Goal: Information Seeking & Learning: Learn about a topic

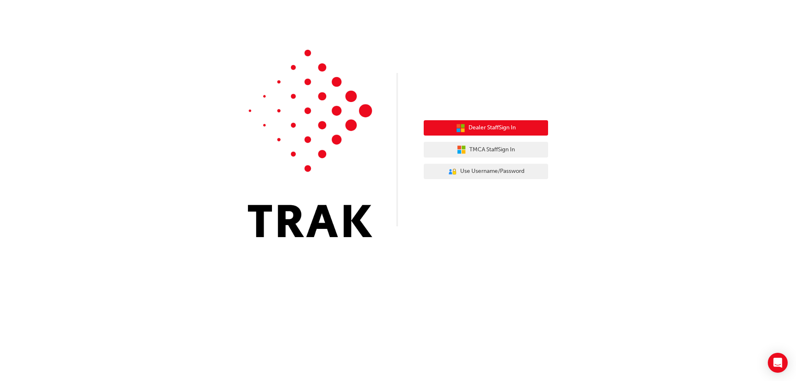
click at [501, 127] on span "Dealer Staff Sign In" at bounding box center [492, 128] width 47 height 10
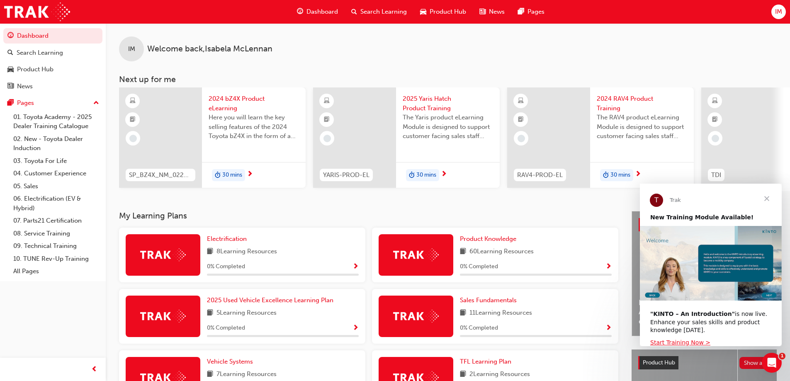
click at [387, 10] on span "Search Learning" at bounding box center [383, 12] width 46 height 10
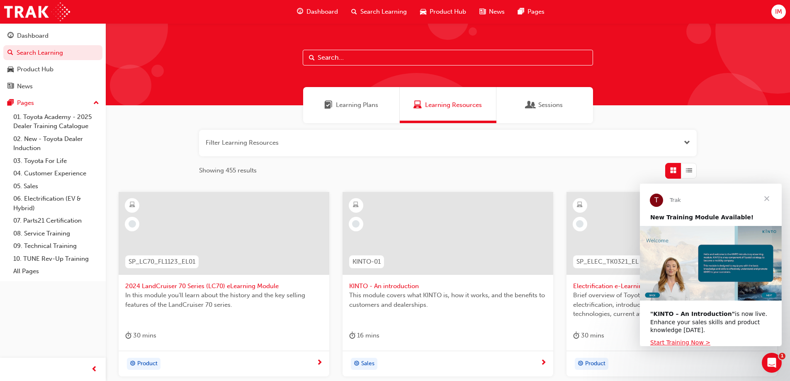
click at [333, 9] on span "Dashboard" at bounding box center [323, 12] width 32 height 10
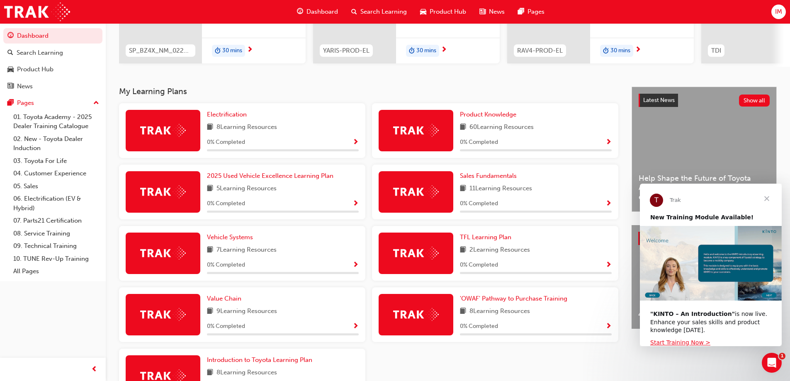
scroll to position [191, 0]
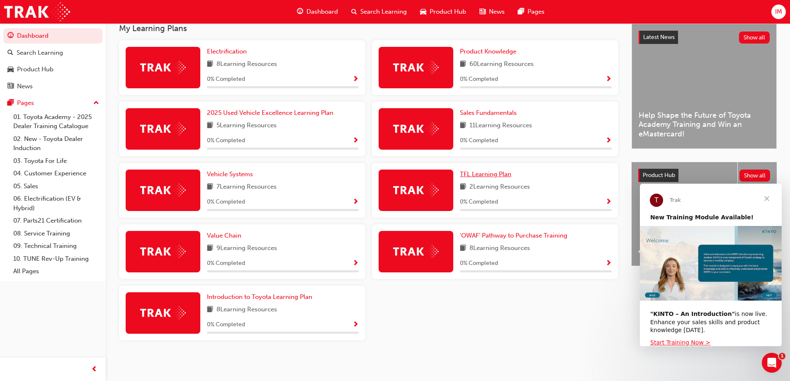
click at [499, 175] on span "TFL Learning Plan" at bounding box center [485, 173] width 51 height 7
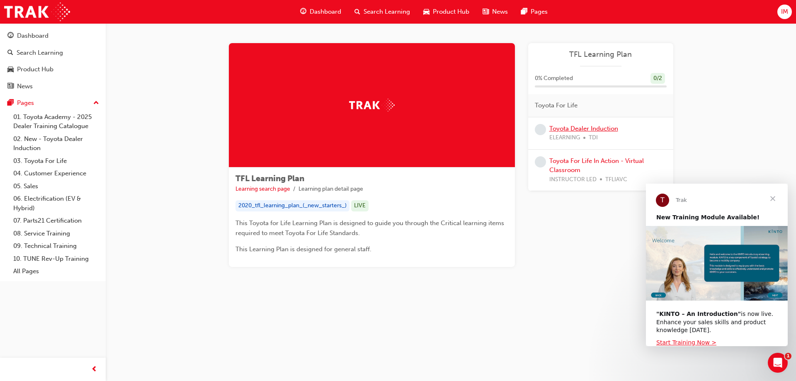
click at [592, 129] on link "Toyota Dealer Induction" at bounding box center [584, 128] width 69 height 7
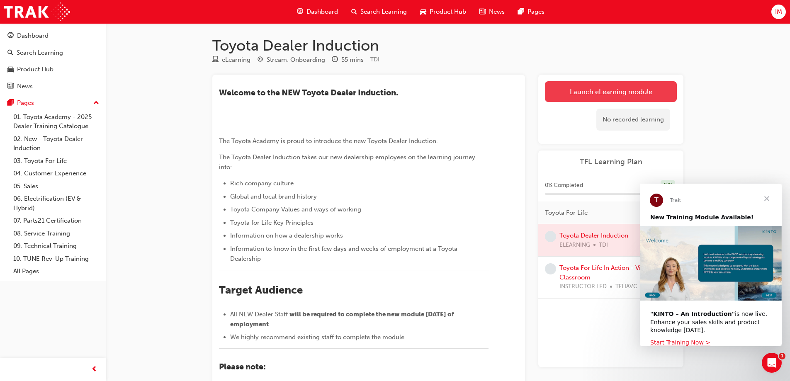
click at [611, 94] on link "Launch eLearning module" at bounding box center [611, 91] width 132 height 21
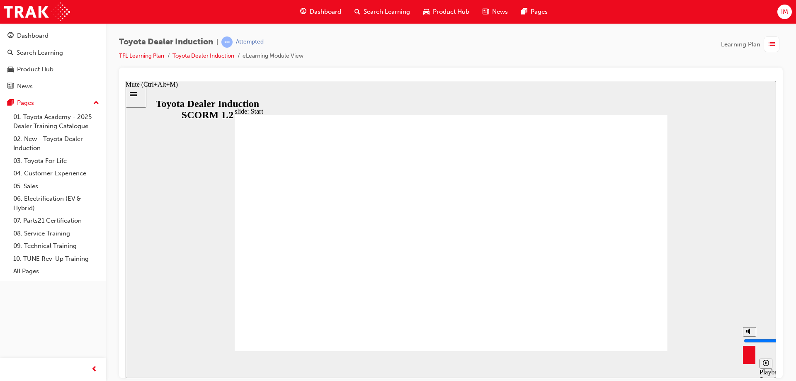
click at [748, 334] on icon "Mute (Ctrl+Alt+M)" at bounding box center [750, 331] width 7 height 6
click at [748, 358] on div "misc controls" at bounding box center [749, 351] width 12 height 31
drag, startPoint x: 750, startPoint y: 348, endPoint x: 751, endPoint y: 343, distance: 5.2
type input "3"
click at [751, 343] on input "volume" at bounding box center [771, 340] width 54 height 7
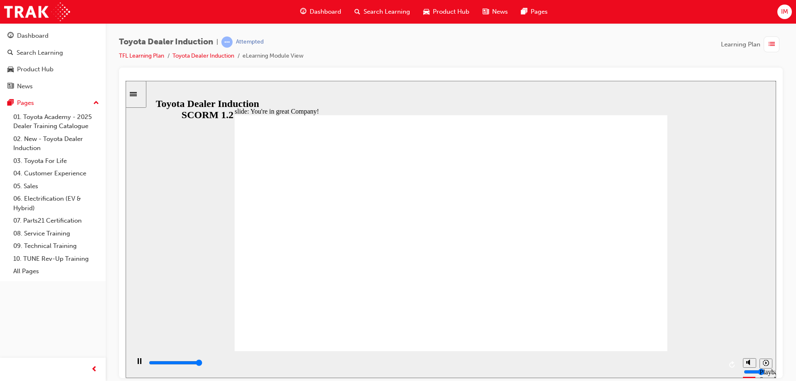
type input "7500"
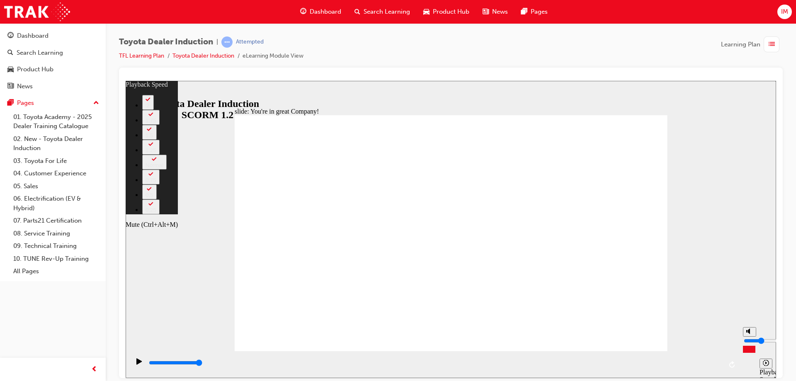
type input "4"
click at [745, 336] on button "Mute (Ctrl+Alt+M)" at bounding box center [749, 332] width 13 height 10
type input "0"
type input "4"
type input "0"
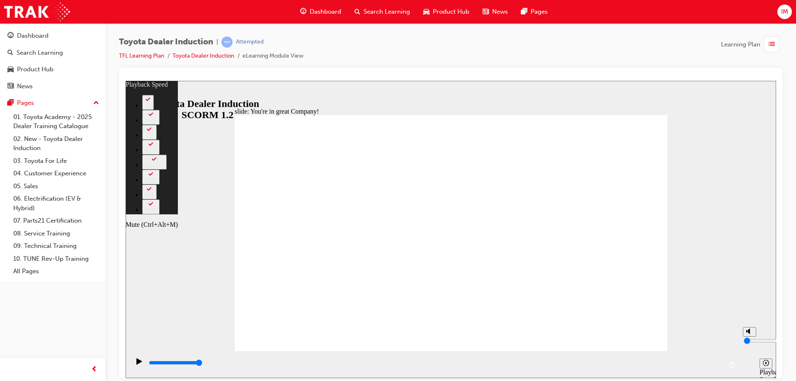
type input "5"
click at [745, 336] on button "Unmute (Ctrl+Alt+M)" at bounding box center [749, 332] width 13 height 10
type input "3"
type input "5"
type input "3"
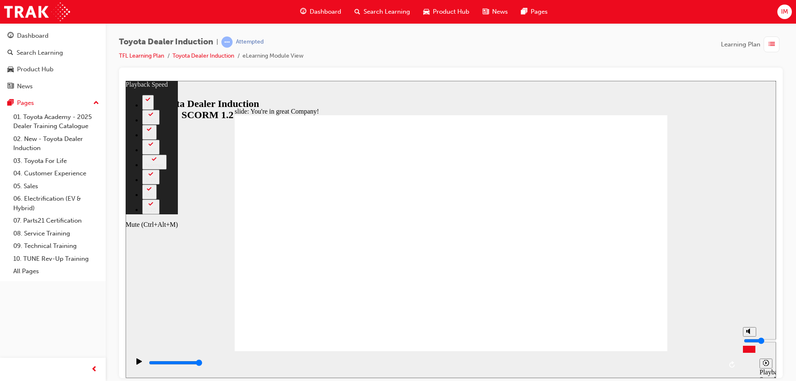
type input "6"
type input "2"
type input "6"
type input "2"
type input "7"
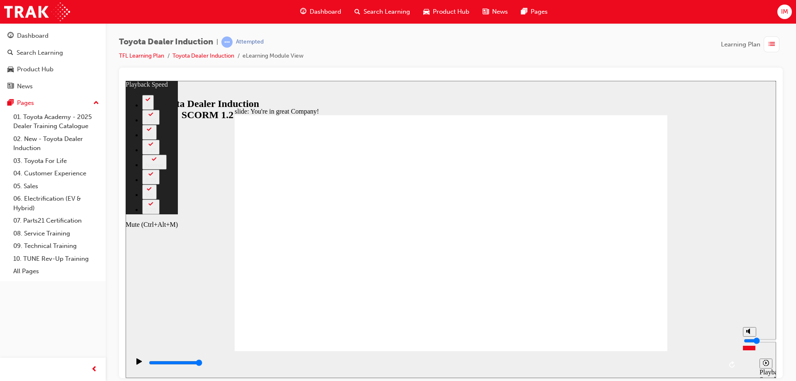
type input "1"
type input "7"
type input "1"
type input "9"
type input "2"
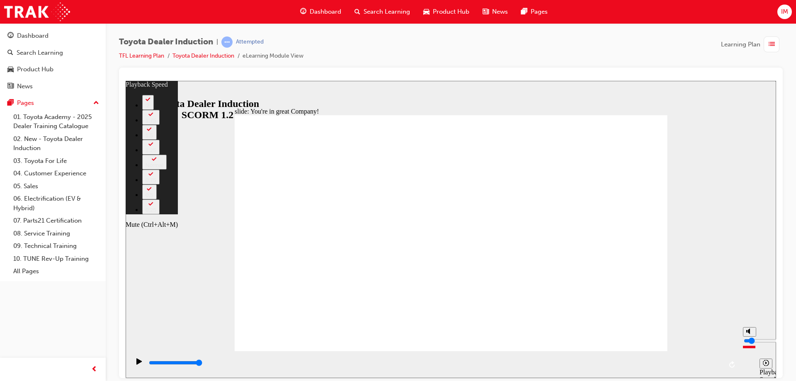
type input "9"
type input "2"
type input "9"
type input "2"
click at [749, 344] on input "volume" at bounding box center [771, 340] width 54 height 7
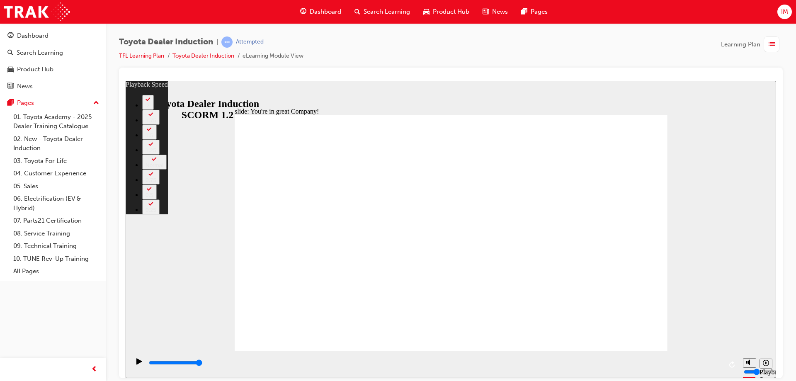
type input "156"
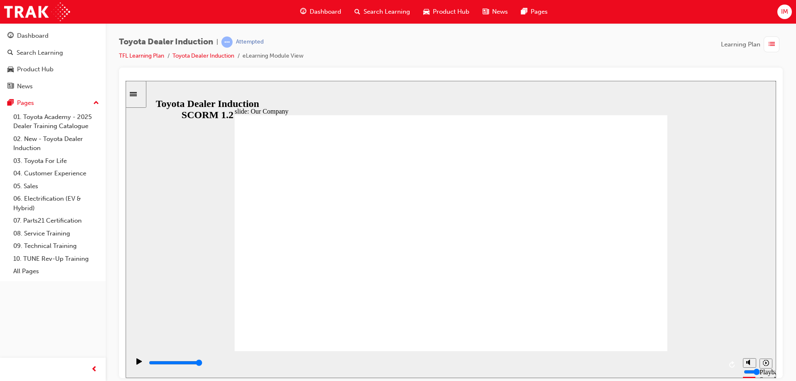
drag, startPoint x: 449, startPoint y: 305, endPoint x: 436, endPoint y: 307, distance: 13.4
drag, startPoint x: 446, startPoint y: 302, endPoint x: 462, endPoint y: 307, distance: 16.5
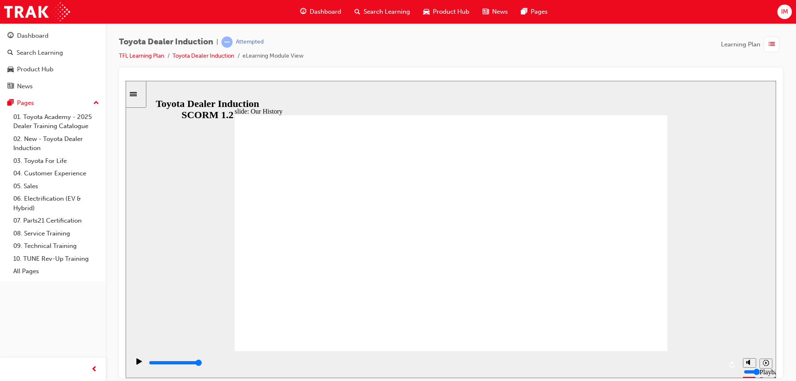
drag, startPoint x: 446, startPoint y: 304, endPoint x: 483, endPoint y: 304, distance: 37.3
drag, startPoint x: 475, startPoint y: 308, endPoint x: 484, endPoint y: 306, distance: 9.3
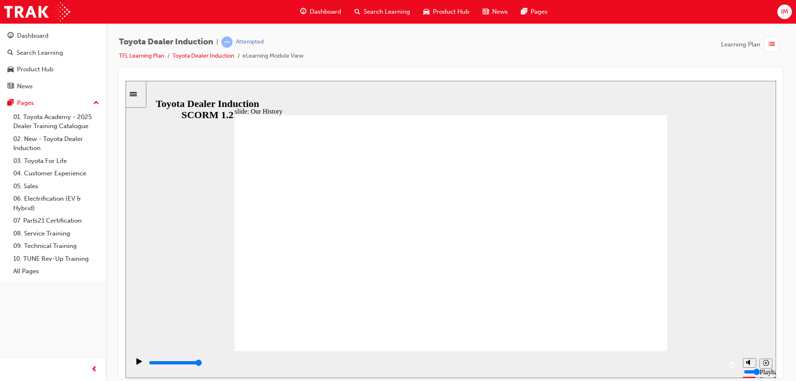
drag, startPoint x: 348, startPoint y: 254, endPoint x: 342, endPoint y: 304, distance: 50.1
drag, startPoint x: 329, startPoint y: 300, endPoint x: 331, endPoint y: 285, distance: 15.9
drag, startPoint x: 331, startPoint y: 302, endPoint x: 338, endPoint y: 302, distance: 7.5
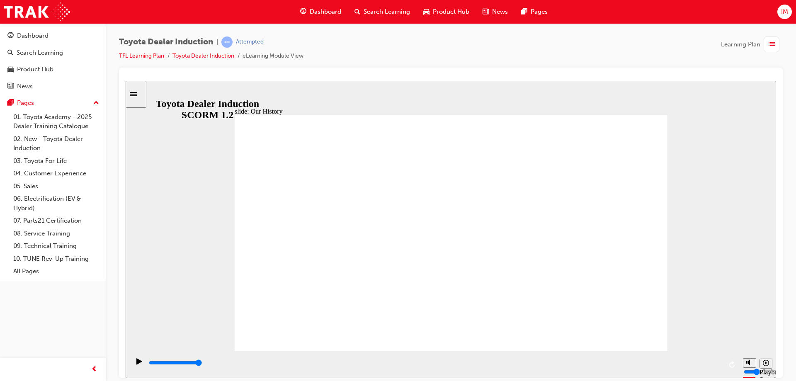
drag, startPoint x: 330, startPoint y: 303, endPoint x: 334, endPoint y: 309, distance: 7.1
drag, startPoint x: 330, startPoint y: 302, endPoint x: 409, endPoint y: 303, distance: 78.8
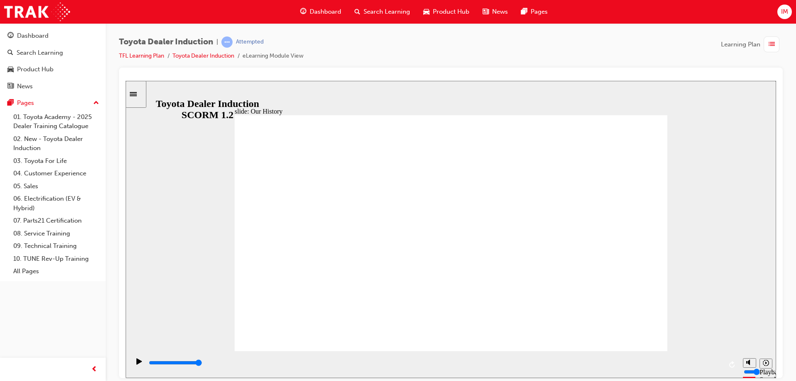
drag, startPoint x: 442, startPoint y: 300, endPoint x: 487, endPoint y: 302, distance: 45.7
drag, startPoint x: 447, startPoint y: 306, endPoint x: 461, endPoint y: 305, distance: 13.7
drag, startPoint x: 452, startPoint y: 306, endPoint x: 480, endPoint y: 304, distance: 28.6
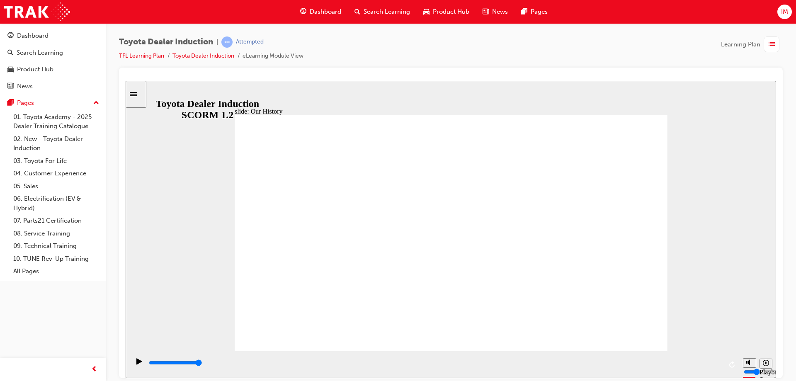
drag, startPoint x: 448, startPoint y: 305, endPoint x: 473, endPoint y: 306, distance: 25.3
drag, startPoint x: 445, startPoint y: 303, endPoint x: 475, endPoint y: 302, distance: 30.7
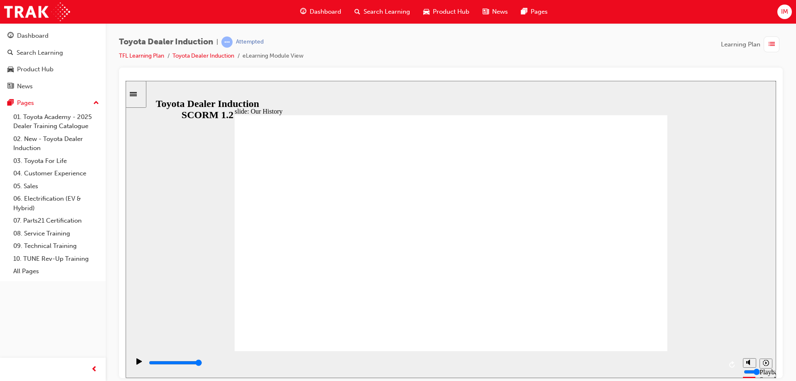
drag, startPoint x: 450, startPoint y: 300, endPoint x: 489, endPoint y: 300, distance: 38.2
drag, startPoint x: 446, startPoint y: 306, endPoint x: 481, endPoint y: 305, distance: 34.9
drag, startPoint x: 448, startPoint y: 304, endPoint x: 453, endPoint y: 302, distance: 5.2
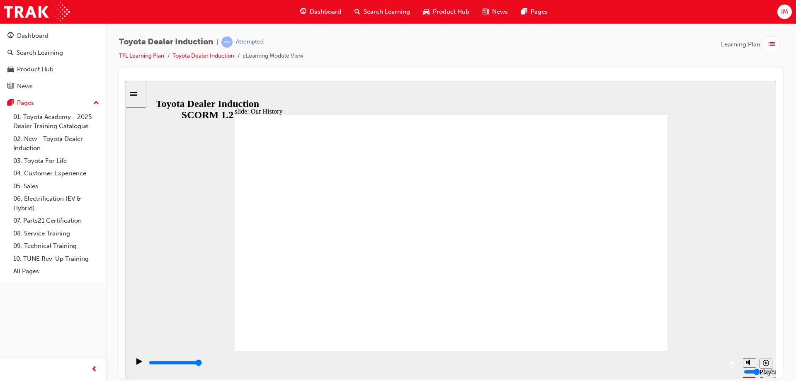
drag, startPoint x: 453, startPoint y: 302, endPoint x: 463, endPoint y: 302, distance: 10.0
drag, startPoint x: 455, startPoint y: 304, endPoint x: 470, endPoint y: 304, distance: 14.5
drag, startPoint x: 455, startPoint y: 304, endPoint x: 472, endPoint y: 303, distance: 16.6
drag, startPoint x: 448, startPoint y: 302, endPoint x: 462, endPoint y: 301, distance: 14.6
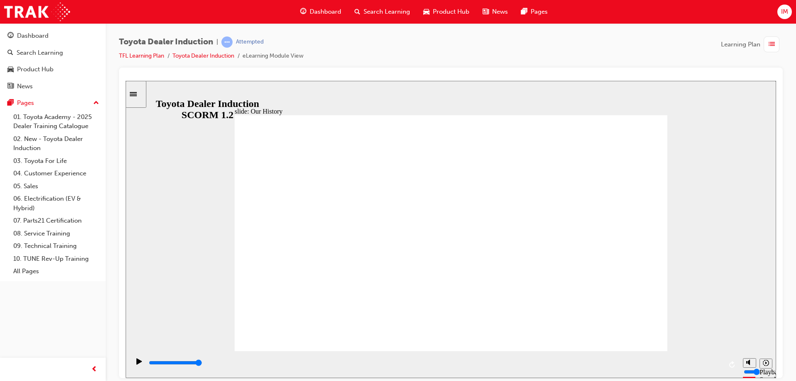
drag, startPoint x: 446, startPoint y: 305, endPoint x: 462, endPoint y: 304, distance: 16.2
drag, startPoint x: 455, startPoint y: 304, endPoint x: 467, endPoint y: 300, distance: 13.0
drag, startPoint x: 450, startPoint y: 251, endPoint x: 475, endPoint y: 248, distance: 24.6
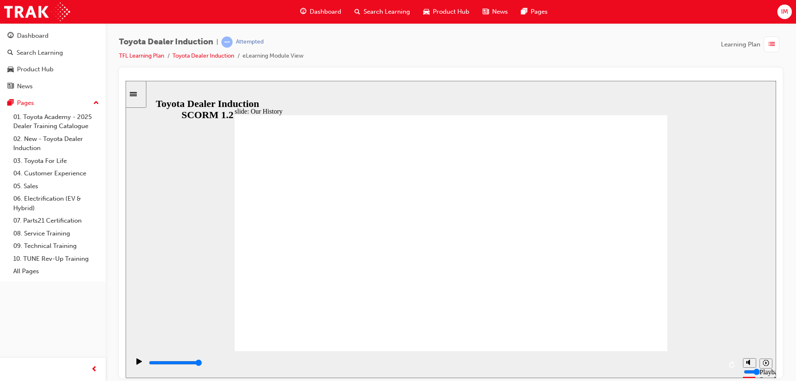
drag, startPoint x: 447, startPoint y: 301, endPoint x: 455, endPoint y: 301, distance: 7.9
drag, startPoint x: 448, startPoint y: 301, endPoint x: 454, endPoint y: 301, distance: 6.6
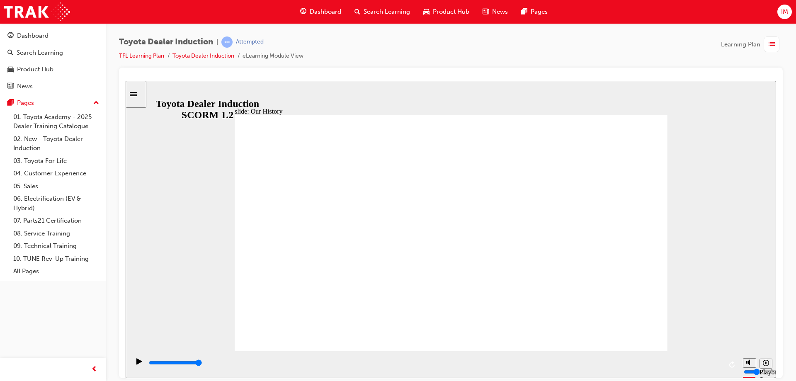
drag, startPoint x: 448, startPoint y: 302, endPoint x: 456, endPoint y: 302, distance: 7.9
drag, startPoint x: 449, startPoint y: 302, endPoint x: 458, endPoint y: 302, distance: 9.5
drag, startPoint x: 447, startPoint y: 301, endPoint x: 561, endPoint y: 305, distance: 114.2
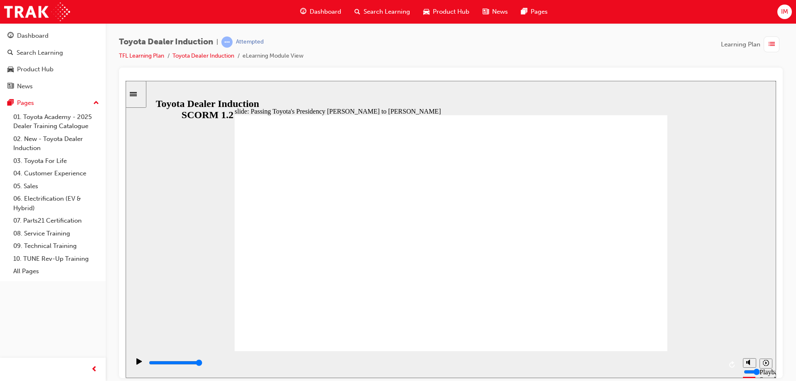
type input "5000"
radio input "true"
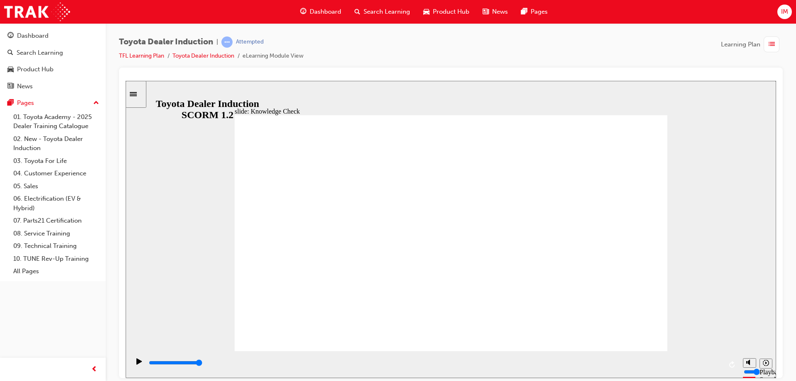
type input "4400"
radio input "true"
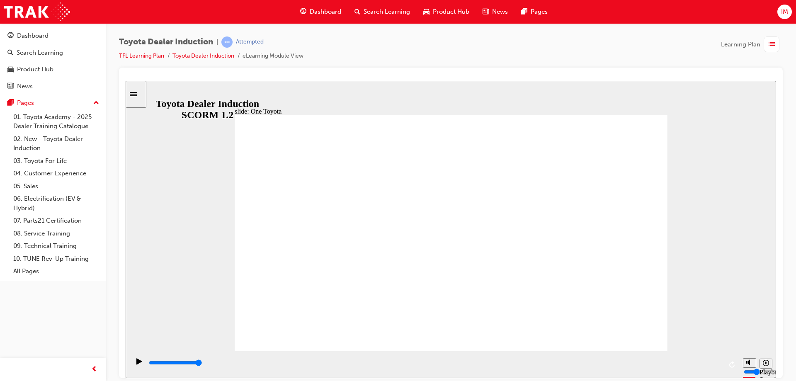
type input "20500"
type input "3"
type input "20800"
type input "4"
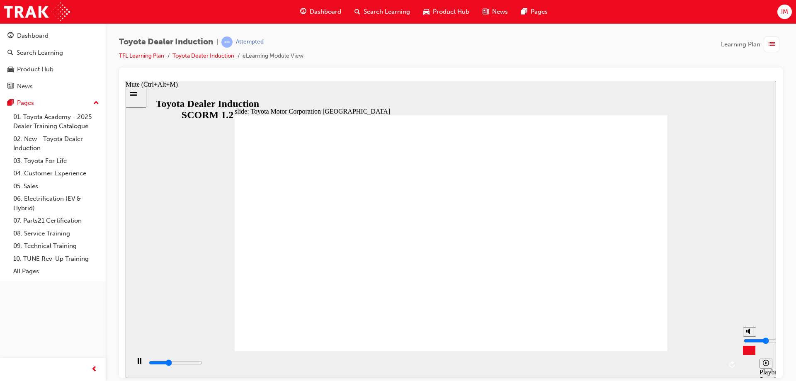
type input "22300"
type input "3"
type input "22500"
type input "3"
click at [750, 343] on input "volume" at bounding box center [771, 340] width 54 height 7
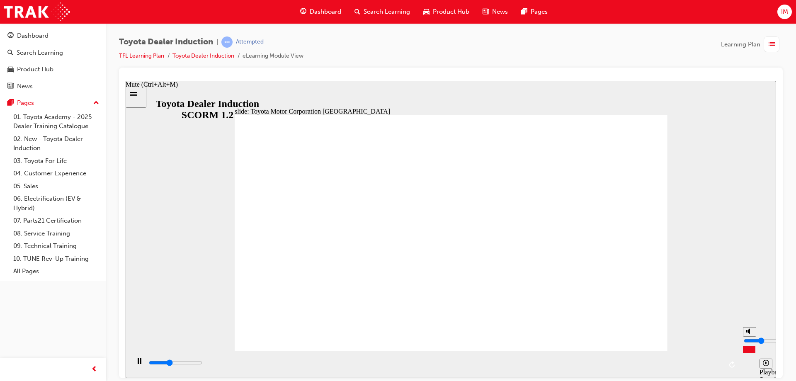
type input "23200"
type input "4"
type input "23300"
type input "5"
type input "23600"
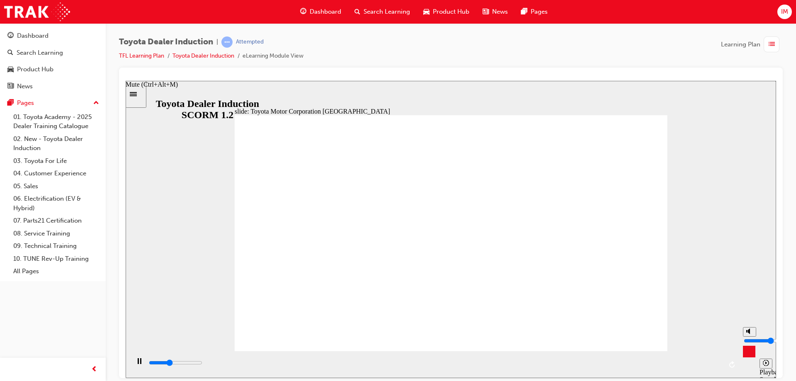
type input "5"
click at [750, 339] on input "volume" at bounding box center [771, 340] width 54 height 7
type input "31500"
type input "4"
type input "31700"
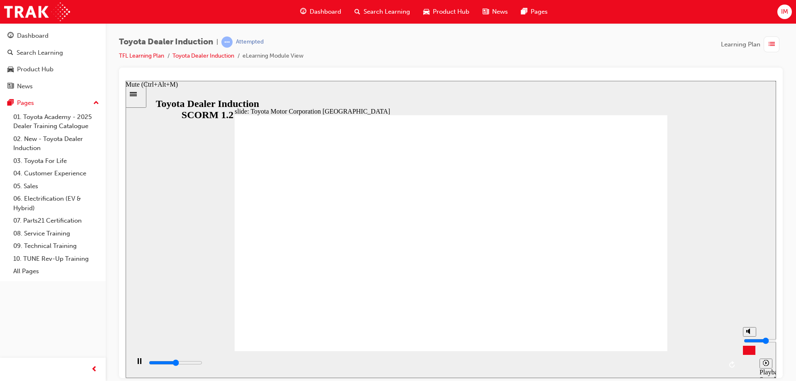
type input "3"
type input "32000"
type input "3"
click at [751, 342] on input "volume" at bounding box center [771, 340] width 54 height 7
type input "32400"
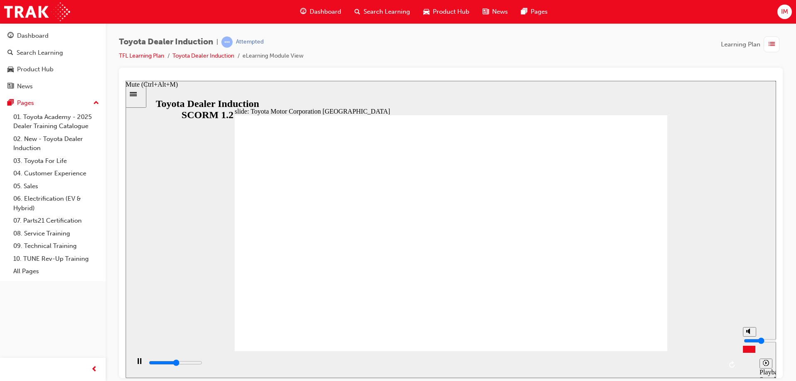
type input "4"
type input "32500"
type input "5"
type input "33000"
type input "4"
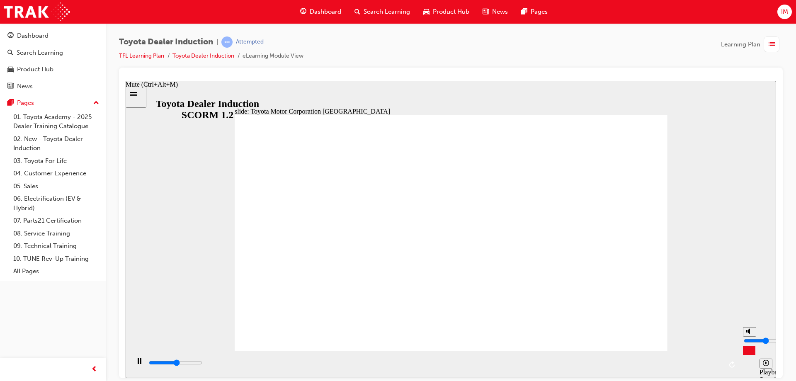
type input "33100"
type input "3"
type input "33600"
type input "4"
type input "34300"
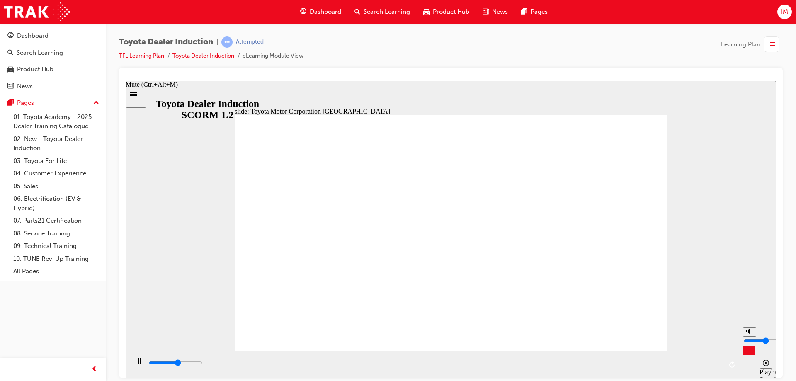
type input "4"
click at [753, 340] on input "volume" at bounding box center [771, 340] width 54 height 7
type input "15300"
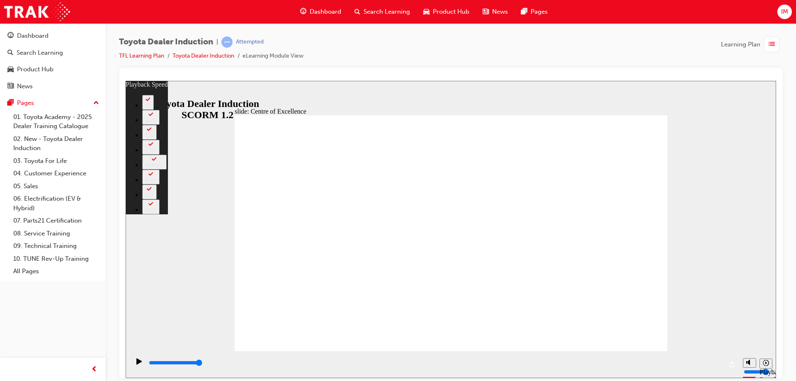
type input "8"
type input "3"
type input "8"
type input "3"
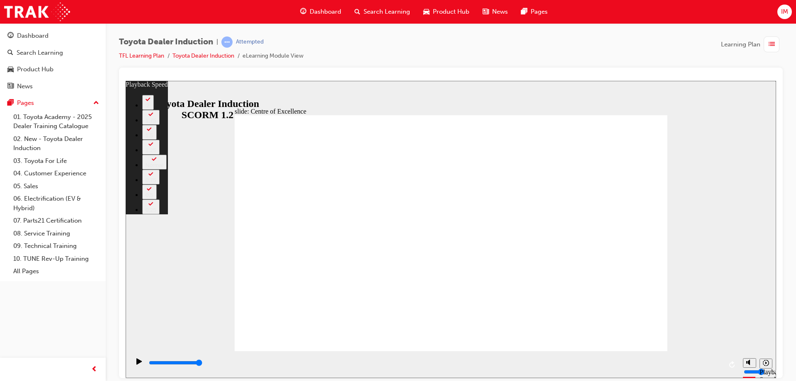
type input "248"
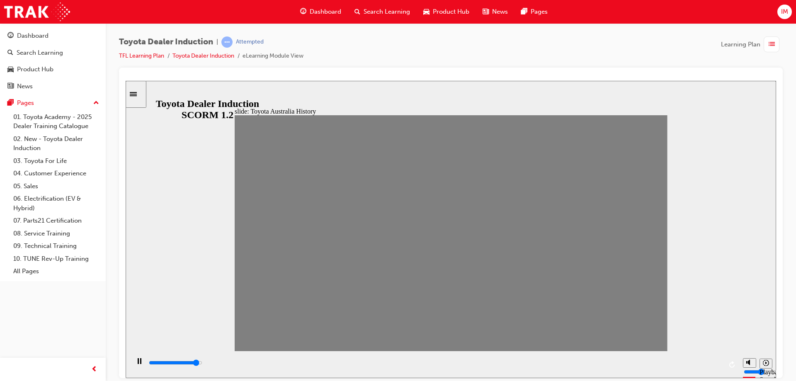
drag, startPoint x: 244, startPoint y: 242, endPoint x: 640, endPoint y: 239, distance: 397.0
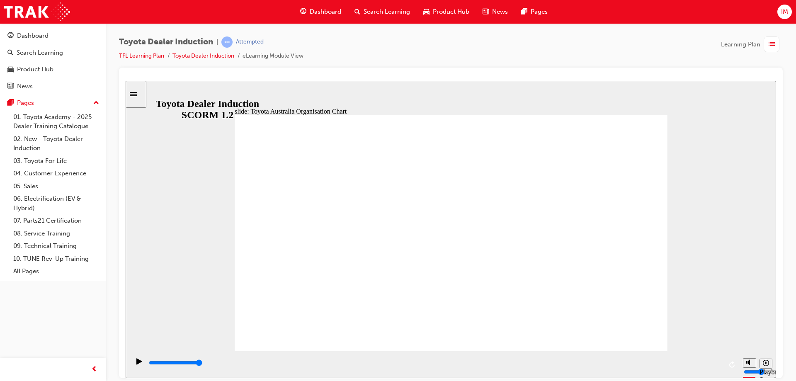
type input "5000"
radio input "true"
type input "4600"
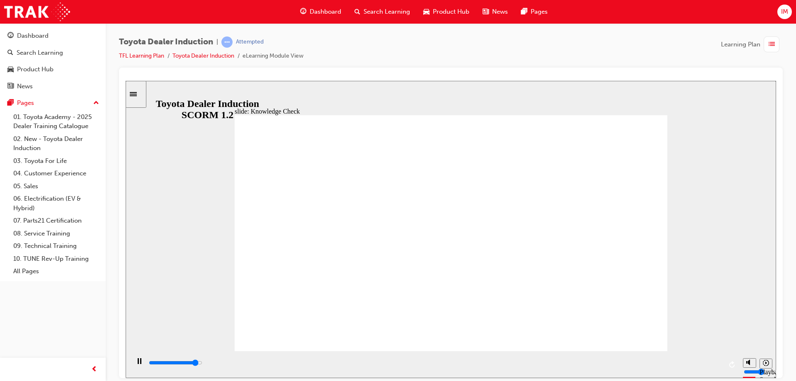
radio input "true"
type input "5000"
radio input "true"
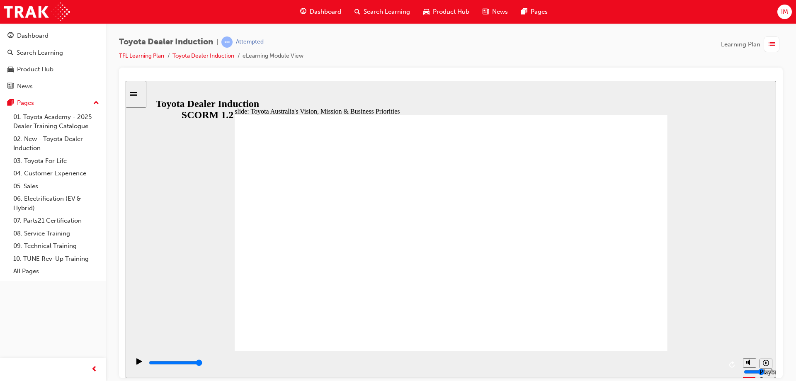
type input "9200"
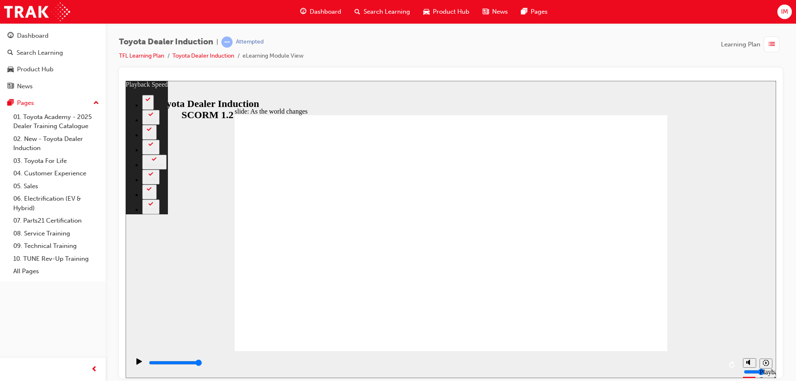
type input "128"
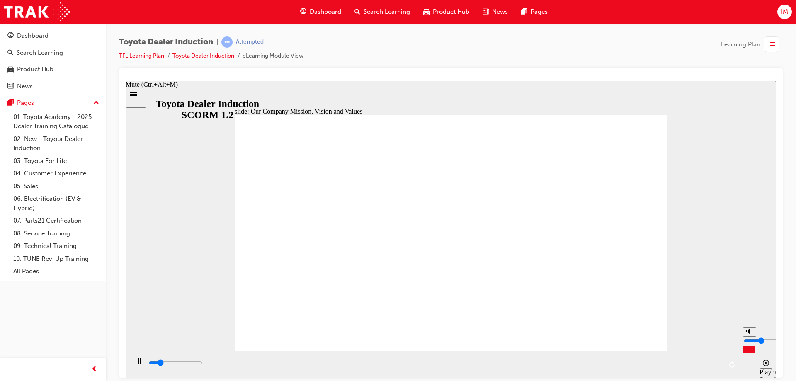
type input "17500"
type input "2"
type input "18100"
type input "2"
click at [749, 344] on input "volume" at bounding box center [771, 340] width 54 height 7
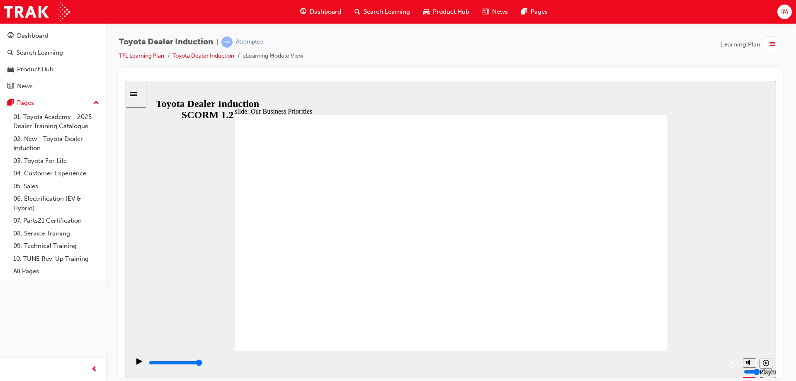
type input "50000"
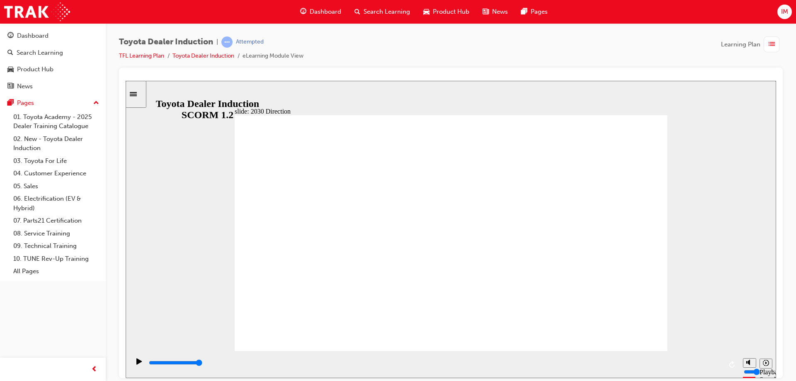
type input "5000"
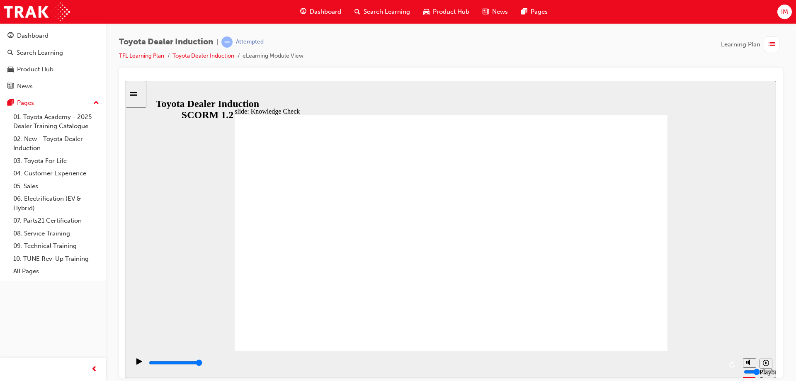
type input "h"
type input "ha"
type input "hap"
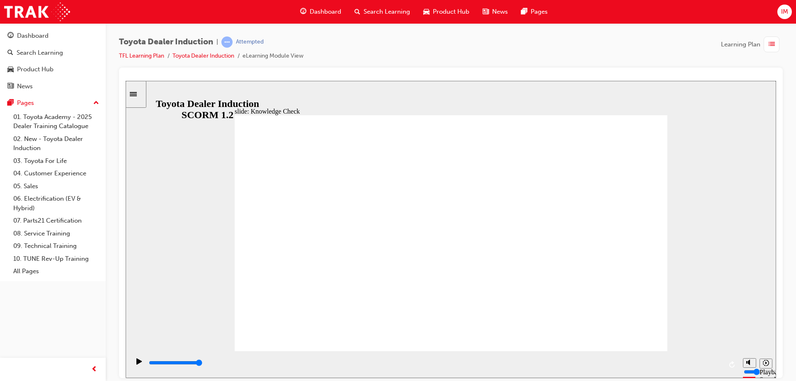
type input "hap"
type input "happ"
type input "happi"
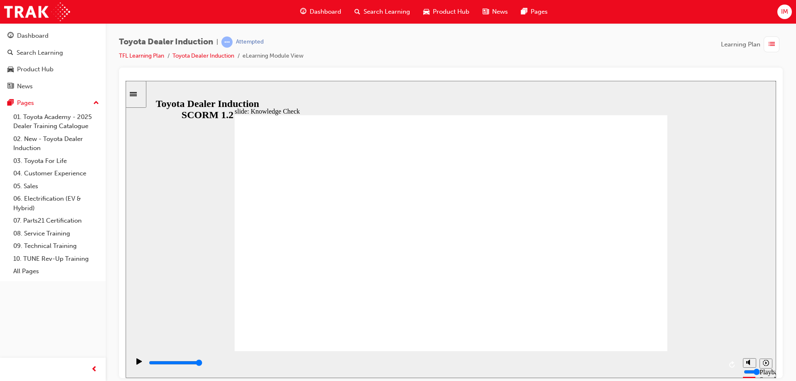
type input "happin"
type input "happine"
type input "happines"
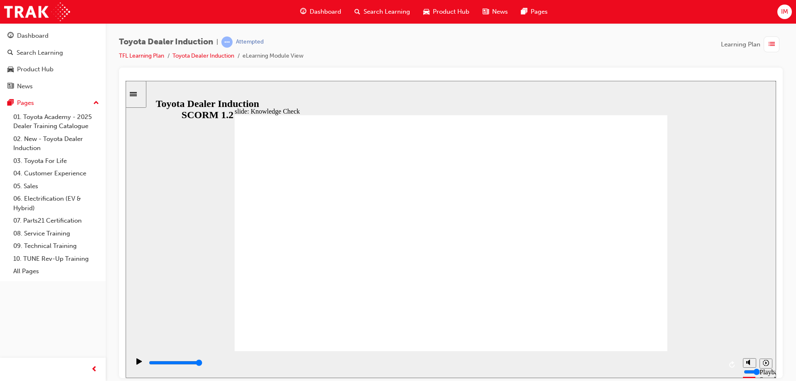
type input "happines"
type input "happiness"
type input "5000"
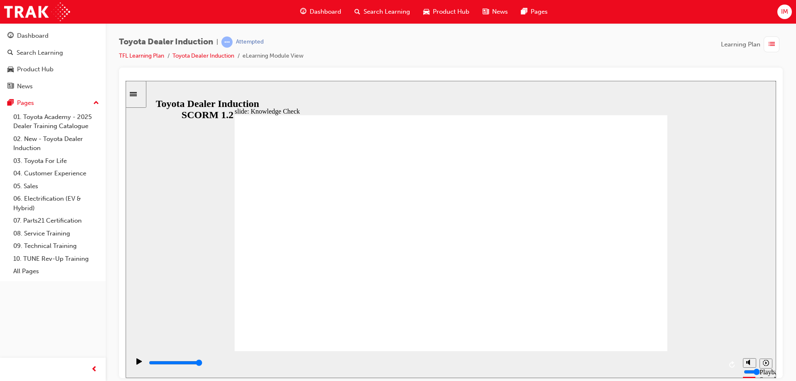
type input "a"
type input "ad"
type input "adv"
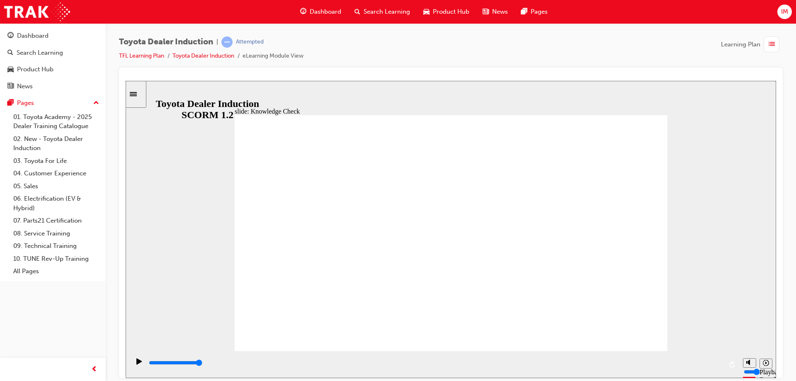
type input "adv"
type input "adve"
type input "adven"
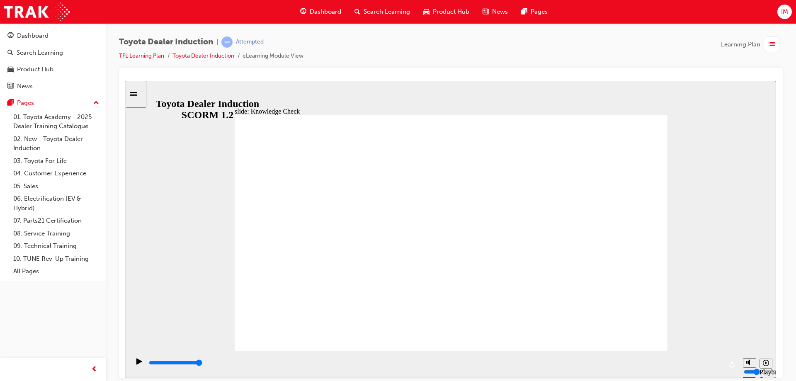
type input "advent"
type input "adventu"
type input "adventur"
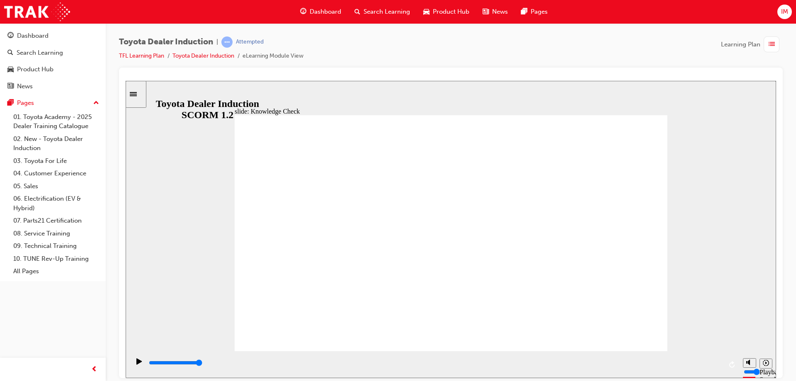
type input "adventur"
type input "adventuro"
type input "adventurou"
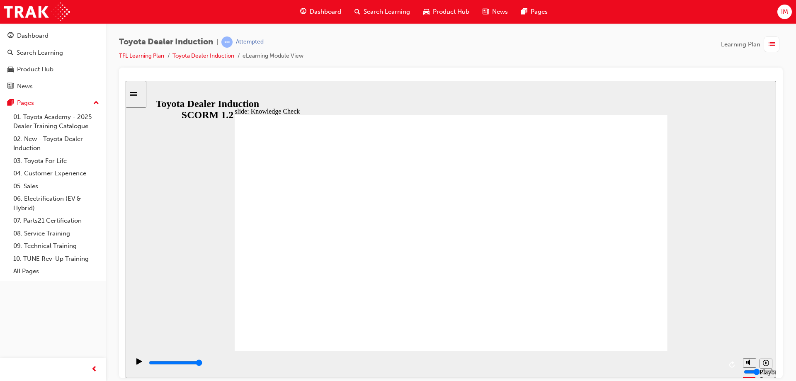
type input "adventurous"
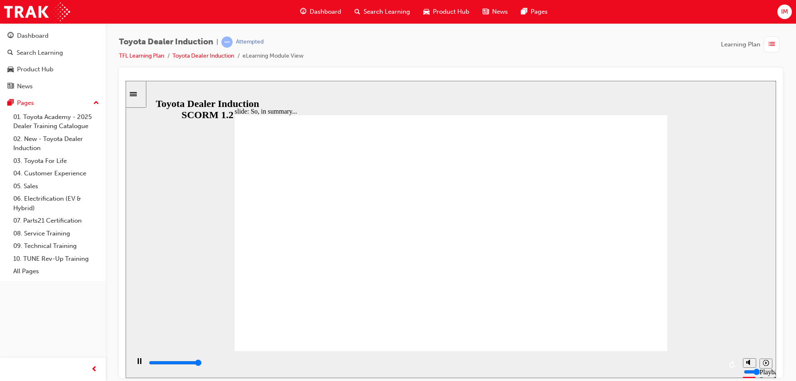
type input "6500"
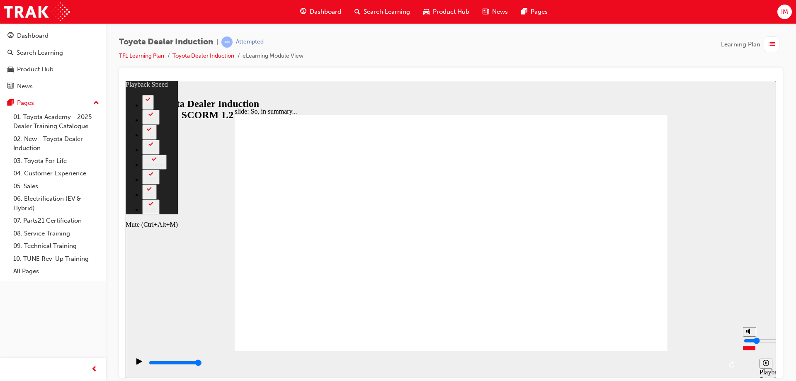
type input "19"
type input "1"
type input "19"
type input "1"
type input "19"
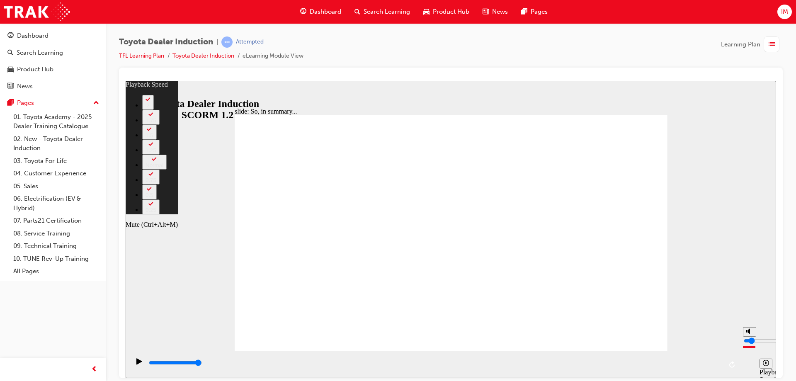
type input "0"
type input "19"
type input "0"
type input "20"
type input "1"
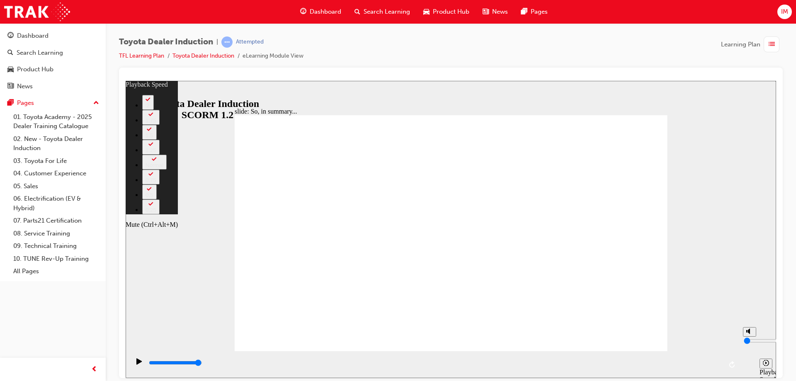
type input "20"
type input "1"
type input "20"
type input "2"
type input "20"
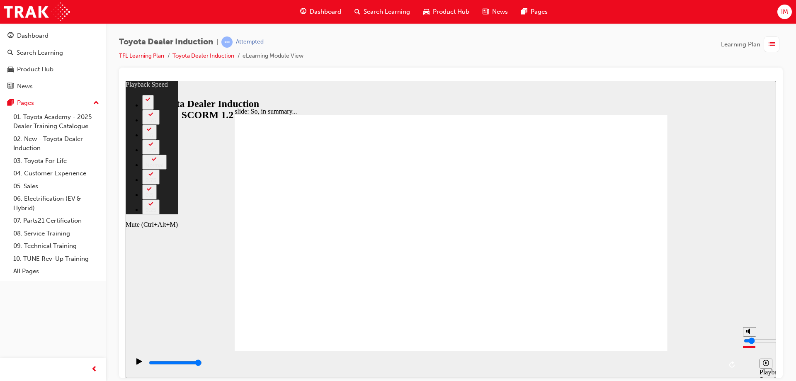
type input "2"
type input "21"
type input "1"
type input "21"
type input "1"
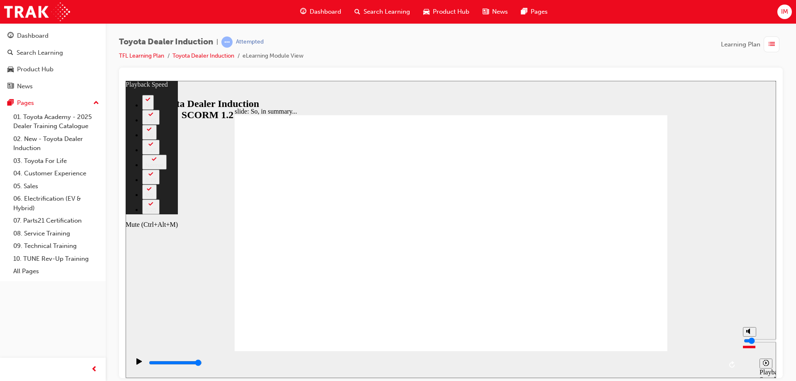
type input "22"
type input "1"
click at [749, 344] on input "volume" at bounding box center [771, 340] width 54 height 7
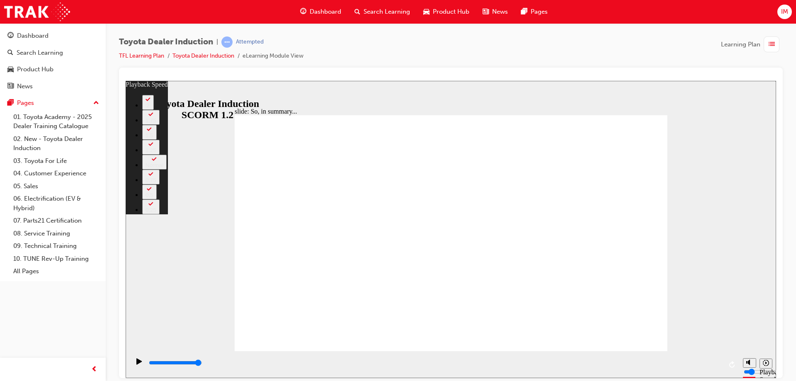
click at [126, 80] on div at bounding box center [126, 80] width 0 height 0
type input "128"
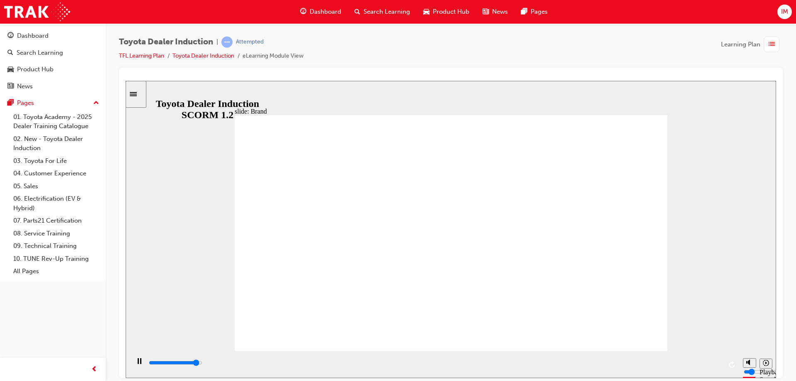
click at [704, 300] on div "slide: The Toyota brand BACK BACK NEXT NEXT The Toyota brand most recognised in…" at bounding box center [451, 228] width 651 height 297
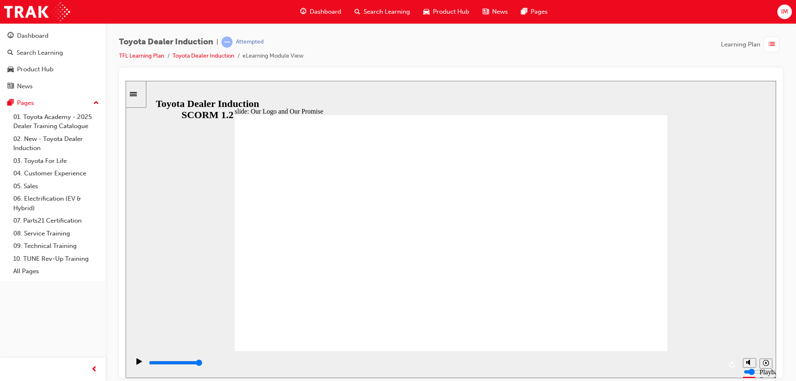
type input "8400"
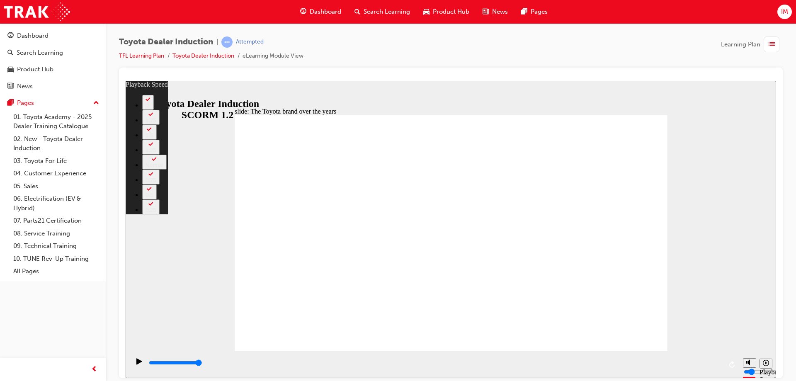
type input "165"
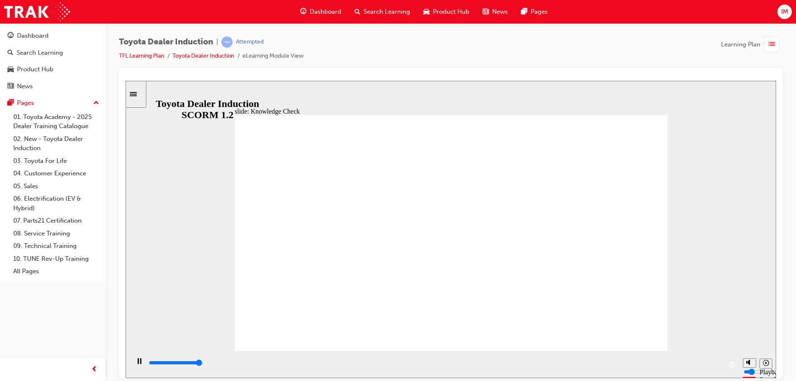
type input "5000"
radio input "true"
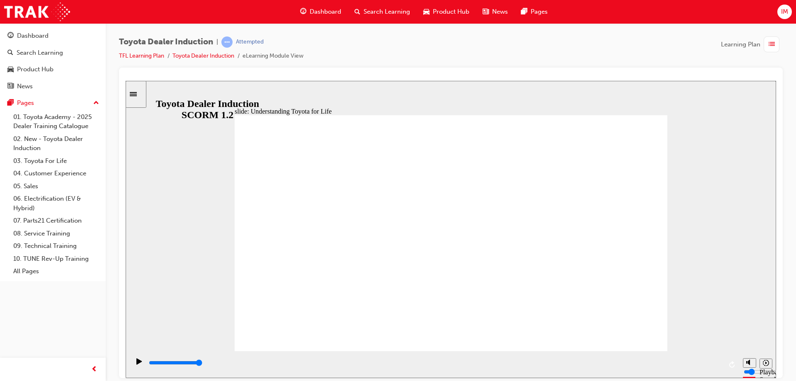
drag, startPoint x: 454, startPoint y: 194, endPoint x: 394, endPoint y: 189, distance: 59.6
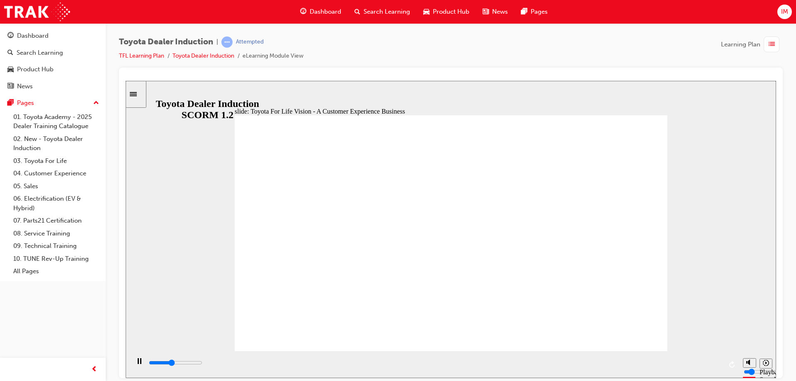
drag, startPoint x: 370, startPoint y: 195, endPoint x: 316, endPoint y: 203, distance: 54.1
drag, startPoint x: 316, startPoint y: 203, endPoint x: 361, endPoint y: 82, distance: 129.3
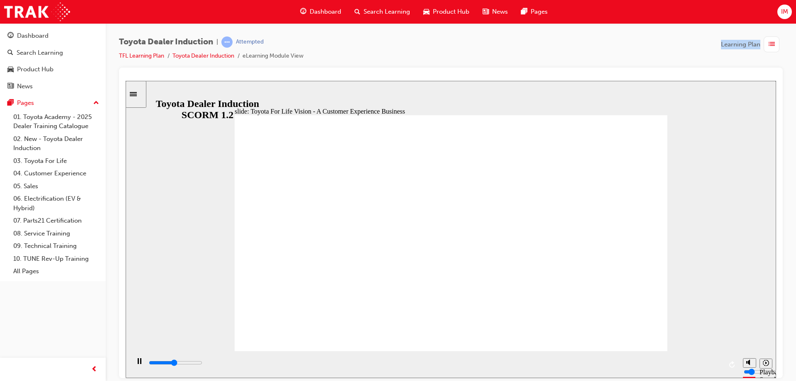
drag, startPoint x: 482, startPoint y: 130, endPoint x: 456, endPoint y: 125, distance: 26.2
click at [468, 53] on div "Toyota Dealer Induction | Attempted TFL Learning Plan Toyota Dealer Induction e…" at bounding box center [451, 52] width 664 height 31
click at [341, 50] on div "Toyota Dealer Induction | Attempted TFL Learning Plan Toyota Dealer Induction e…" at bounding box center [451, 52] width 664 height 31
click at [431, 47] on div "Toyota Dealer Induction | Attempted TFL Learning Plan Toyota Dealer Induction e…" at bounding box center [451, 52] width 664 height 31
drag, startPoint x: 623, startPoint y: 321, endPoint x: 628, endPoint y: 325, distance: 6.0
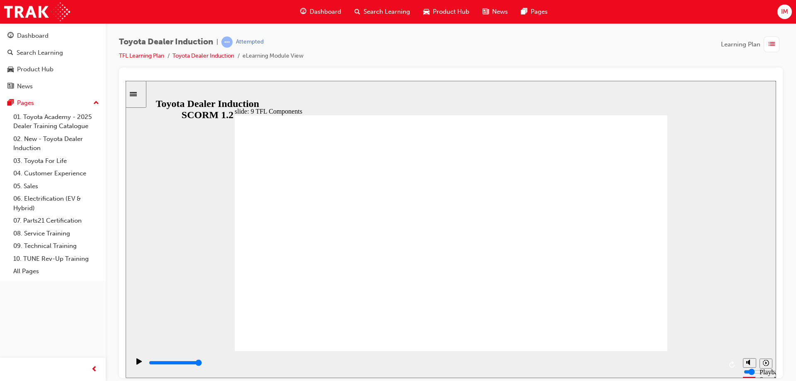
drag, startPoint x: 443, startPoint y: 165, endPoint x: 367, endPoint y: 166, distance: 75.9
drag, startPoint x: 372, startPoint y: 127, endPoint x: 534, endPoint y: 122, distance: 162.3
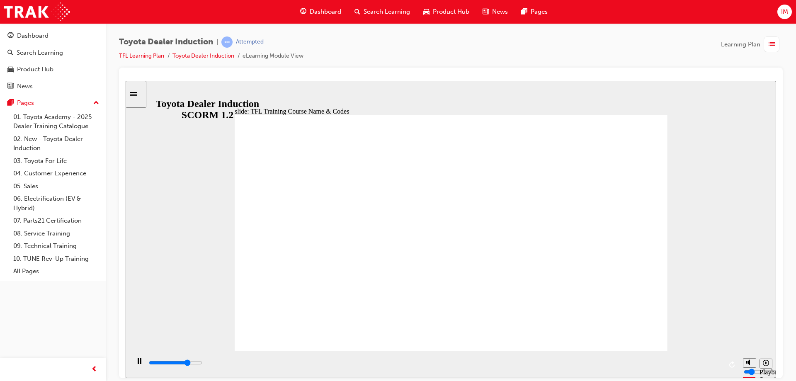
drag, startPoint x: 508, startPoint y: 119, endPoint x: 497, endPoint y: 122, distance: 12.0
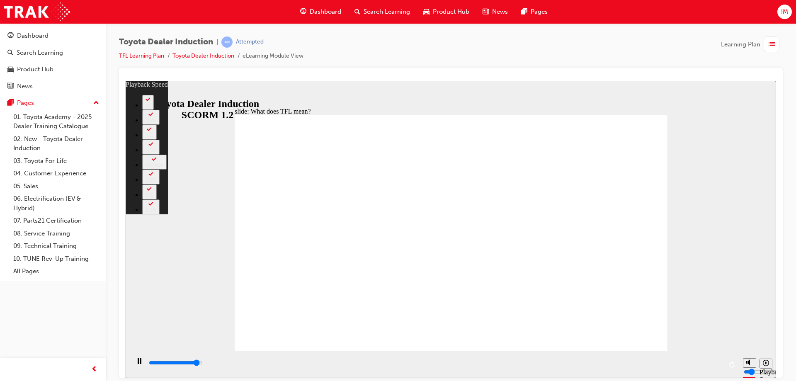
type input "10300"
type input "0"
type input "10600"
type input "1"
type input "10800"
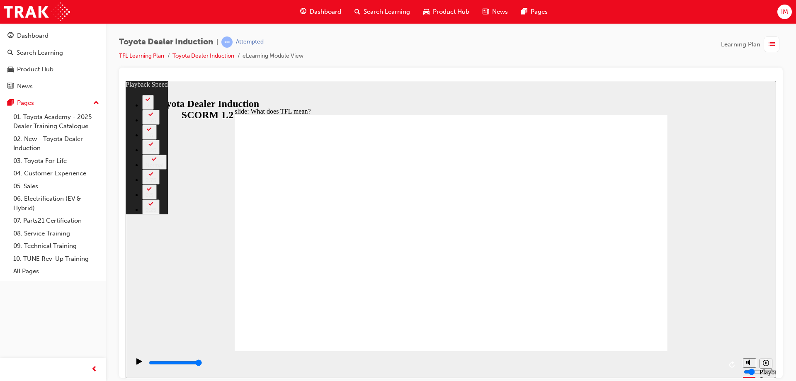
type input "139"
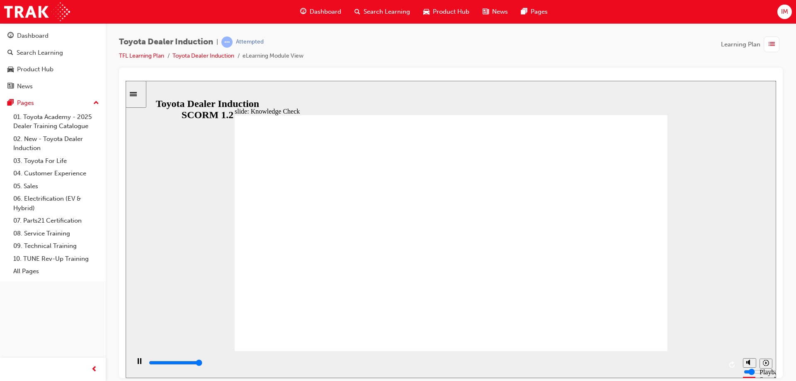
type input "5000"
radio input "true"
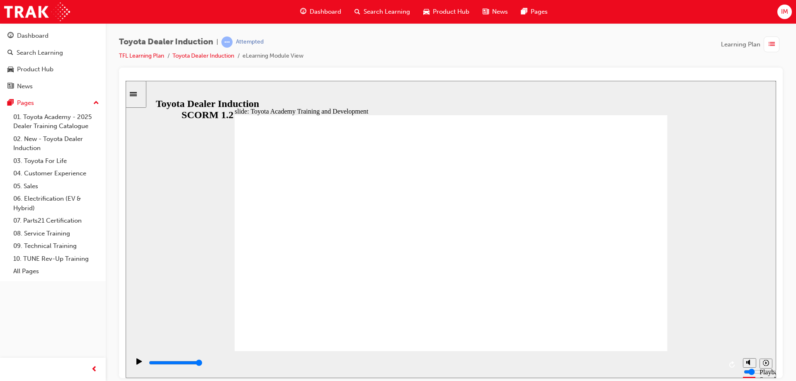
drag, startPoint x: 750, startPoint y: 363, endPoint x: 753, endPoint y: 336, distance: 26.3
click at [753, 336] on div "misc controls" at bounding box center [749, 349] width 12 height 44
type input "31700"
type input "2"
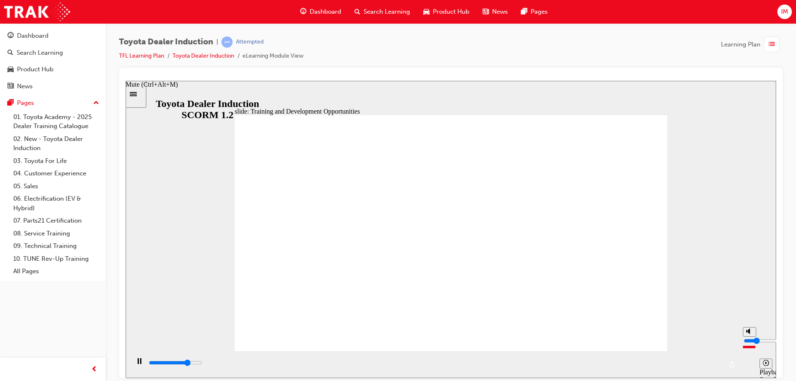
type input "31800"
type input "3"
type input "32800"
drag, startPoint x: 750, startPoint y: 348, endPoint x: 750, endPoint y: 343, distance: 5.4
type input "3"
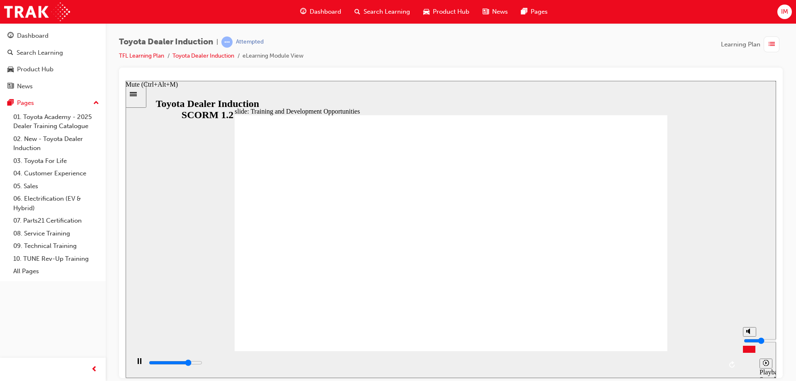
click at [750, 343] on input "volume" at bounding box center [771, 340] width 54 height 7
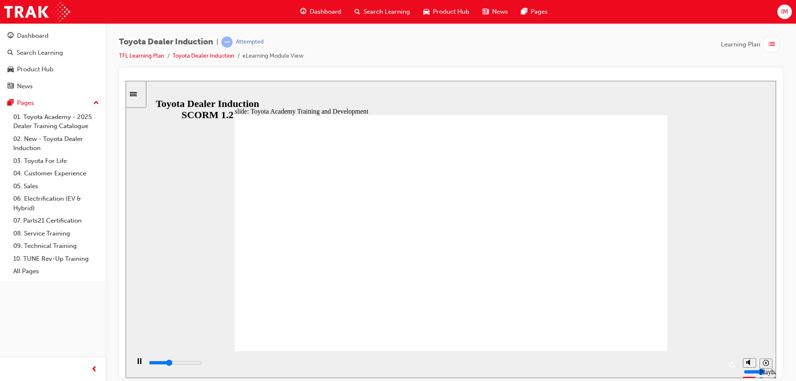
drag, startPoint x: 558, startPoint y: 276, endPoint x: 570, endPoint y: 226, distance: 50.9
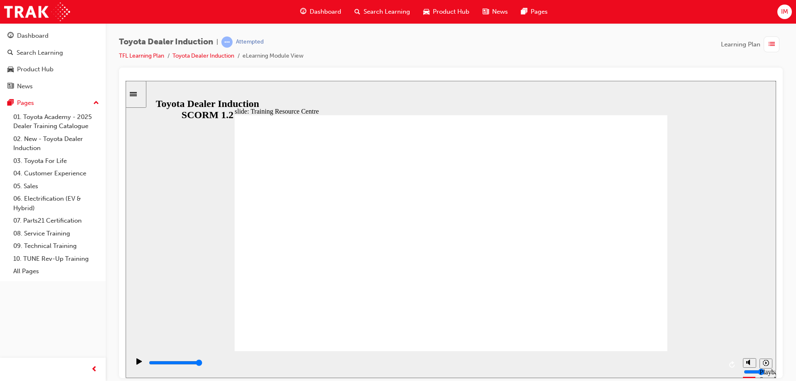
type input "5000"
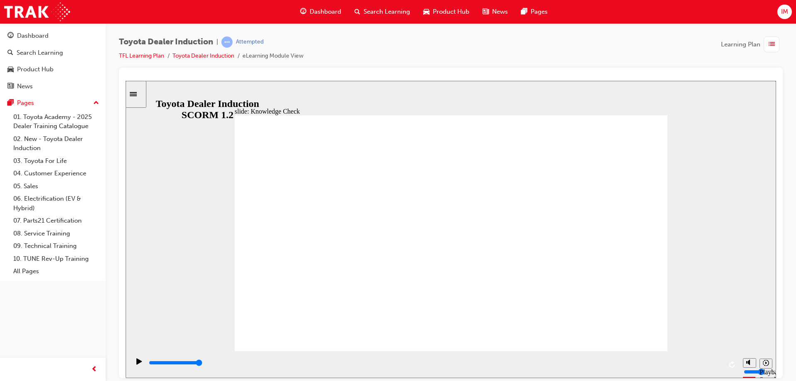
radio input "true"
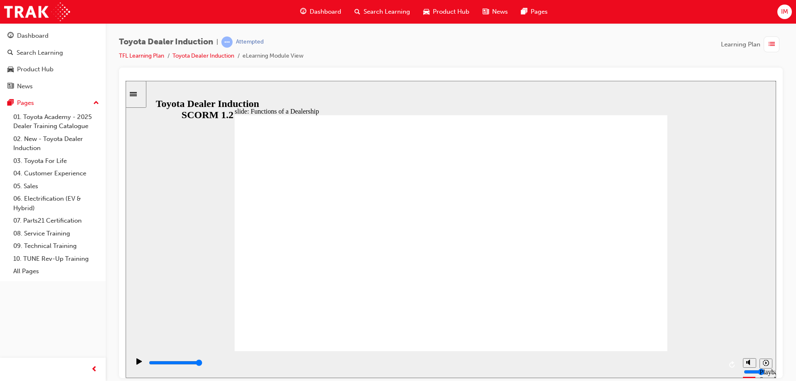
drag, startPoint x: 499, startPoint y: 244, endPoint x: 551, endPoint y: 244, distance: 51.9
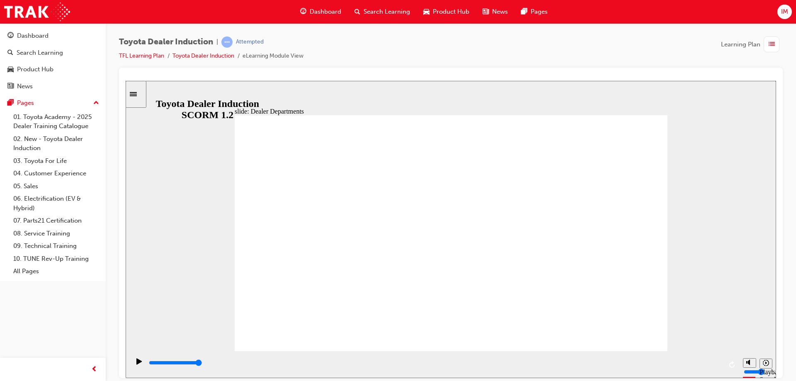
type input "11300"
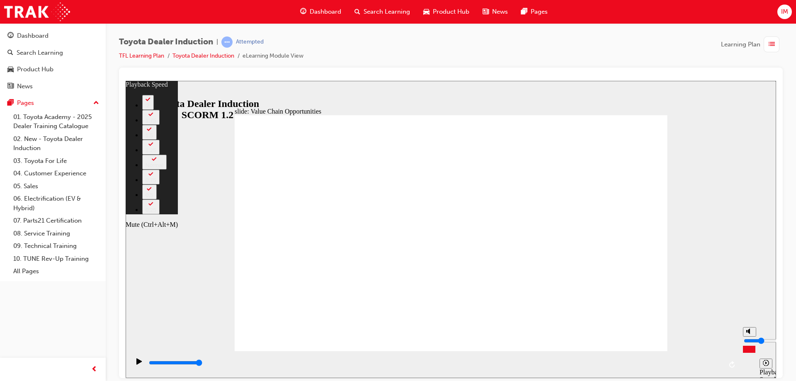
type input "18"
type input "2"
type input "18"
type input "2"
type input "18"
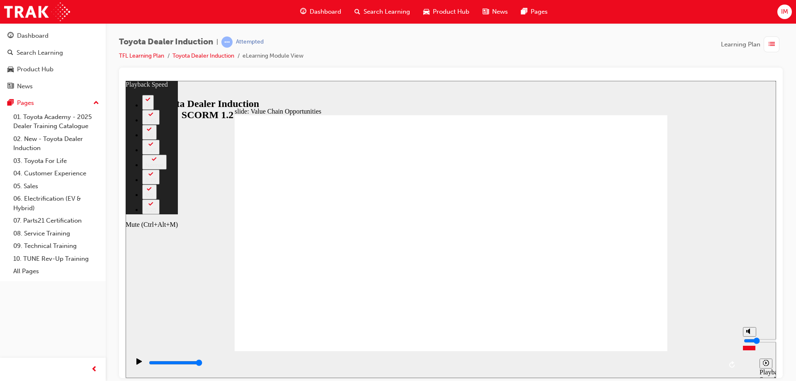
type input "1"
type input "18"
type input "1"
type input "19"
type input "1"
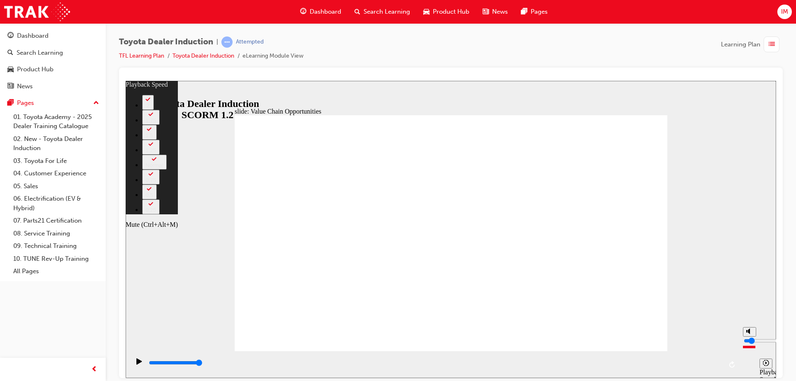
click at [749, 344] on input "volume" at bounding box center [771, 340] width 54 height 7
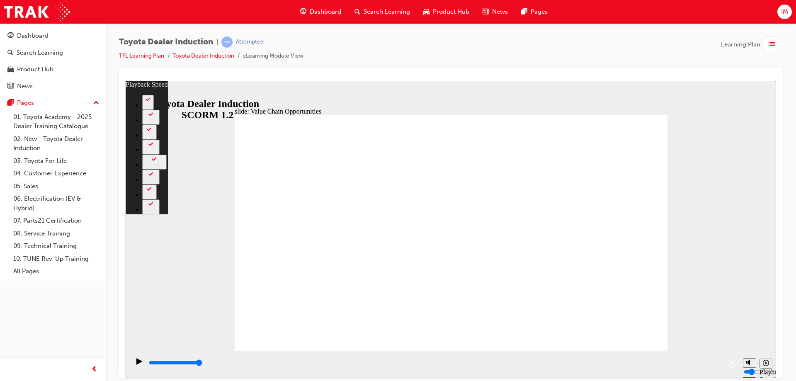
type input "64"
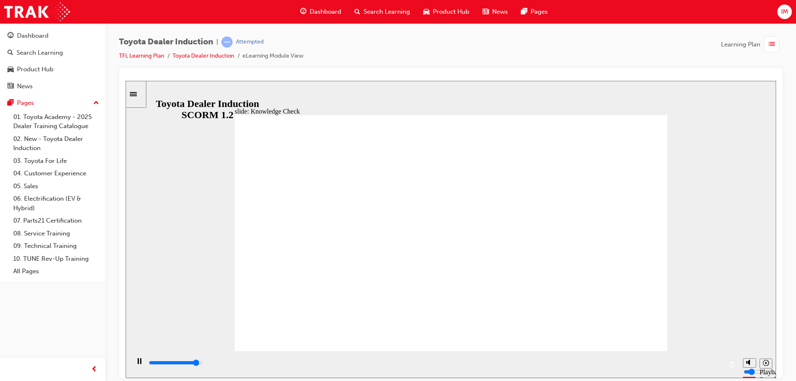
drag, startPoint x: 404, startPoint y: 241, endPoint x: 469, endPoint y: 214, distance: 69.6
type input "4800"
radio input "true"
type input "5000"
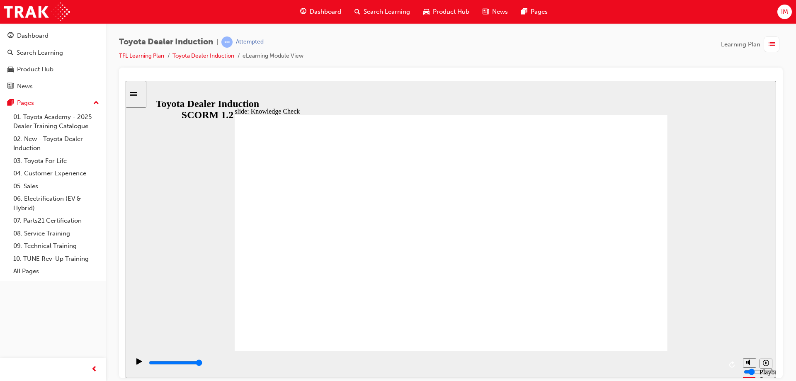
radio input "false"
radio input "true"
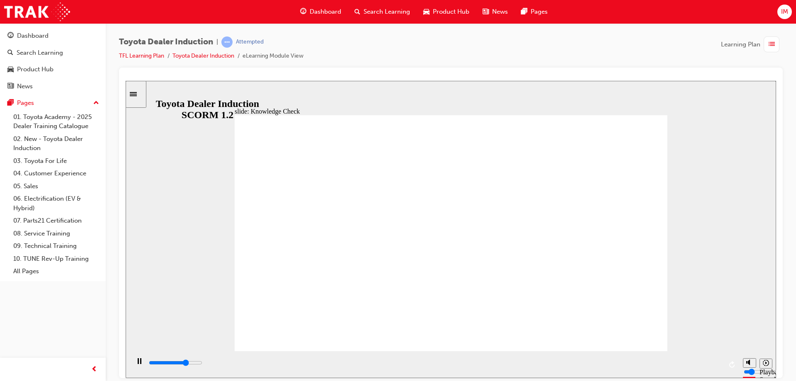
type input "3600"
type input "t"
type input "4000"
type input "to"
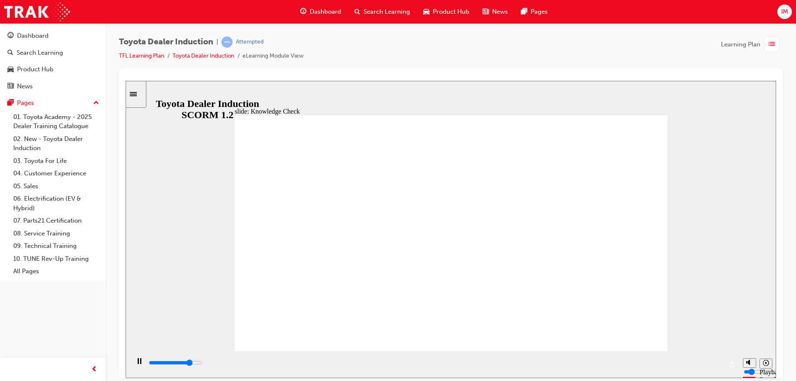
type input "to"
type input "4300"
type input "toy"
type input "4600"
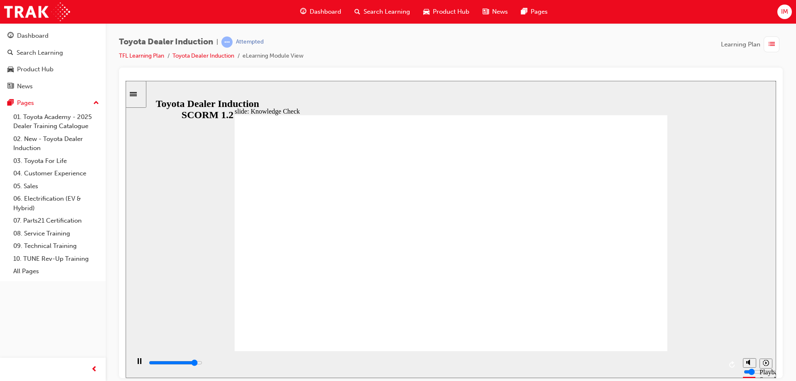
type input "toyo"
type input "4900"
type input "toyot"
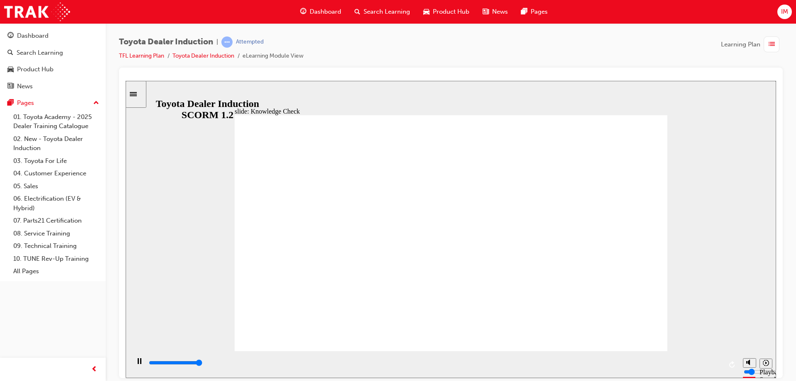
type input "5000"
type input "toyota"
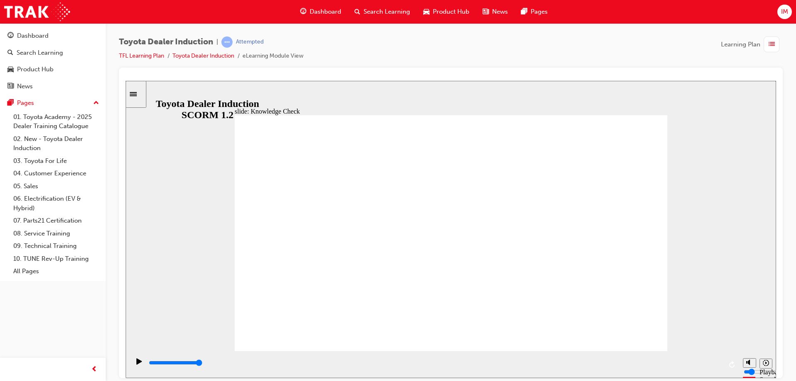
type input "toyota e"
type input "toyota en"
type input "toyota eng"
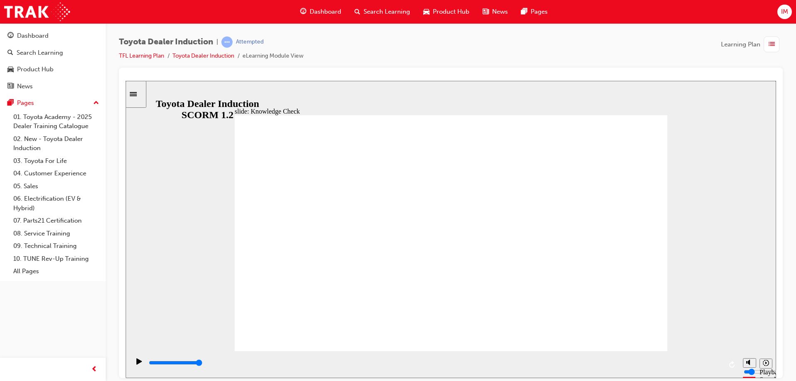
type input "toyota eng"
type input "toyota enga"
type input "toyota engag"
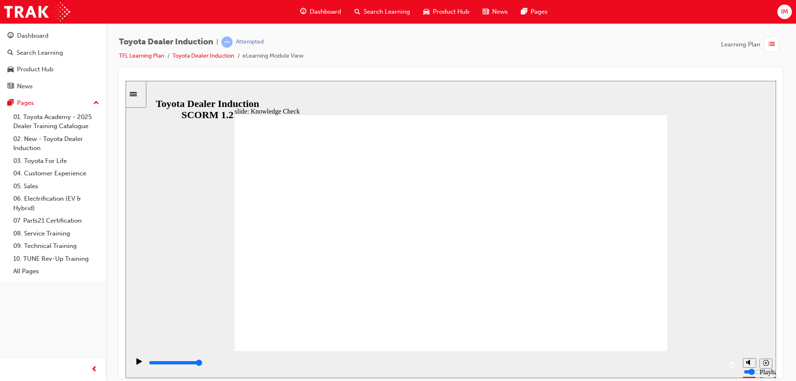
type input "toyota engage"
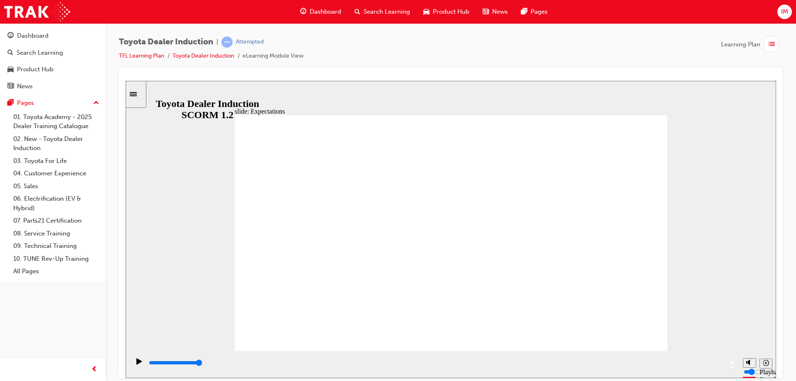
type input "6700"
checkbox input "true"
type input "8100"
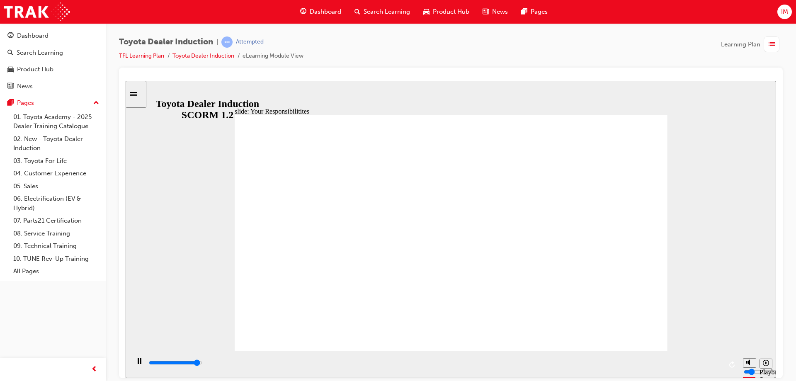
checkbox input "true"
type input "8400"
checkbox input "true"
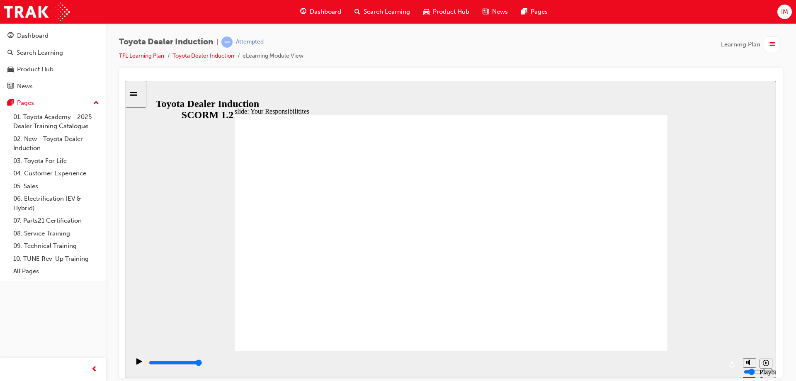
checkbox input "true"
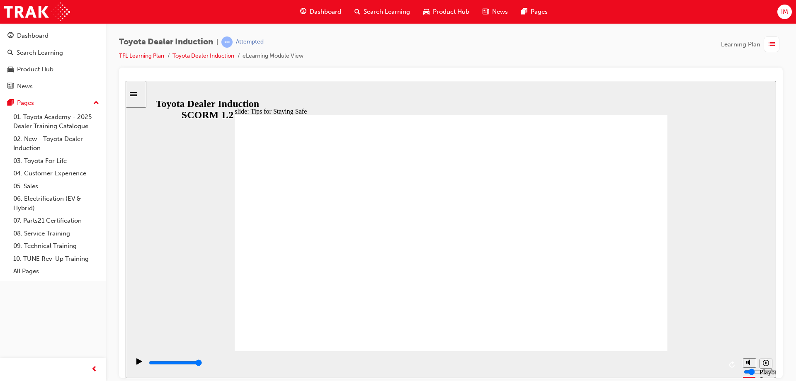
type input "5000"
checkbox input "true"
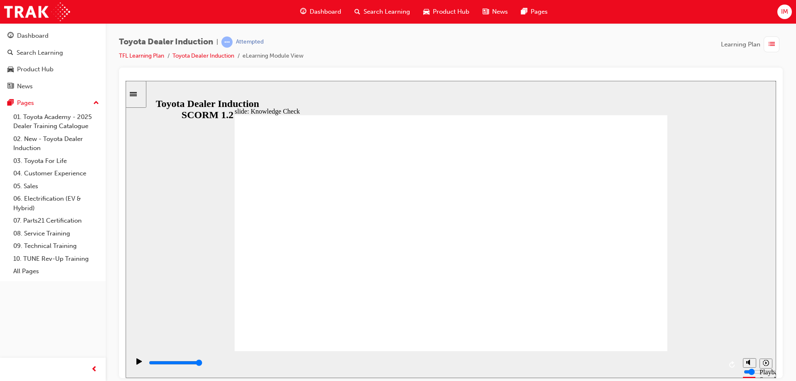
type input "5000"
radio input "true"
type input "5000"
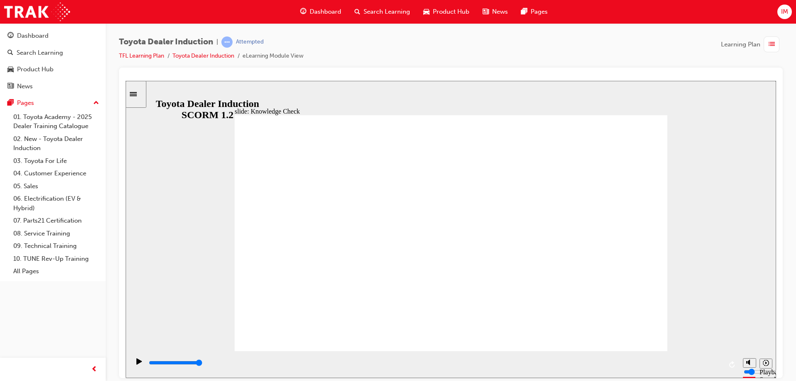
checkbox input "true"
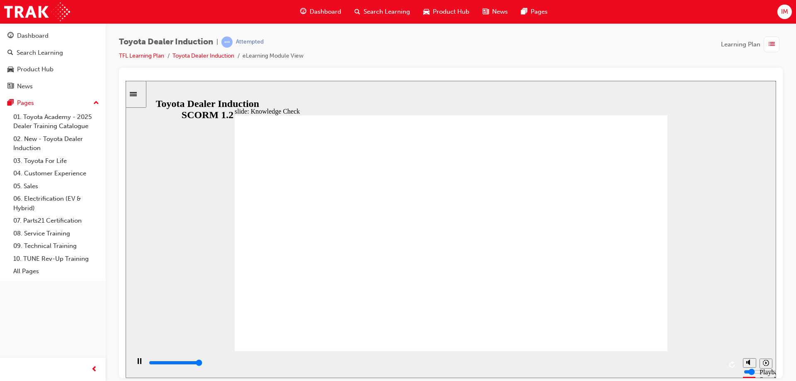
type input "5000"
checkbox input "true"
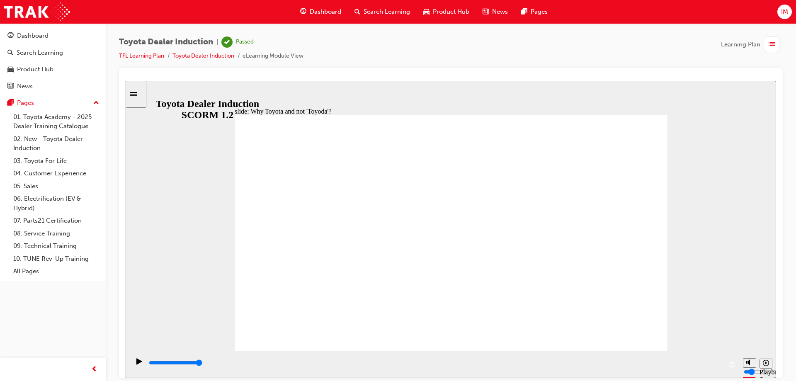
type input "3700"
radio input "true"
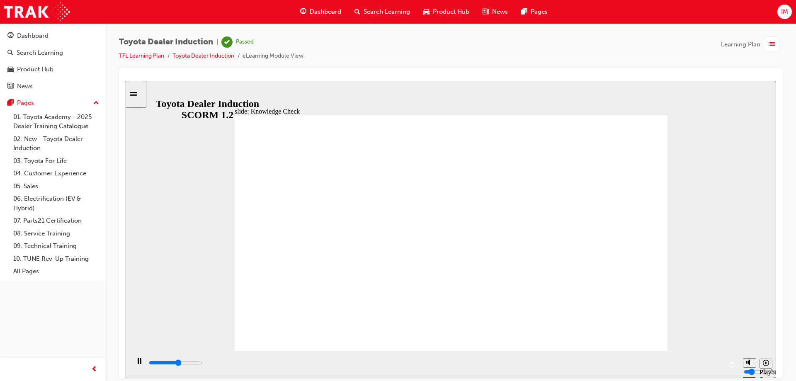
type input "2900"
radio input "true"
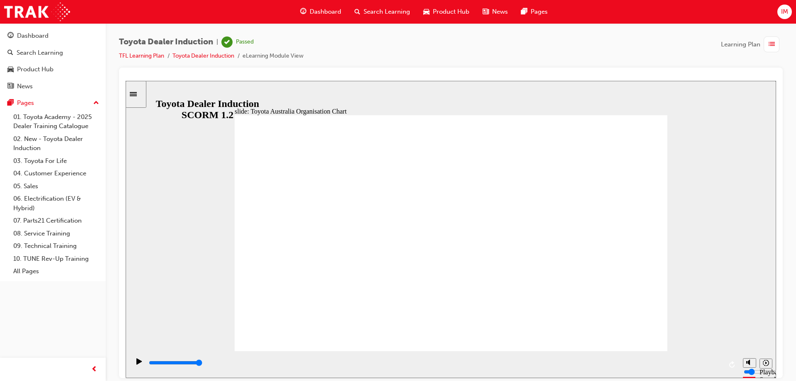
type input "4700"
radio input "true"
type input "2000"
radio input "true"
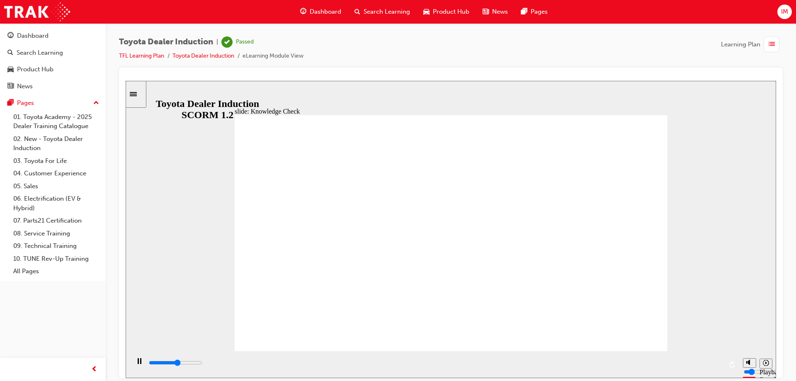
type input "1600"
type input "3200"
radio input "true"
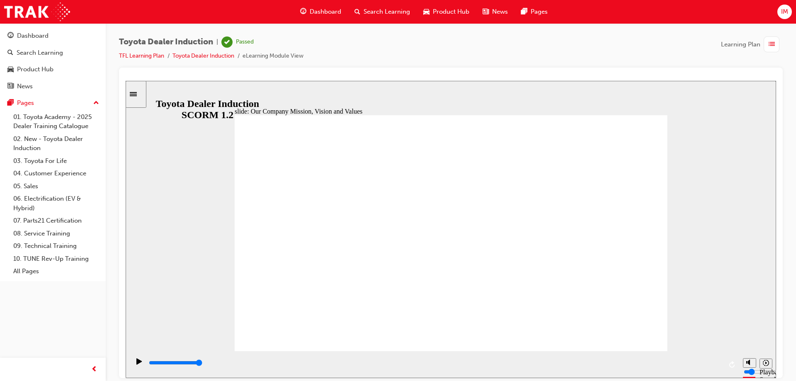
type input "800"
type input "happiness"
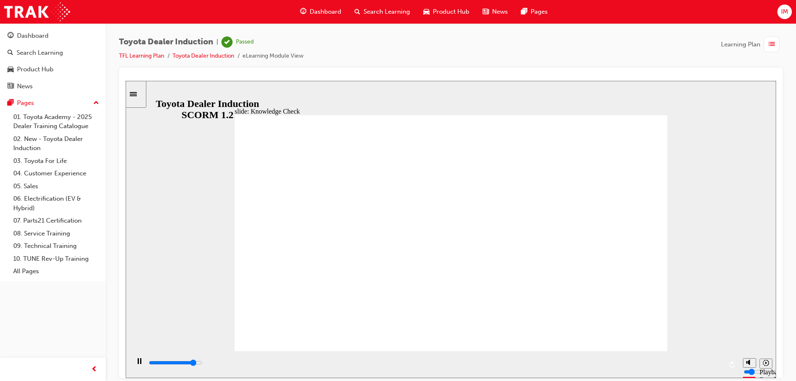
type input "4500"
type input "5000"
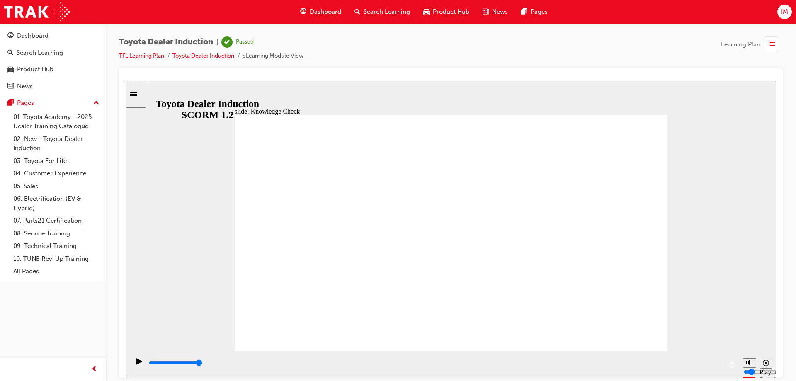
type input "happinesss"
type input "happiness"
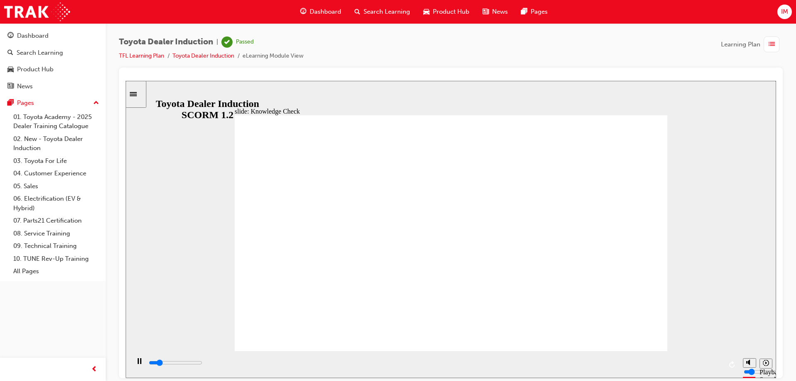
type input "800"
type input "adventurous"
drag, startPoint x: 407, startPoint y: 239, endPoint x: 264, endPoint y: 233, distance: 143.2
type input "3700"
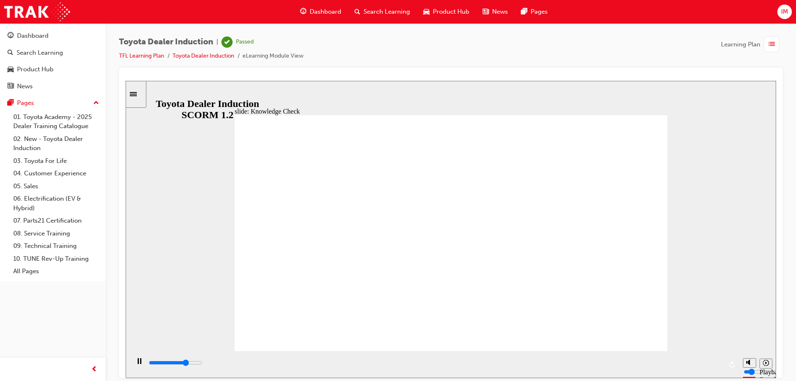
type input "a"
type input "3800"
type input "4500"
type input "m"
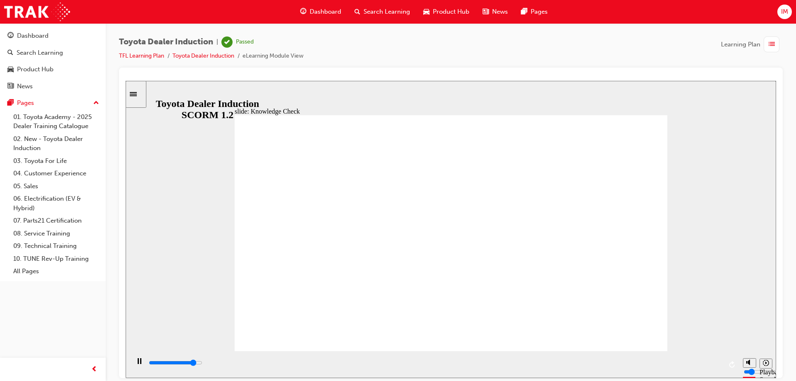
type input "m"
type input "4700"
type input "mo"
type input "5000"
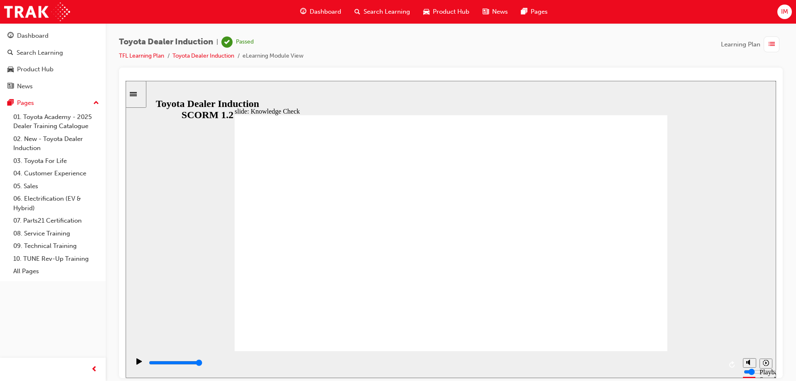
type input "mov"
type input "move"
type input "moved"
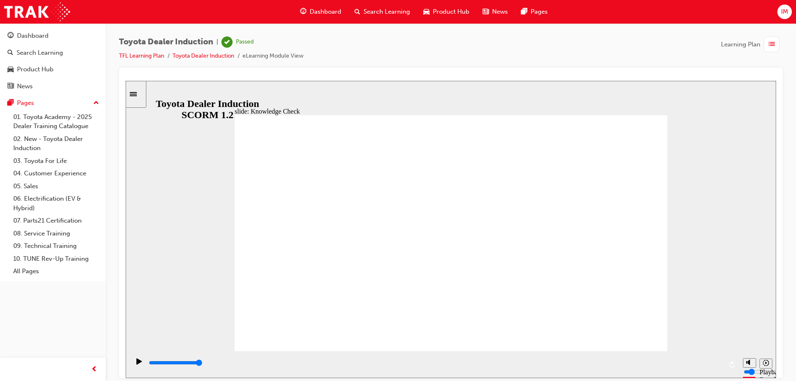
type input "moved"
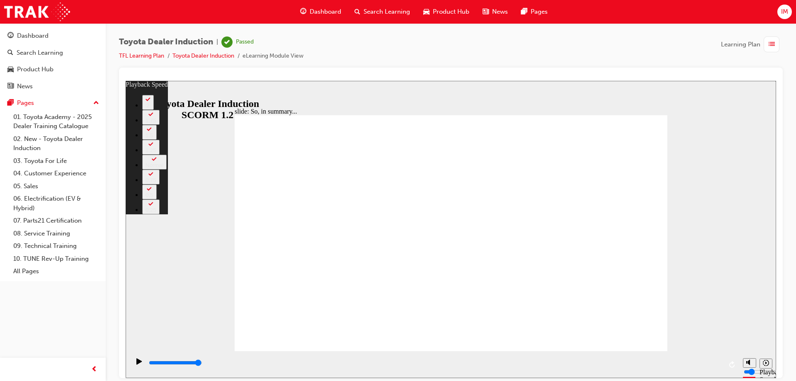
drag, startPoint x: 447, startPoint y: 274, endPoint x: 634, endPoint y: 336, distance: 197.2
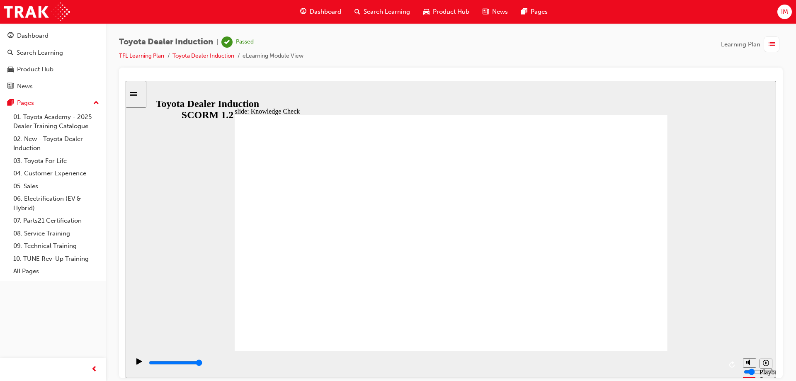
type input "5000"
radio input "true"
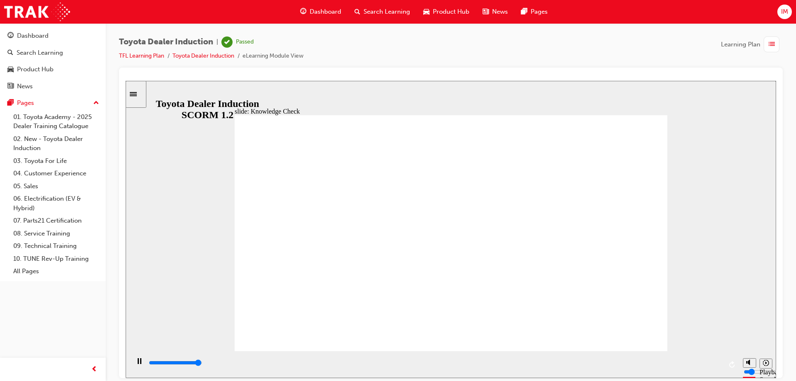
type input "5000"
radio input "true"
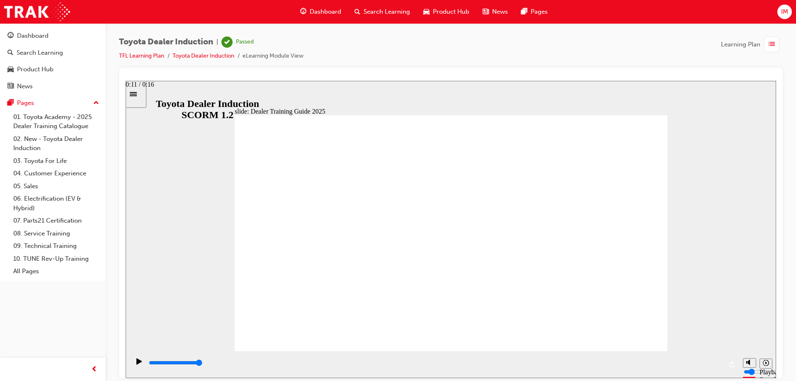
type input "3600"
radio input "true"
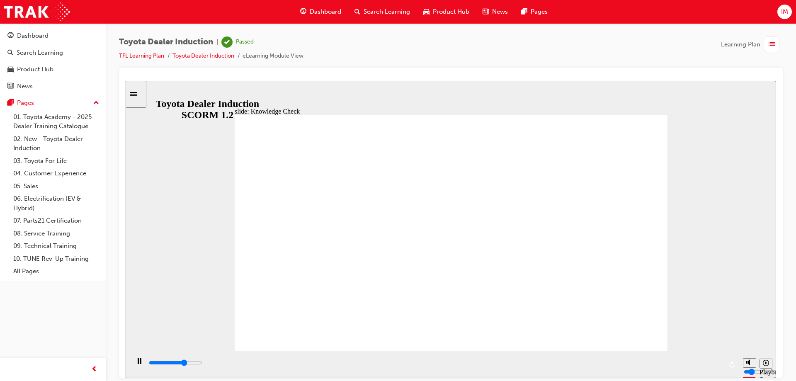
type input "3500"
radio input "true"
type input "5000"
radio input "true"
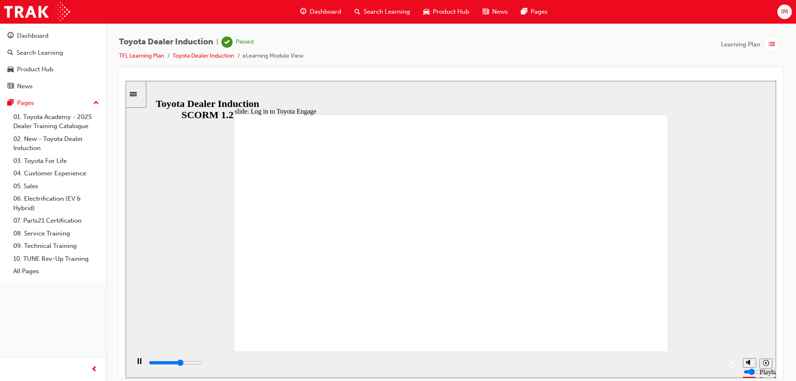
type input "800"
type input "toyota engage"
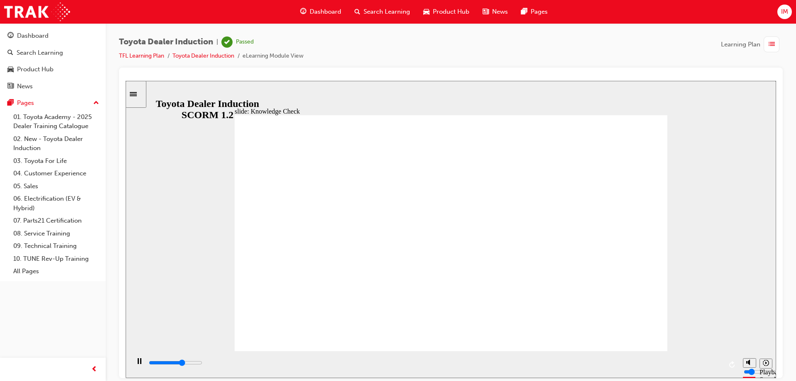
type input "4300"
type input "toyota engage"
type input "4600"
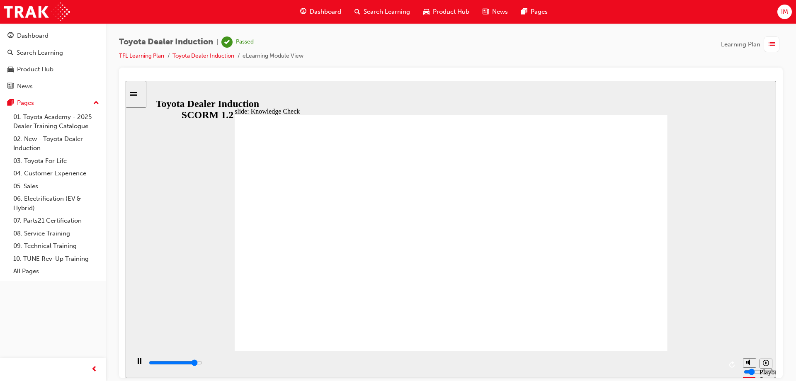
type input "toyota engage a"
type input "5000"
type input "toyota engage ap"
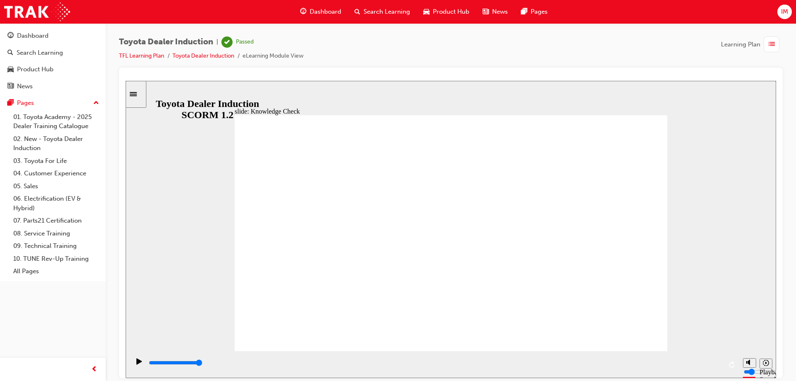
type input "toyota engage app"
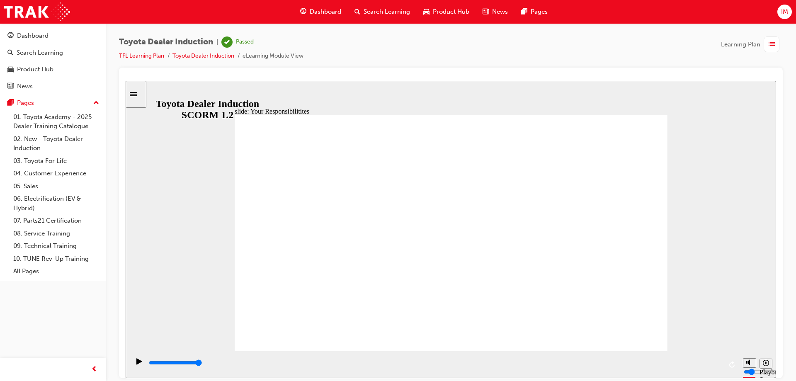
drag, startPoint x: 510, startPoint y: 305, endPoint x: 393, endPoint y: 297, distance: 117.3
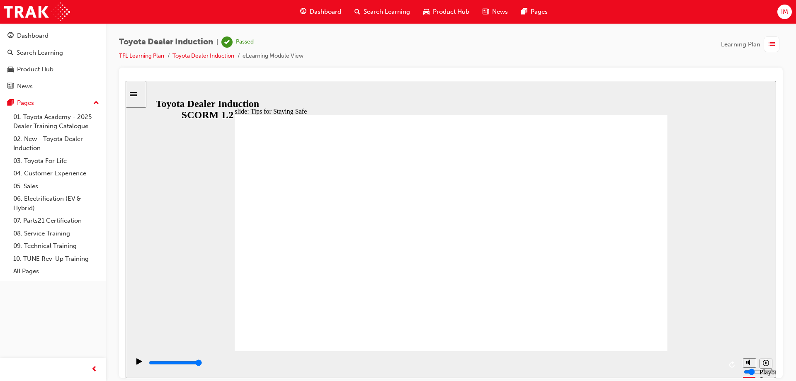
drag, startPoint x: 389, startPoint y: 295, endPoint x: 411, endPoint y: 297, distance: 22.1
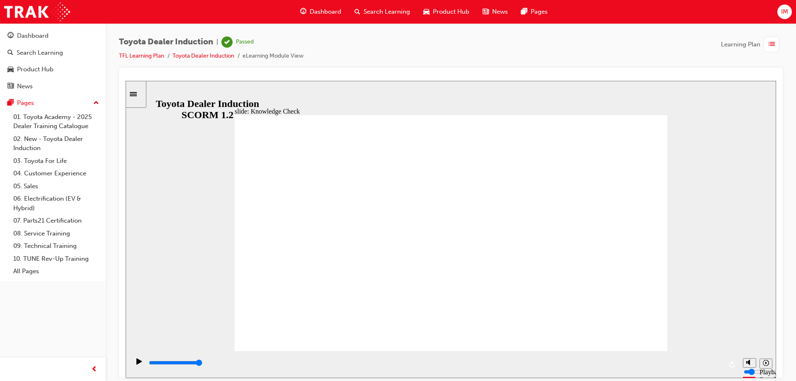
type input "5000"
checkbox input "true"
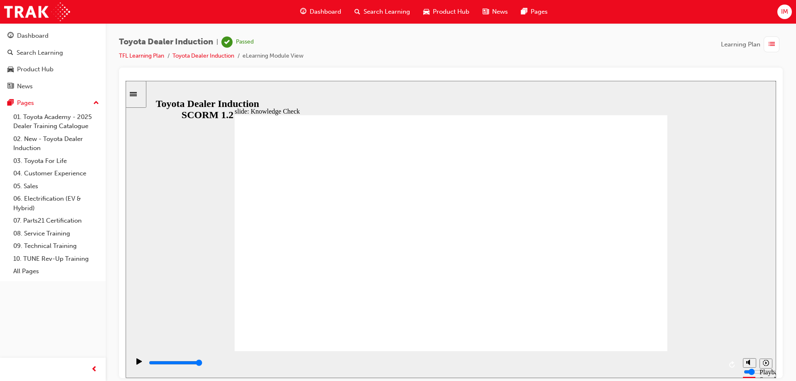
checkbox input "true"
type input "3800"
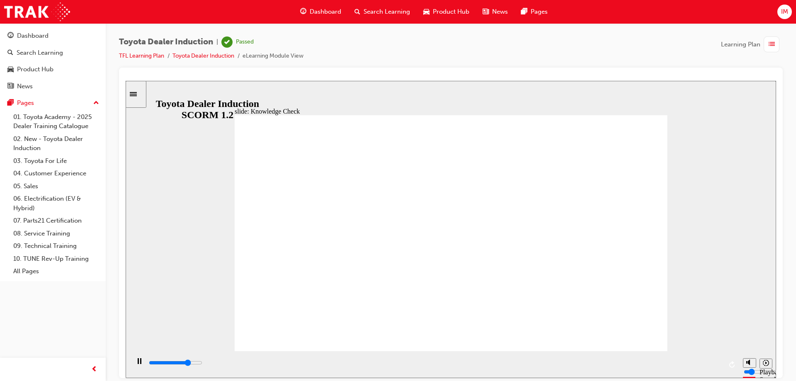
radio input "true"
type input "5000"
checkbox input "true"
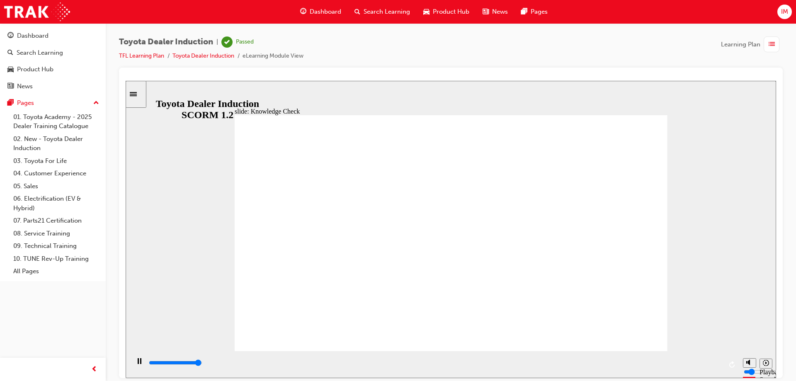
type input "5000"
checkbox input "true"
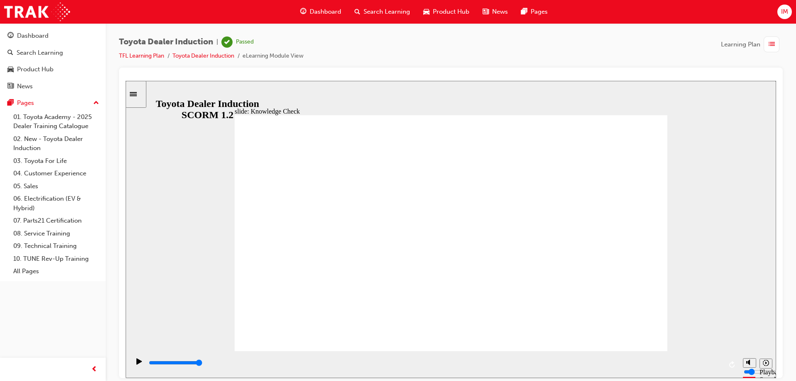
type input "8400"
click at [43, 116] on link "01. Toyota Academy - 2025 Dealer Training Catalogue" at bounding box center [56, 122] width 93 height 22
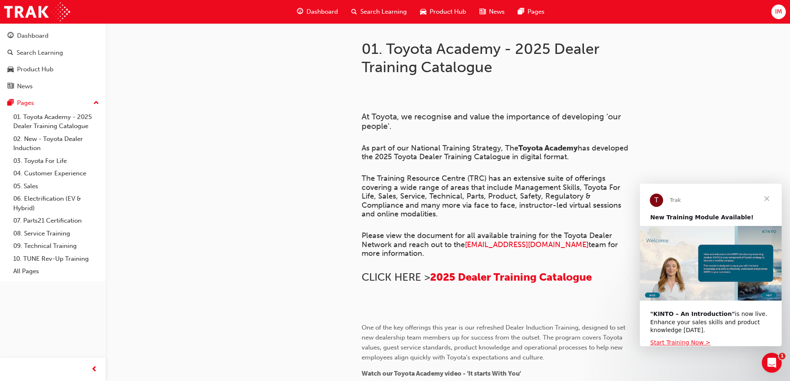
click at [379, 11] on span "Search Learning" at bounding box center [383, 12] width 46 height 10
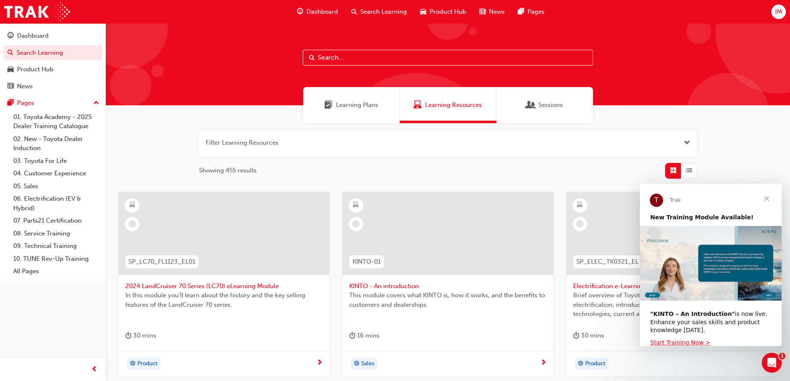
click at [341, 107] on span "Learning Plans" at bounding box center [357, 105] width 42 height 10
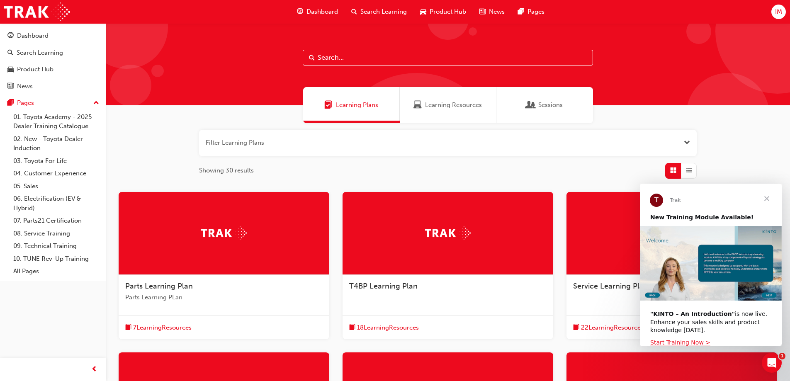
click at [767, 197] on span "Close" at bounding box center [767, 199] width 30 height 30
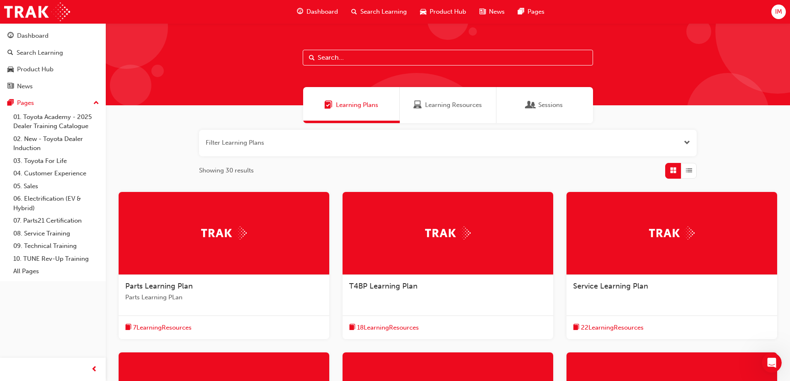
click at [325, 12] on span "Dashboard" at bounding box center [323, 12] width 32 height 10
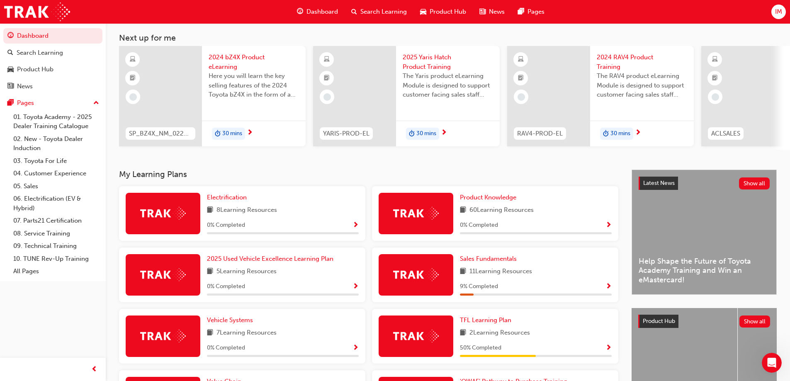
scroll to position [83, 0]
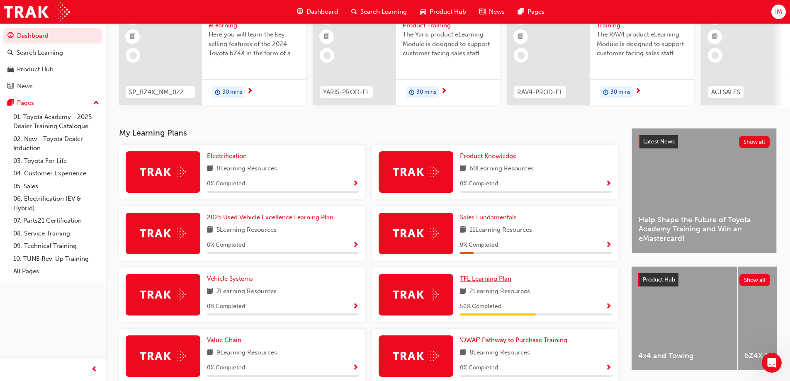
click at [498, 282] on span "TFL Learning Plan" at bounding box center [485, 278] width 51 height 7
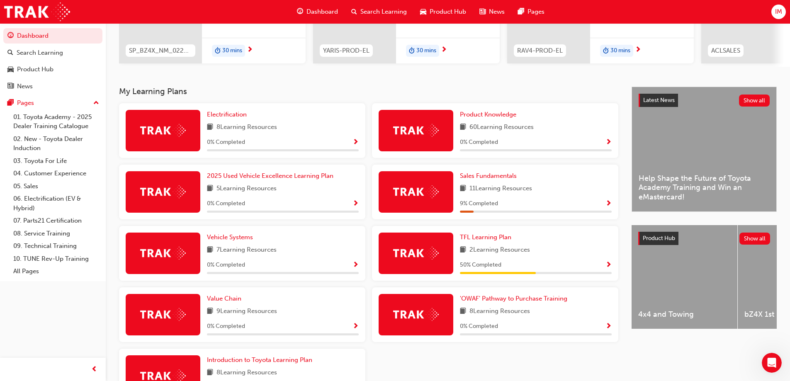
scroll to position [166, 0]
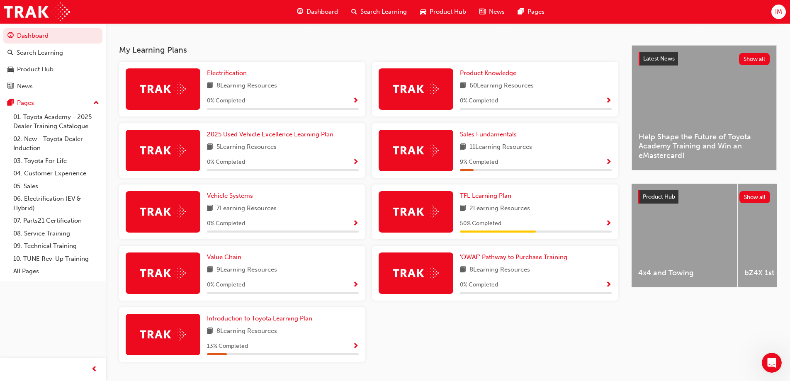
click at [297, 322] on span "Introduction to Toyota Learning Plan" at bounding box center [259, 318] width 105 height 7
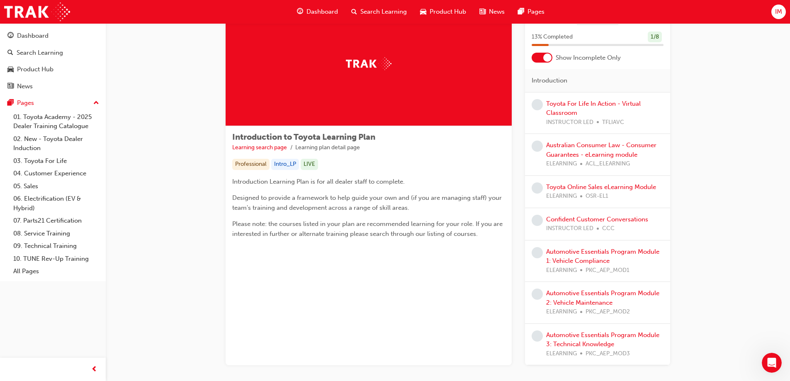
scroll to position [83, 0]
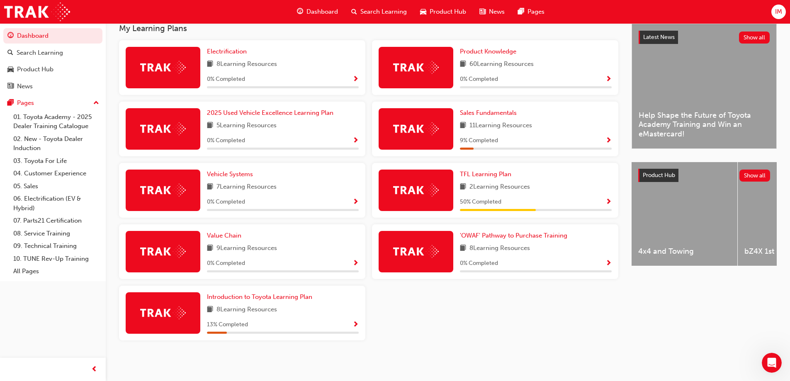
scroll to position [149, 0]
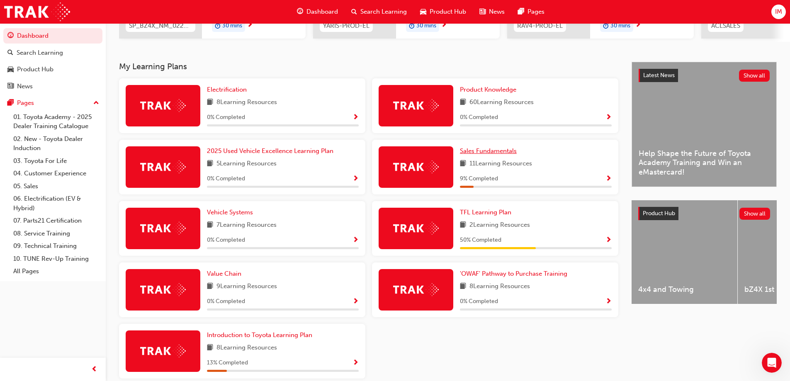
click at [512, 155] on span "Sales Fundamentals" at bounding box center [488, 150] width 57 height 7
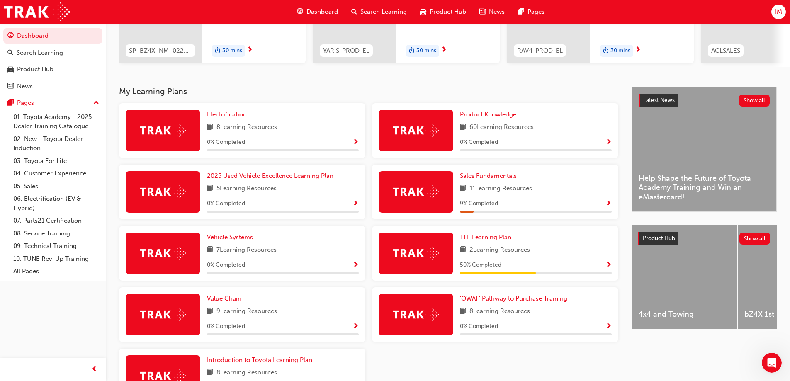
scroll to position [166, 0]
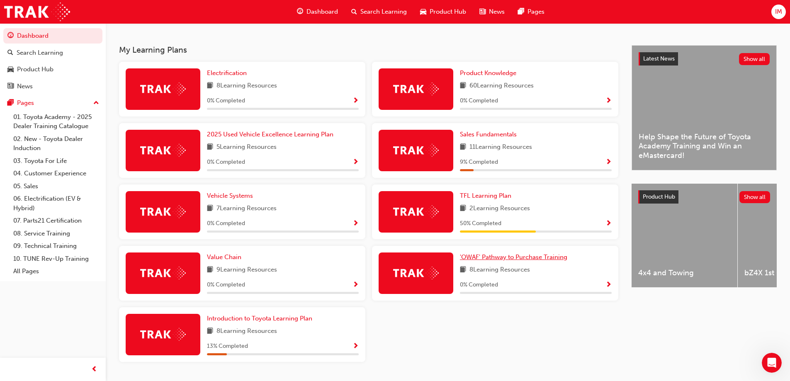
click at [539, 260] on span "'OWAF' Pathway to Purchase Training" at bounding box center [513, 256] width 107 height 7
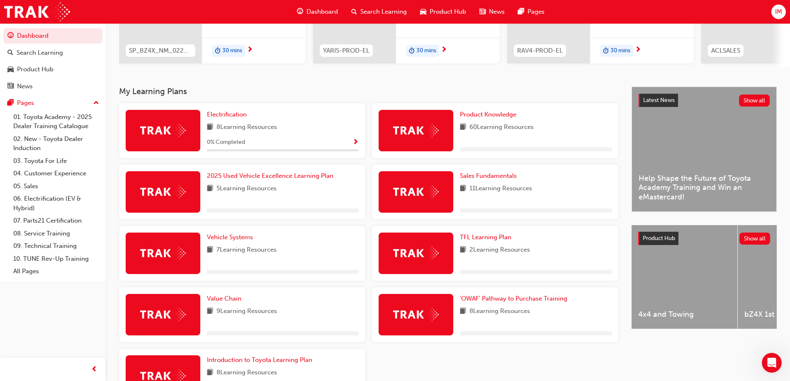
scroll to position [191, 0]
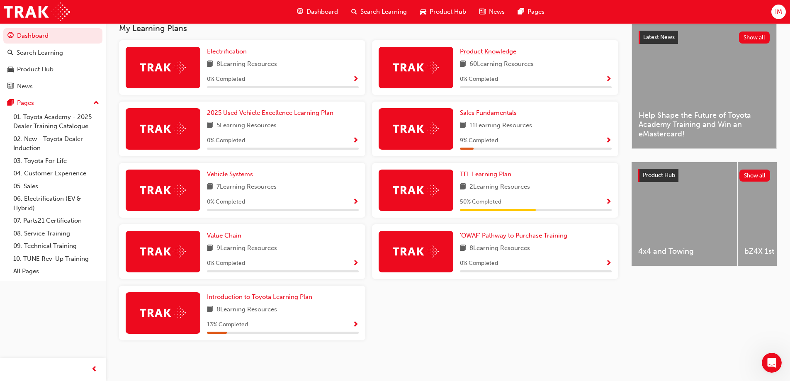
click at [495, 53] on span "Product Knowledge" at bounding box center [488, 51] width 56 height 7
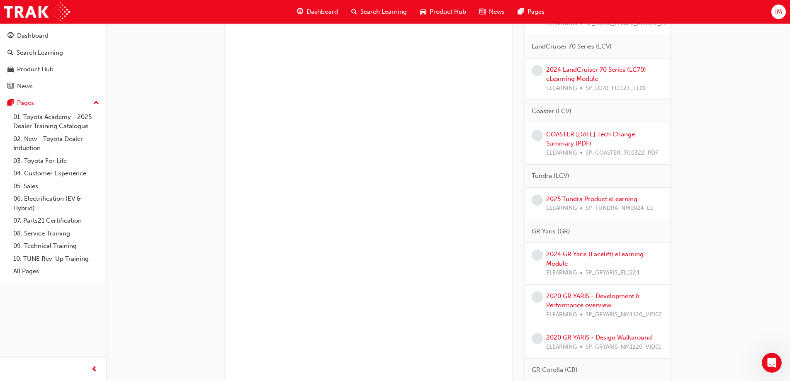
scroll to position [1913, 0]
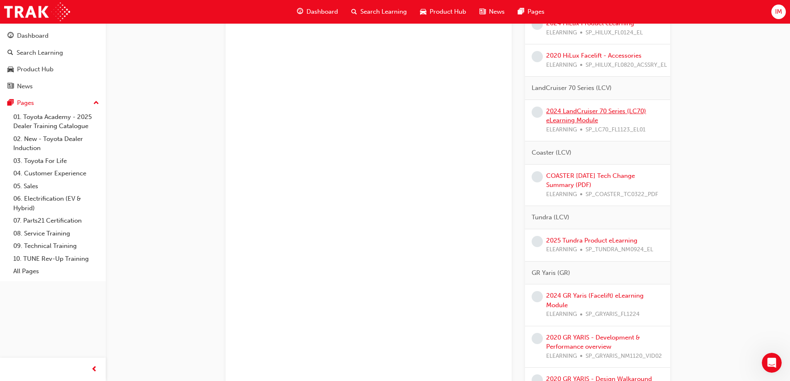
click at [582, 113] on link "2024 LandCruiser 70 Series (LC70) eLearning Module" at bounding box center [596, 115] width 100 height 17
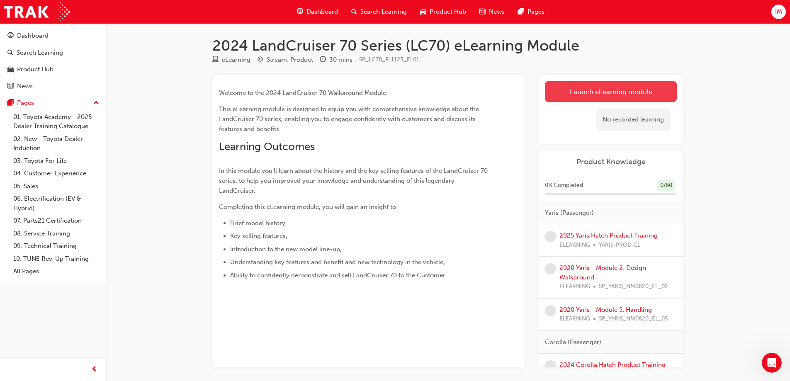
click at [606, 93] on link "Launch eLearning module" at bounding box center [611, 91] width 132 height 21
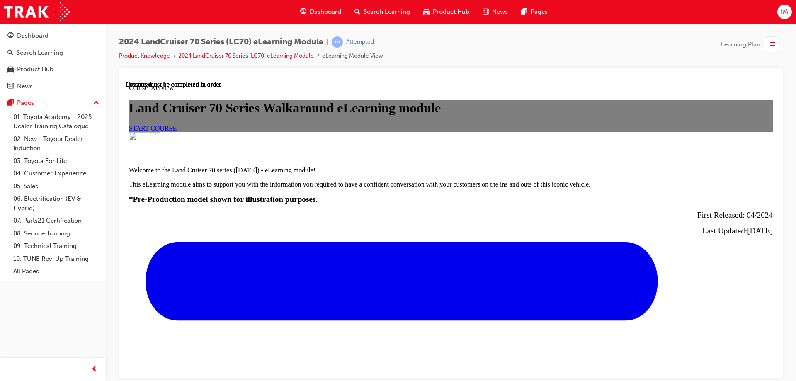
click at [177, 131] on span "START COURSE" at bounding box center [153, 127] width 48 height 7
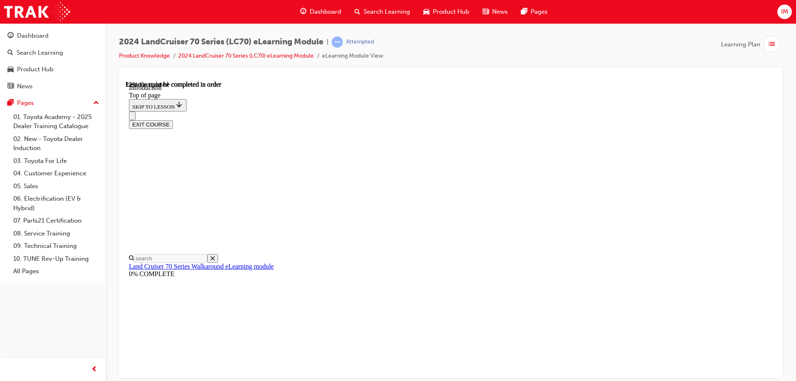
scroll to position [290, 0]
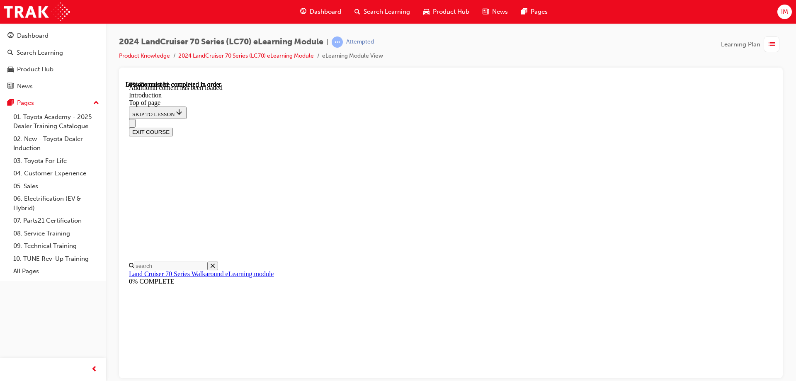
scroll to position [472, 0]
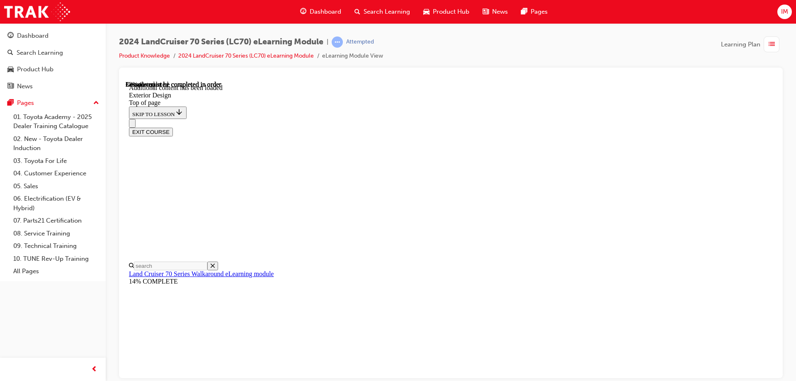
scroll to position [599, 0]
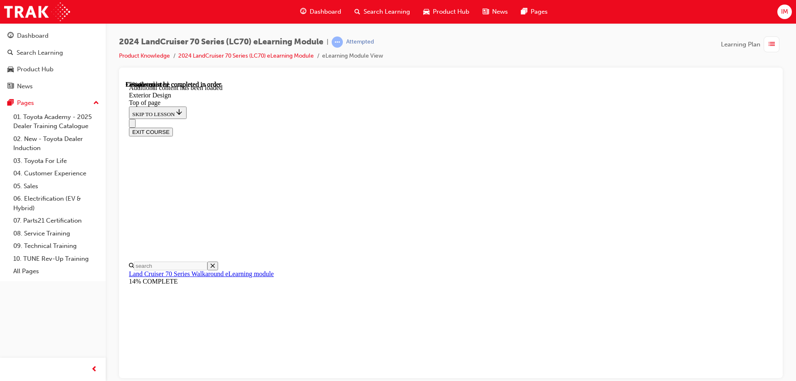
scroll to position [330, 0]
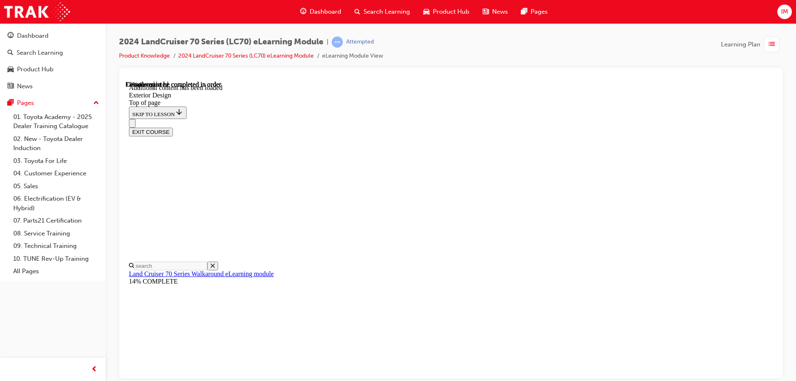
drag, startPoint x: 380, startPoint y: 273, endPoint x: 377, endPoint y: 267, distance: 6.9
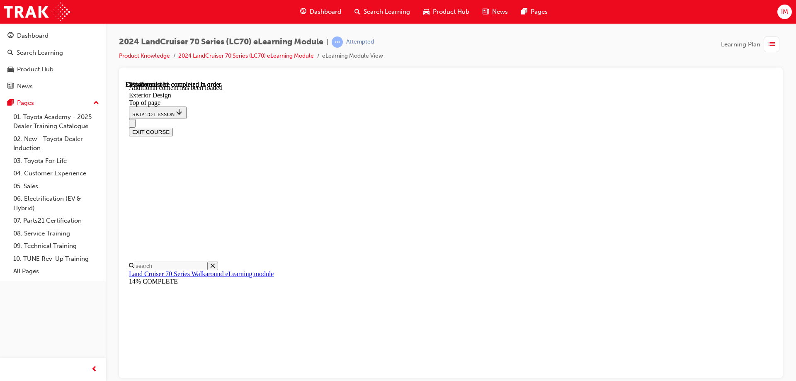
scroll to position [105, 0]
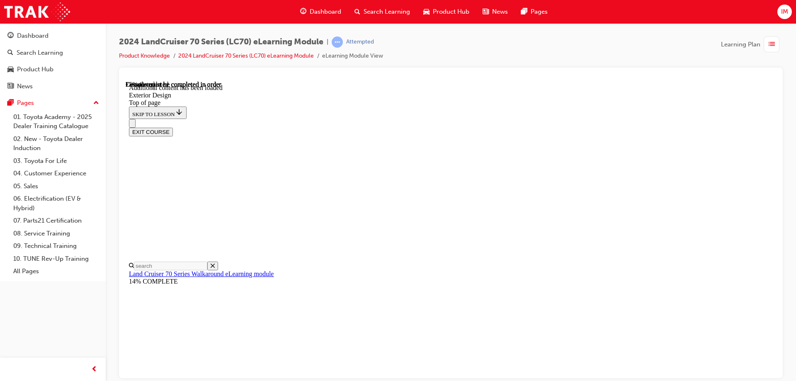
scroll to position [866, 0]
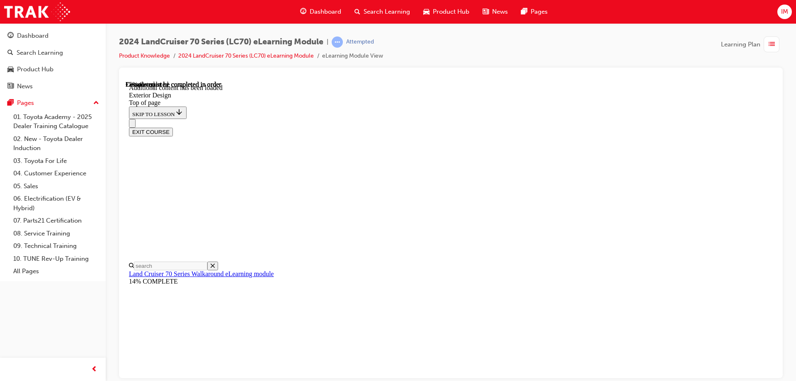
scroll to position [207, 0]
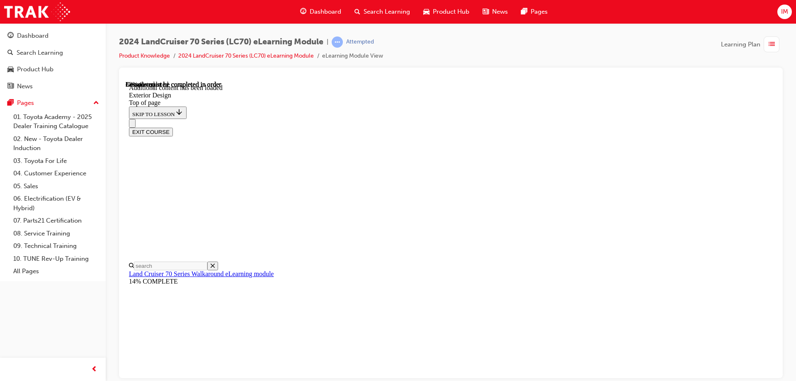
scroll to position [991, 0]
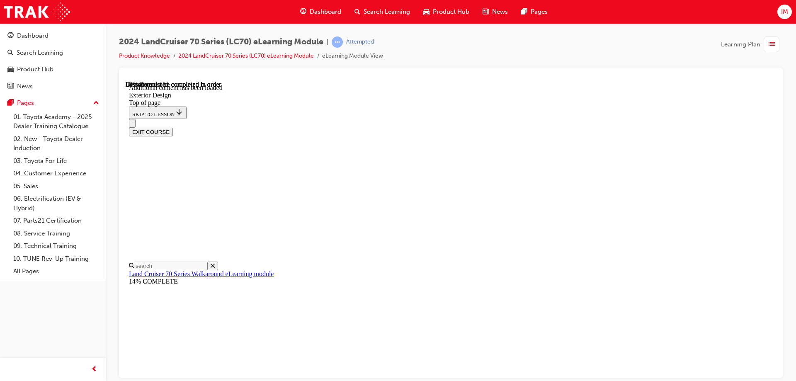
scroll to position [148, 0]
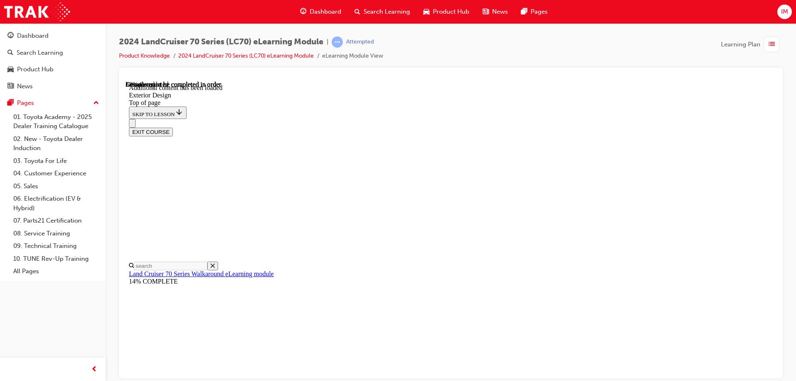
scroll to position [283, 0]
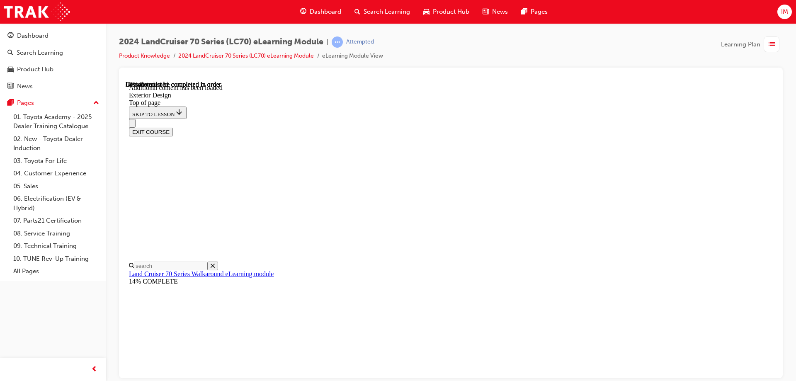
drag, startPoint x: 485, startPoint y: 187, endPoint x: 480, endPoint y: 183, distance: 5.9
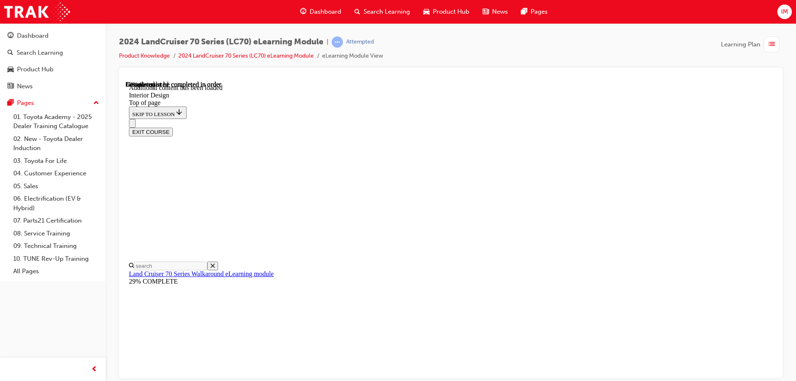
scroll to position [524, 0]
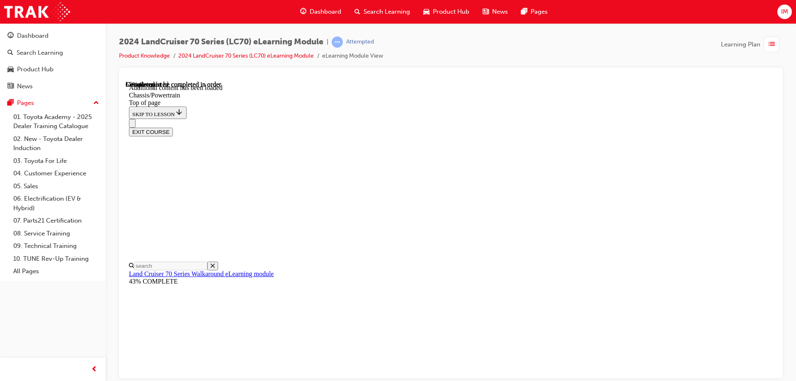
scroll to position [986, 0]
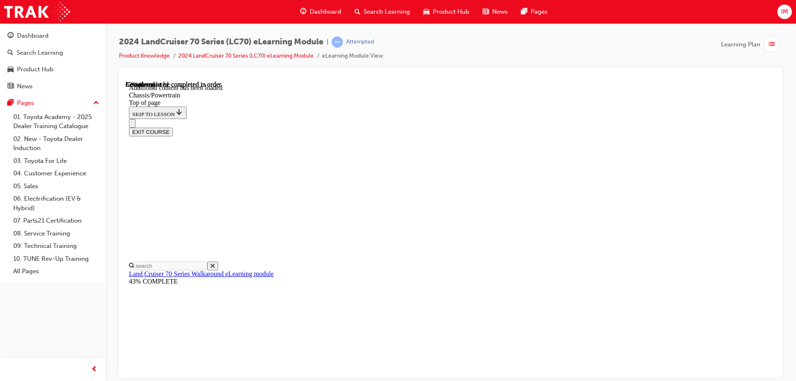
scroll to position [1251, 0]
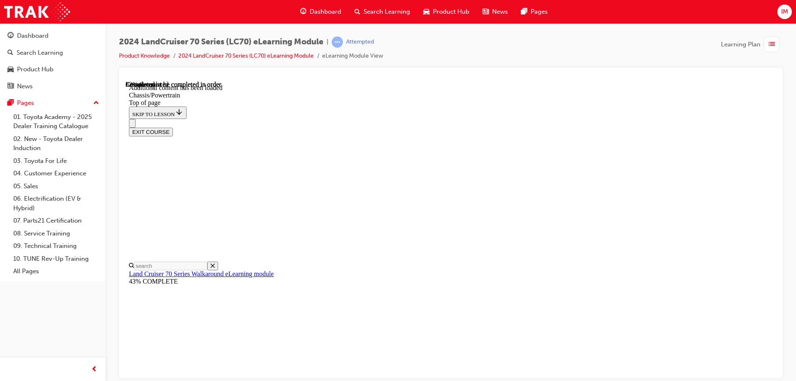
scroll to position [102, 0]
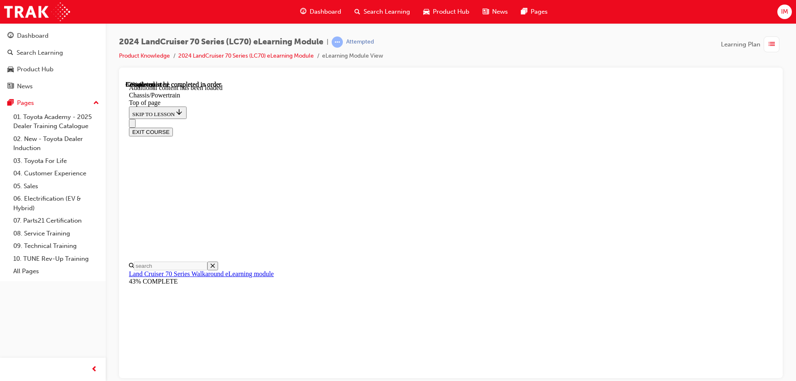
scroll to position [34, 0]
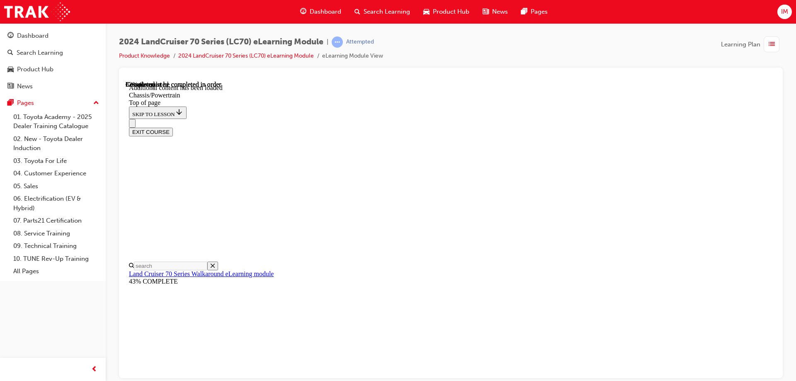
scroll to position [97, 0]
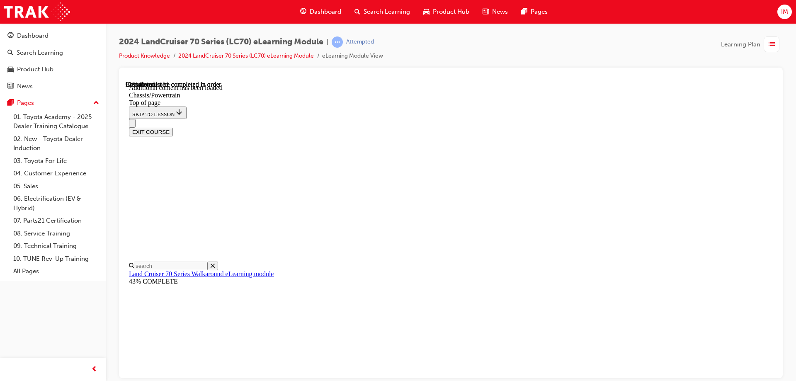
scroll to position [1251, 0]
drag, startPoint x: 635, startPoint y: 141, endPoint x: 635, endPoint y: 146, distance: 4.6
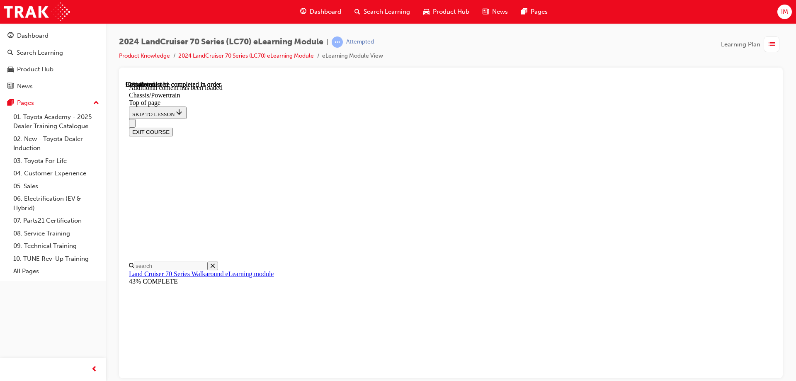
drag, startPoint x: 584, startPoint y: 230, endPoint x: 589, endPoint y: 196, distance: 34.4
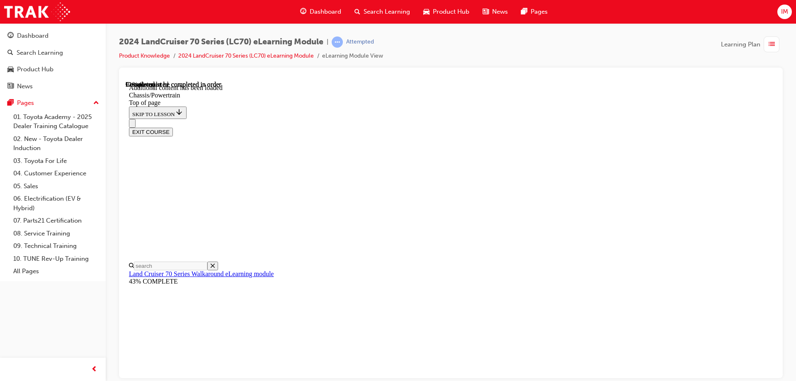
scroll to position [1664, 0]
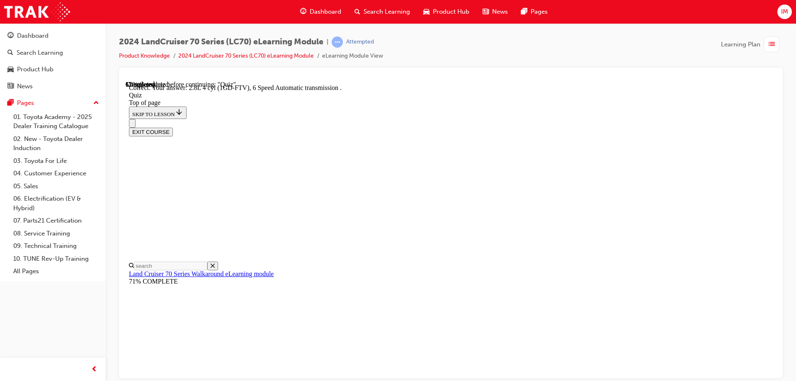
scroll to position [113, 0]
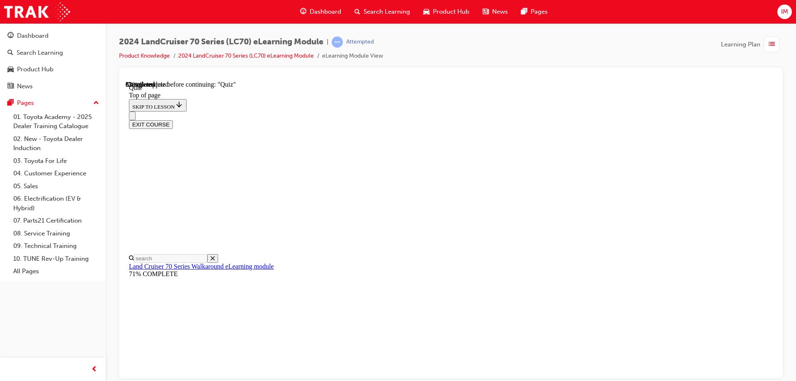
scroll to position [118, 0]
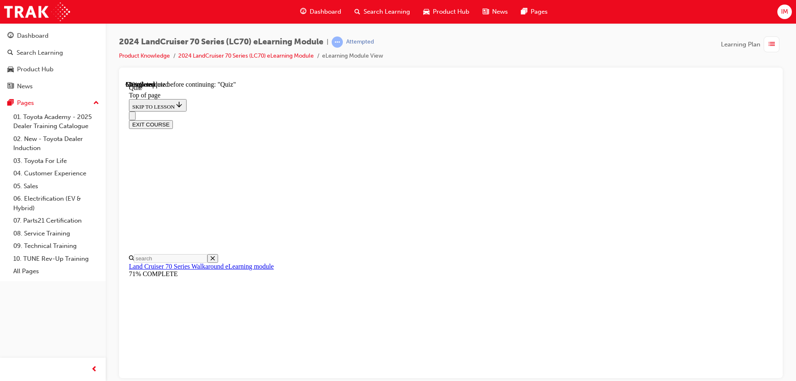
scroll to position [78, 0]
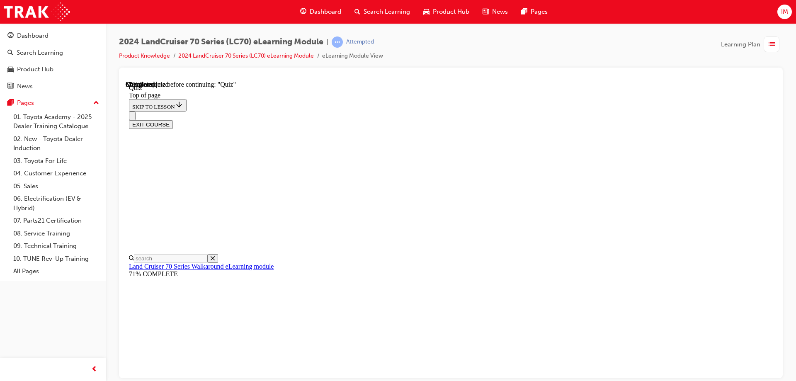
scroll to position [128, 0]
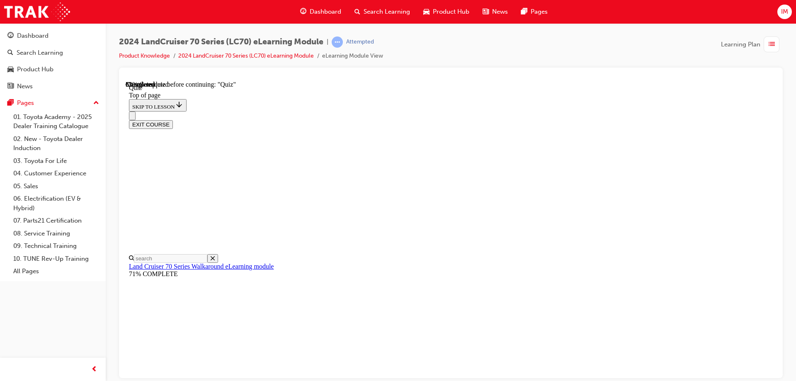
scroll to position [119, 0]
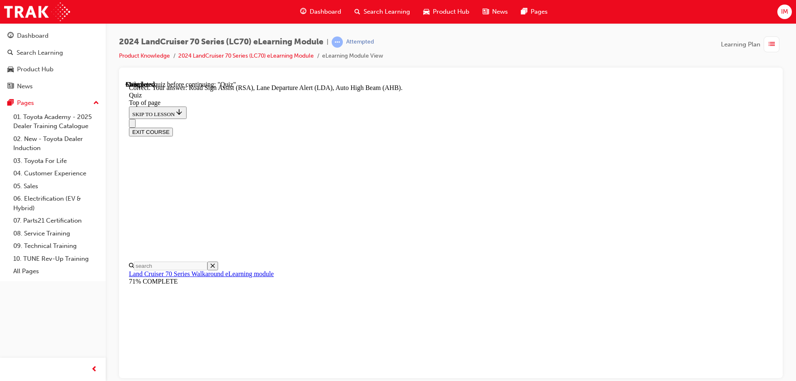
scroll to position [211, 0]
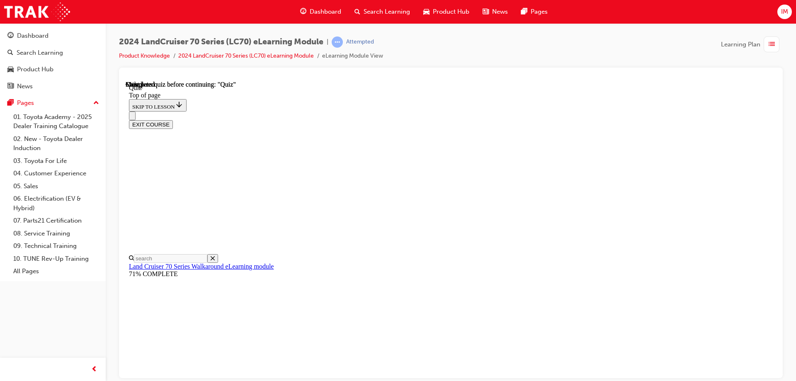
scroll to position [153, 0]
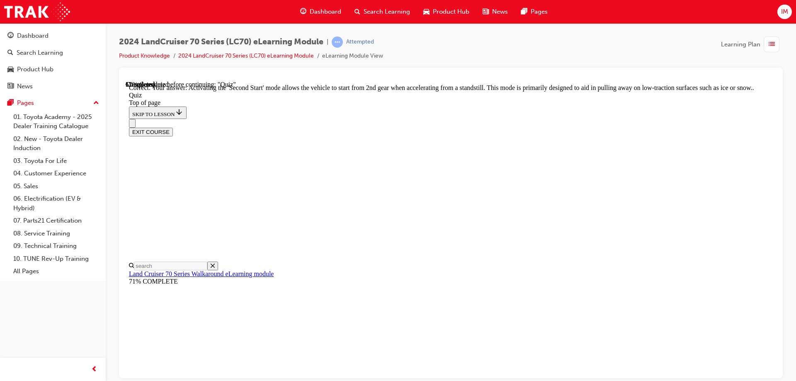
scroll to position [204, 0]
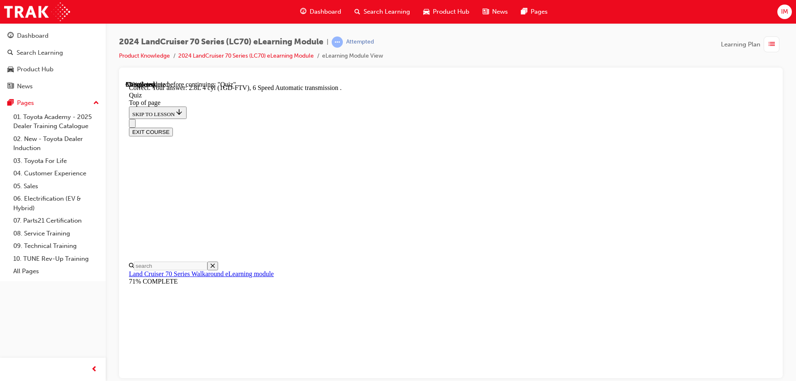
scroll to position [149, 0]
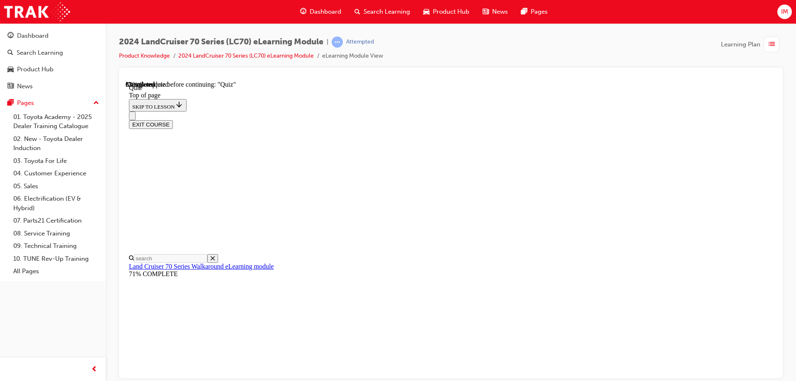
scroll to position [108, 0]
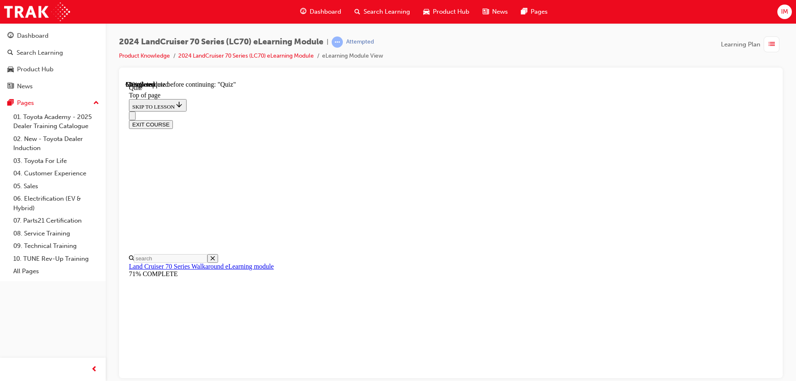
scroll to position [113, 0]
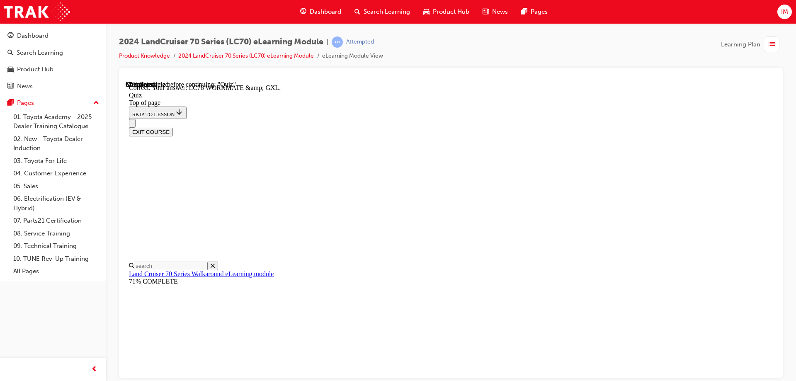
scroll to position [155, 0]
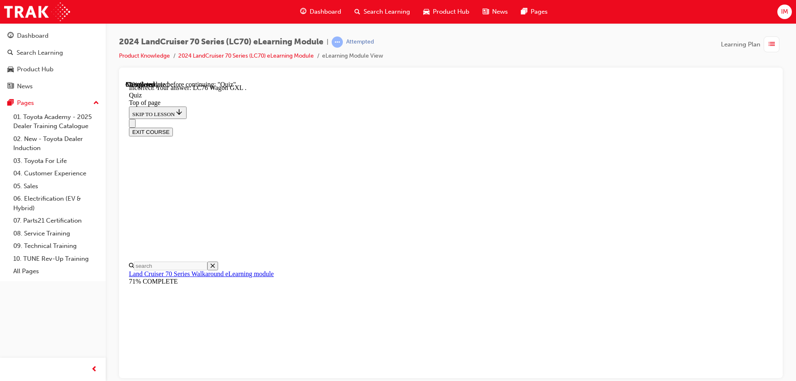
scroll to position [196, 0]
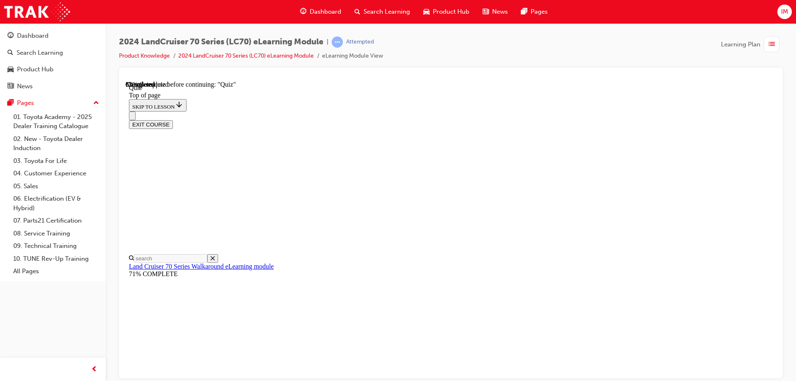
scroll to position [128, 0]
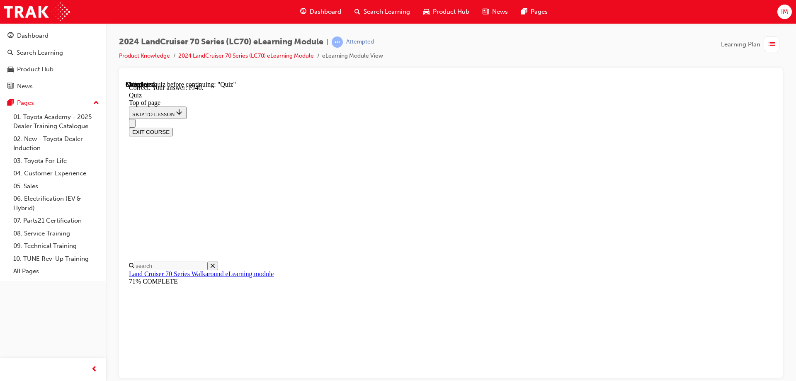
scroll to position [179, 0]
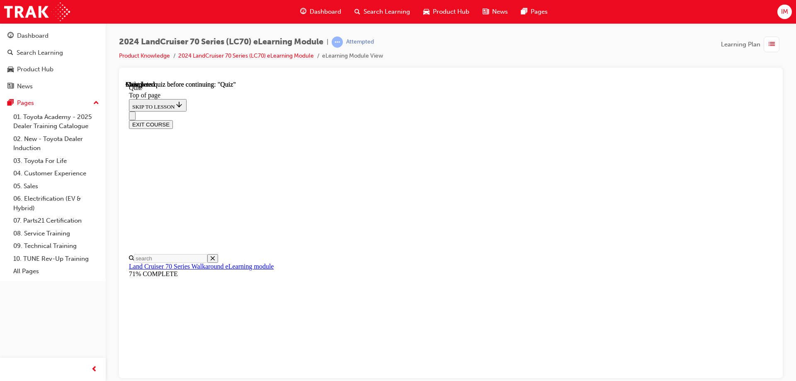
scroll to position [153, 0]
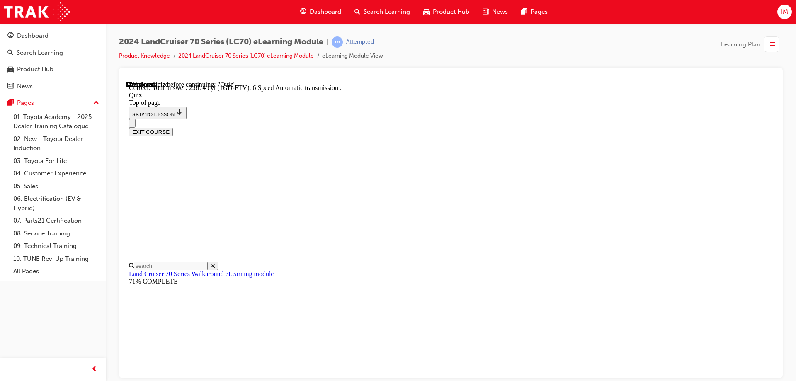
scroll to position [149, 0]
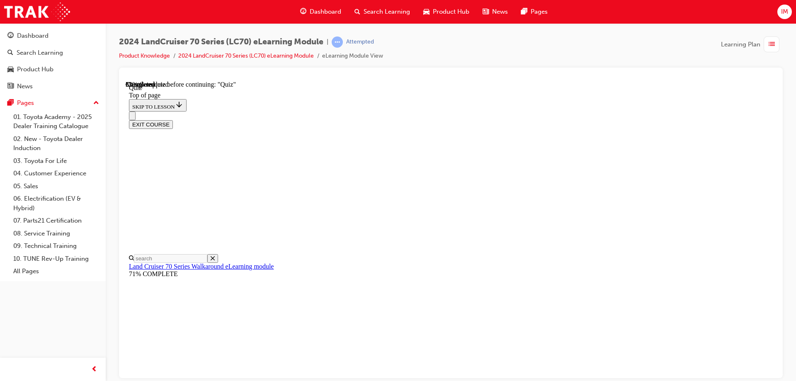
scroll to position [119, 0]
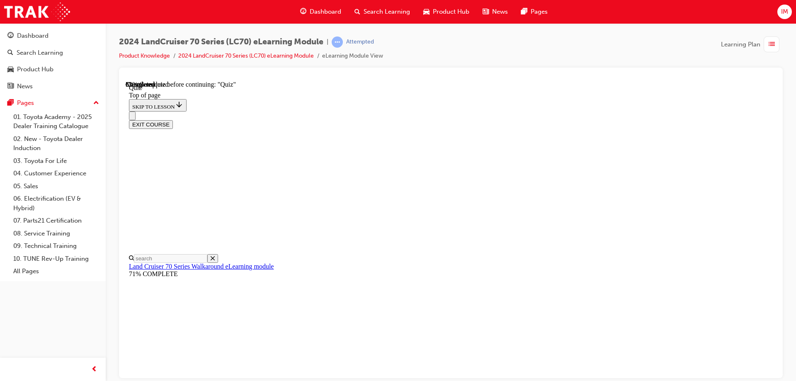
scroll to position [128, 0]
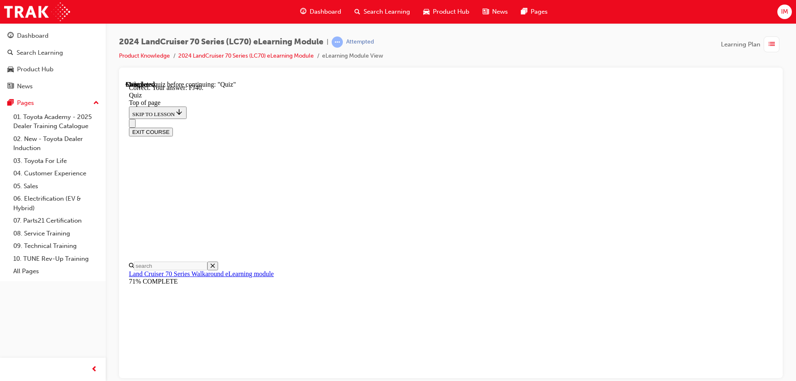
scroll to position [179, 0]
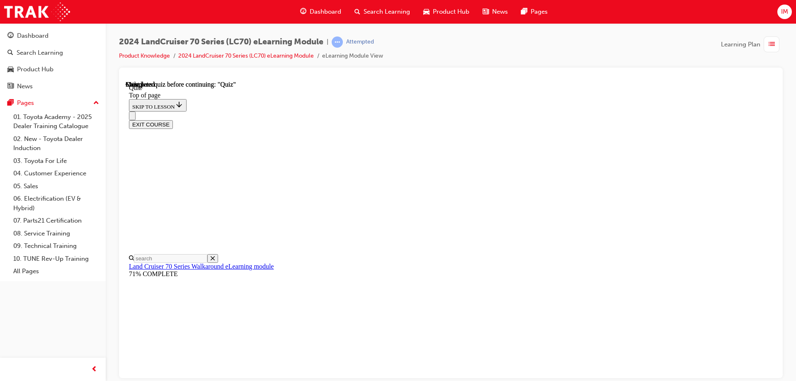
scroll to position [153, 0]
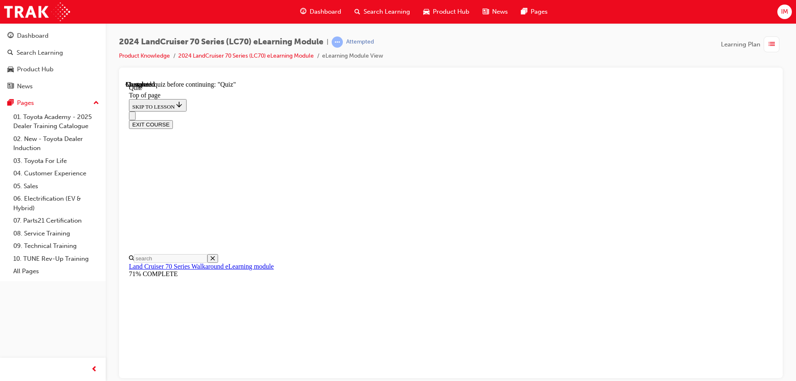
scroll to position [109, 0]
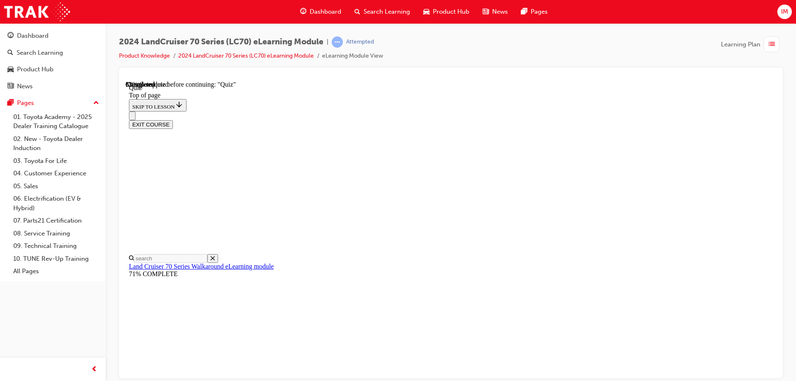
scroll to position [113, 0]
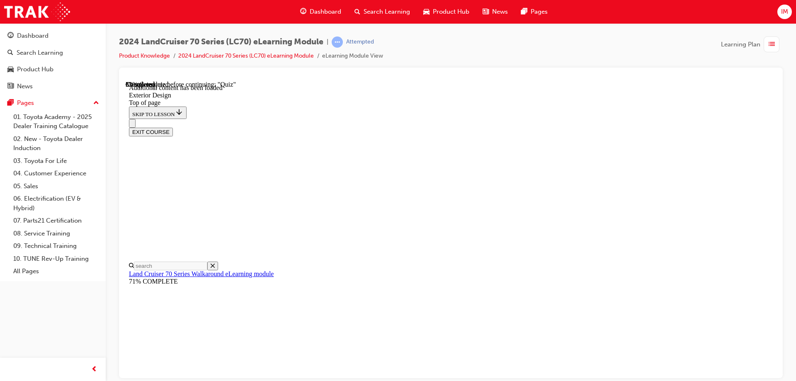
scroll to position [938, 0]
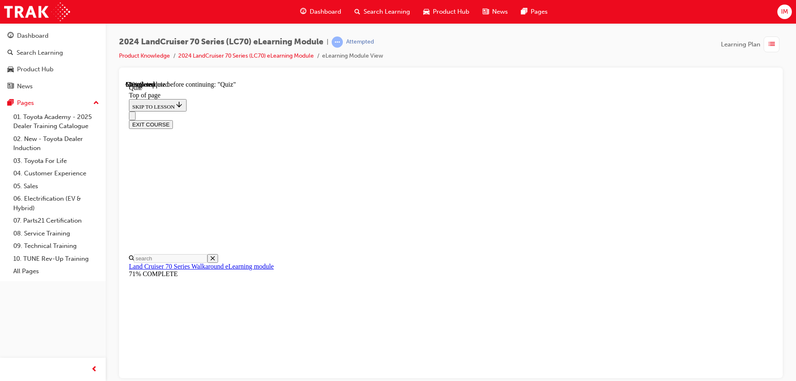
scroll to position [108, 0]
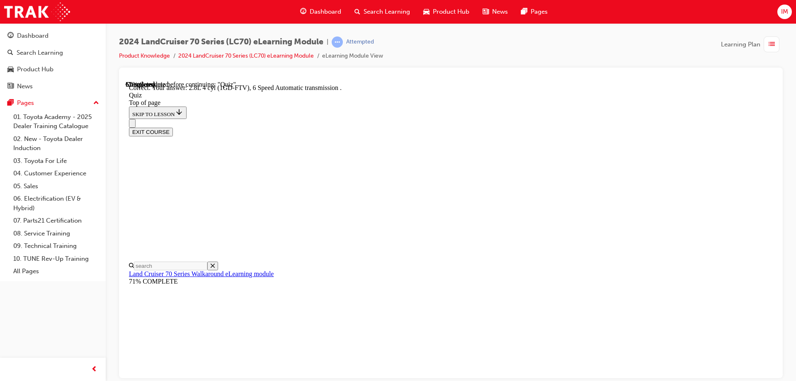
scroll to position [159, 0]
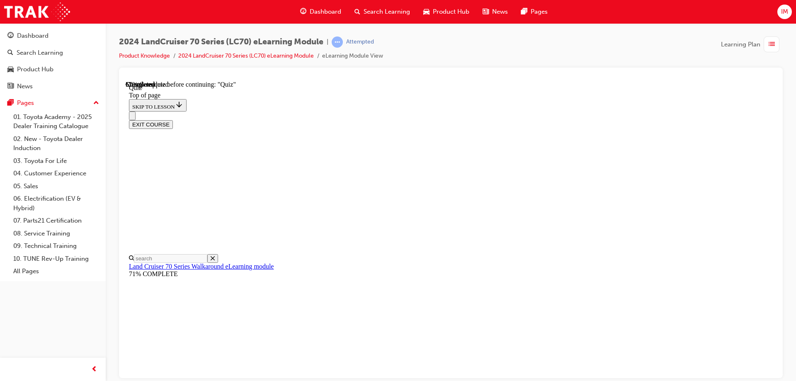
scroll to position [117, 0]
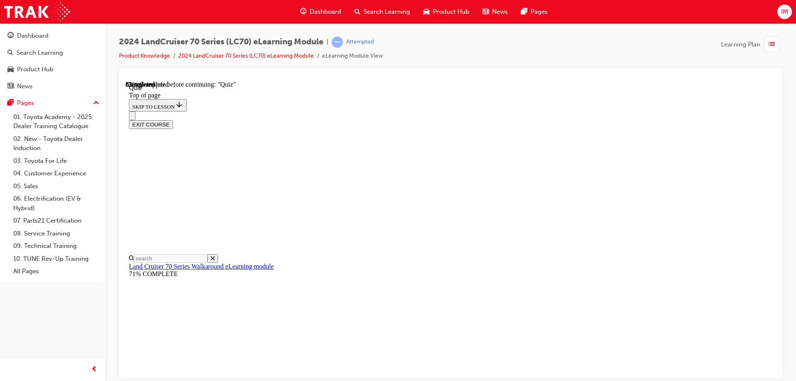
scroll to position [163, 0]
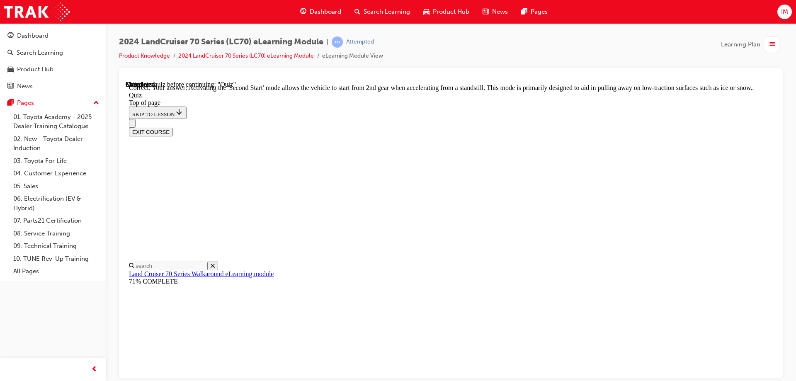
scroll to position [214, 0]
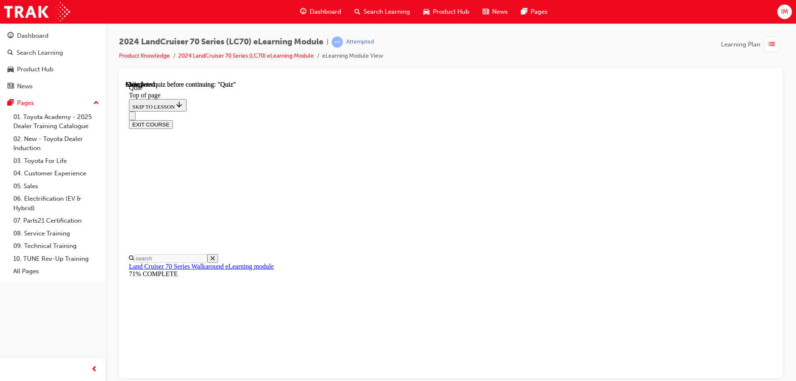
scroll to position [153, 0]
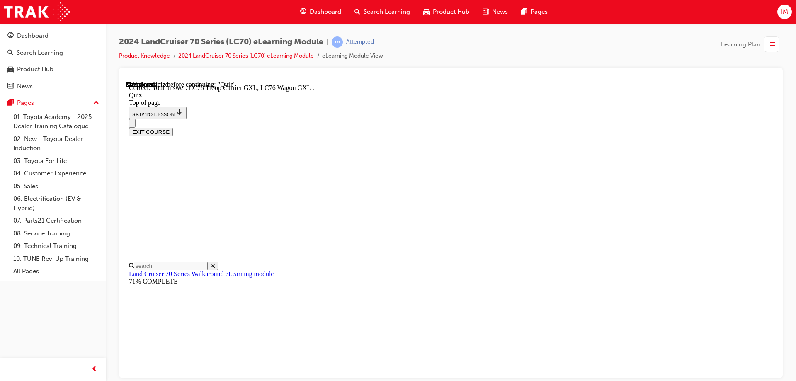
scroll to position [212, 0]
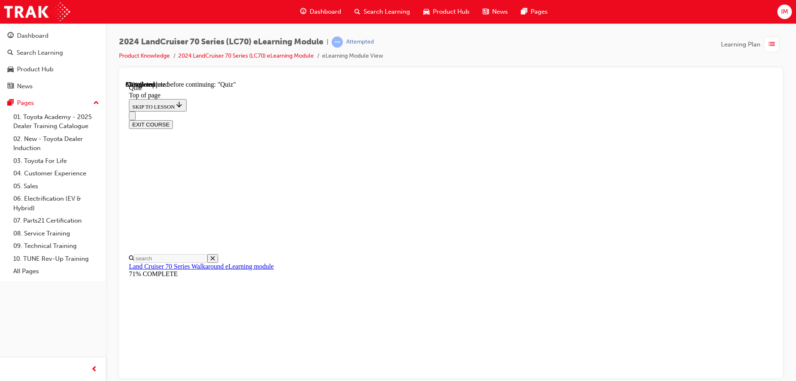
scroll to position [108, 0]
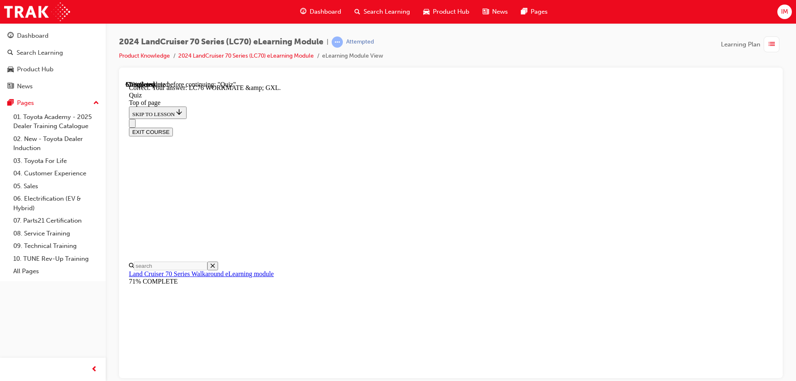
scroll to position [164, 0]
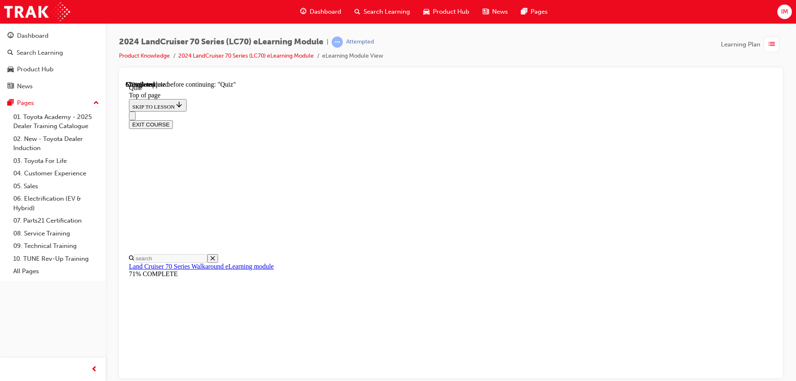
scroll to position [160, 0]
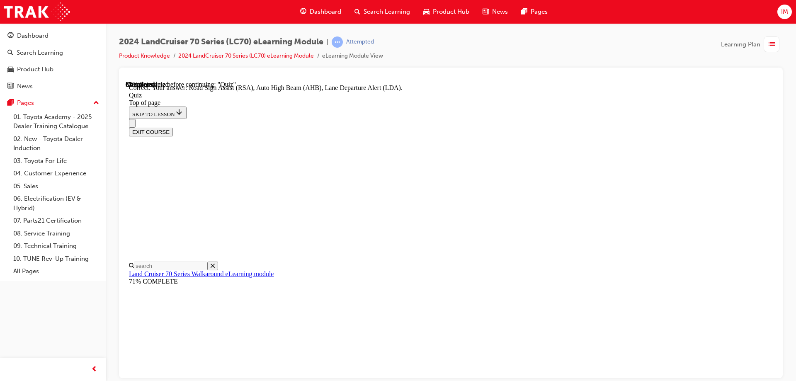
scroll to position [211, 0]
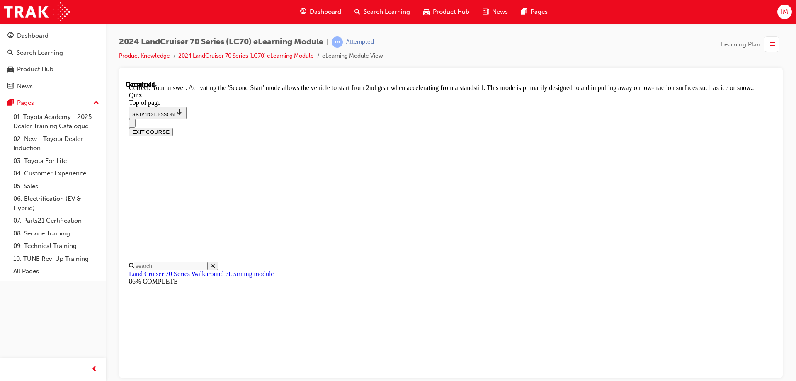
scroll to position [214, 0]
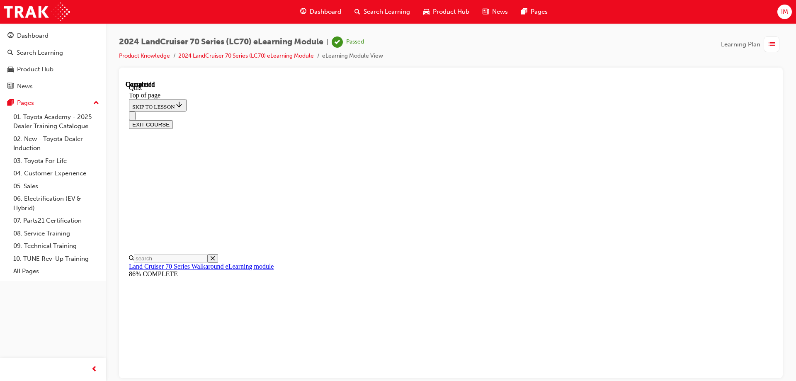
scroll to position [153, 0]
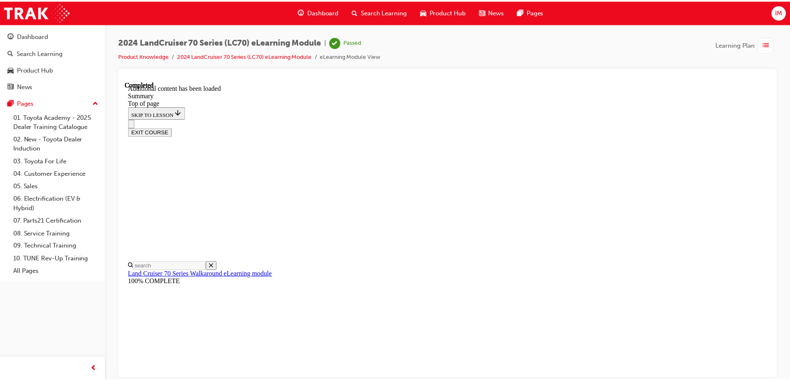
scroll to position [965, 0]
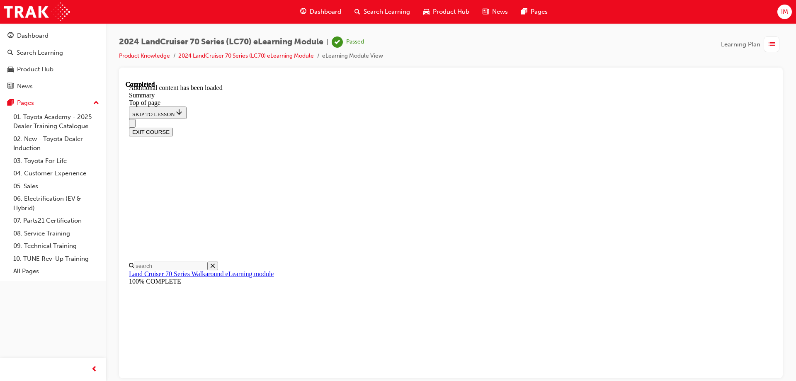
click at [173, 127] on button "EXIT COURSE" at bounding box center [151, 131] width 44 height 9
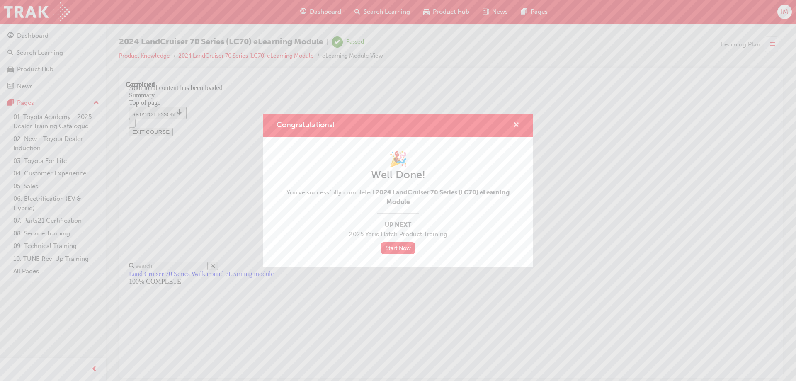
click at [519, 127] on span "cross-icon" at bounding box center [517, 125] width 6 height 7
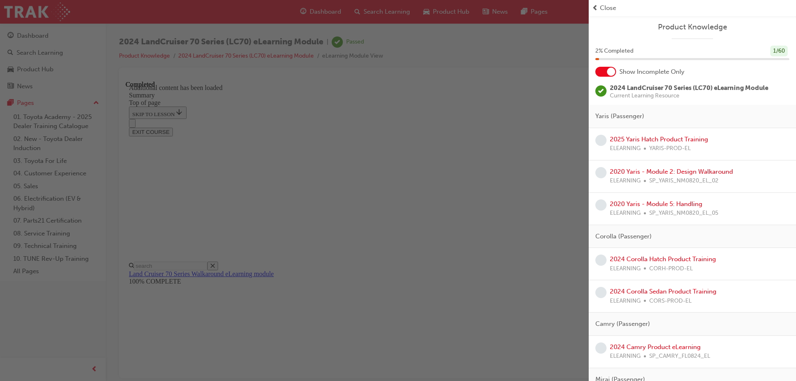
click at [605, 12] on span "Close" at bounding box center [608, 8] width 16 height 10
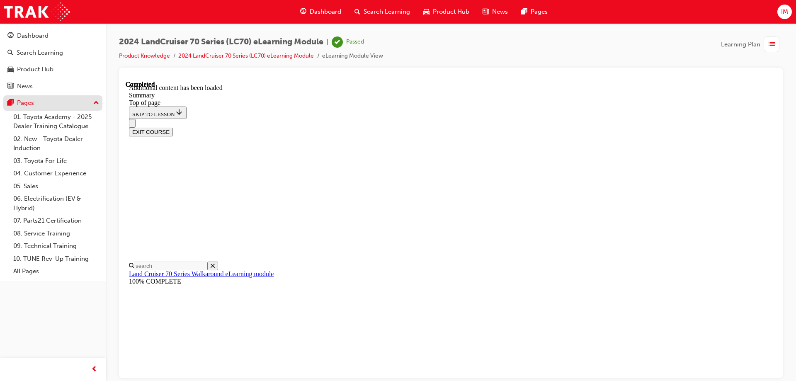
click at [54, 100] on div "Pages" at bounding box center [52, 103] width 91 height 10
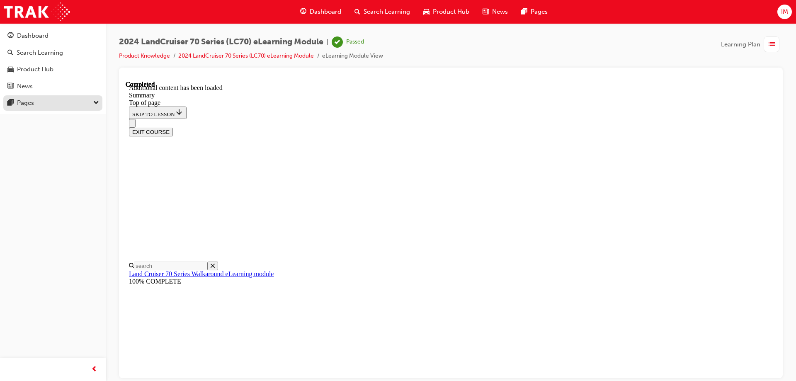
click at [54, 100] on div "Pages" at bounding box center [52, 103] width 91 height 10
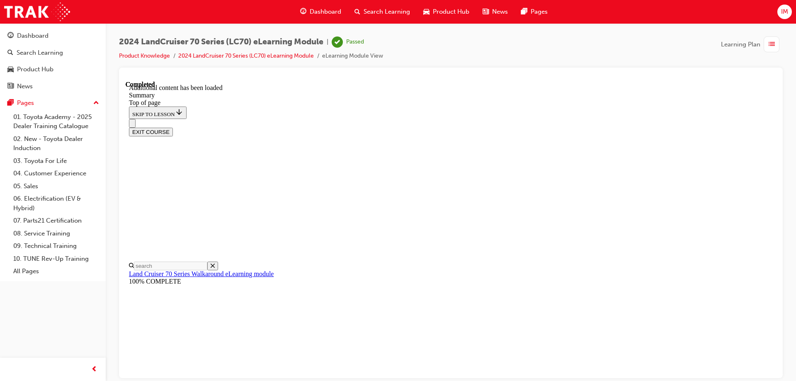
click at [377, 11] on span "Search Learning" at bounding box center [387, 12] width 46 height 10
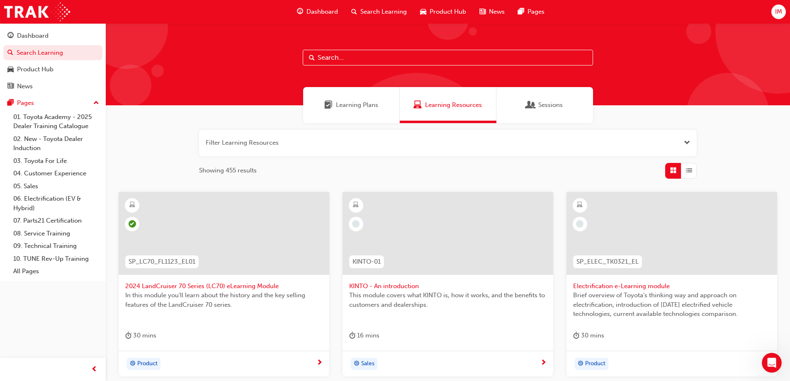
click at [347, 110] on div "Learning Plans" at bounding box center [351, 105] width 97 height 36
